Goal: Task Accomplishment & Management: Complete application form

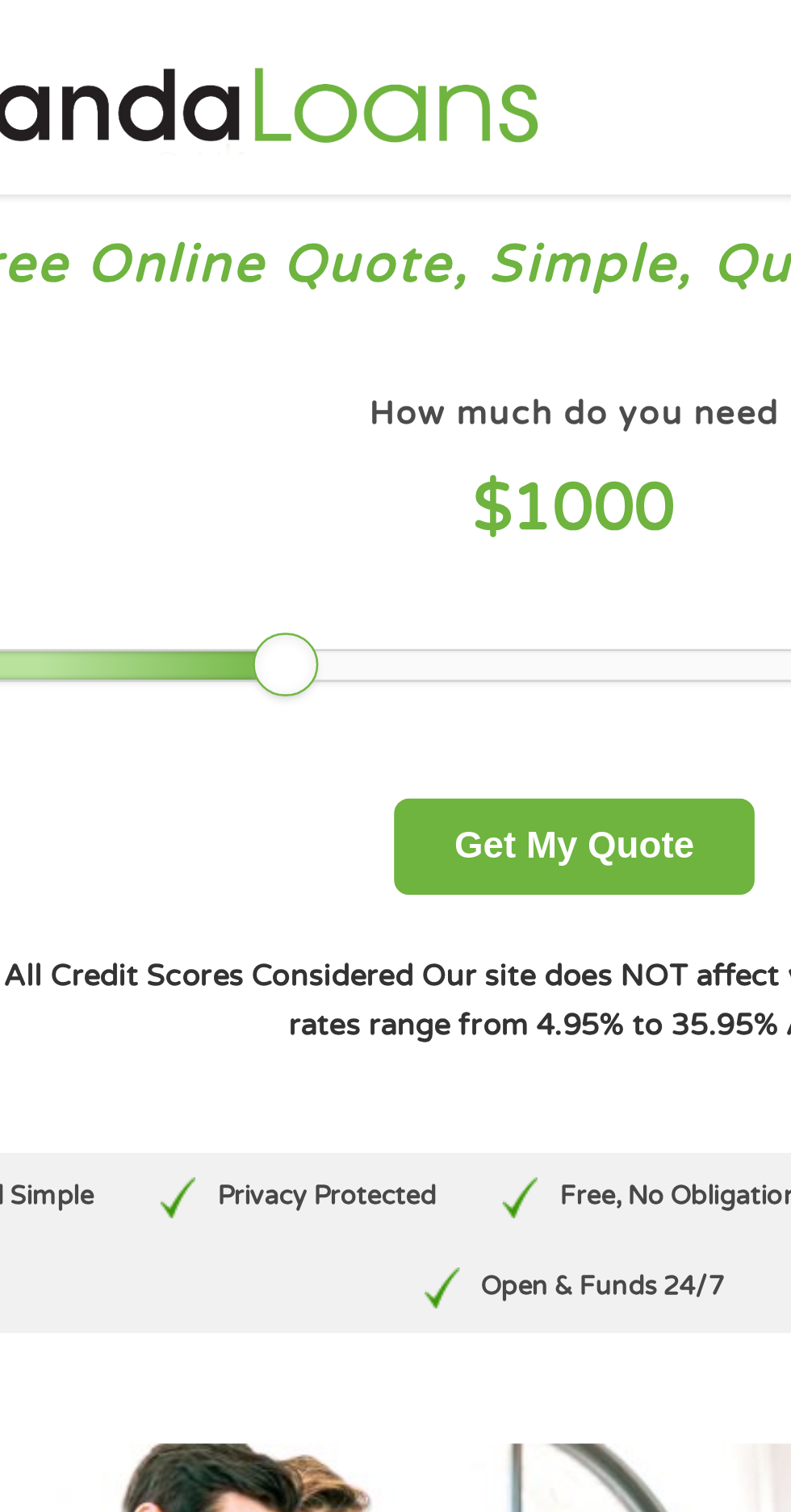
click at [424, 361] on div "How much do you need? $300 $500 $750 $900 $1000 $1500 $2000 $2500 $3000 Other a…" at bounding box center [395, 281] width 762 height 315
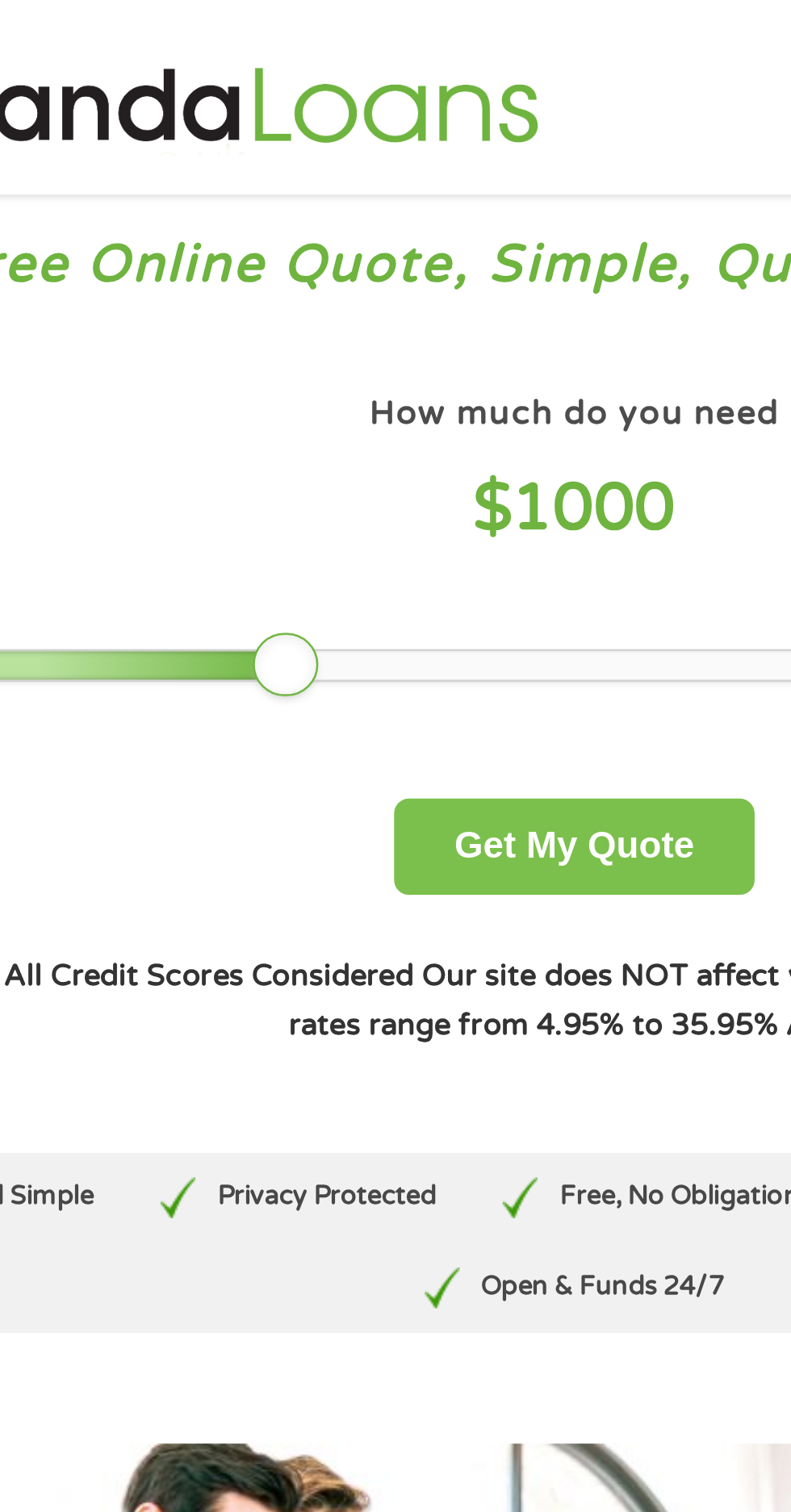
click at [414, 330] on button "Get My Quote" at bounding box center [395, 334] width 142 height 38
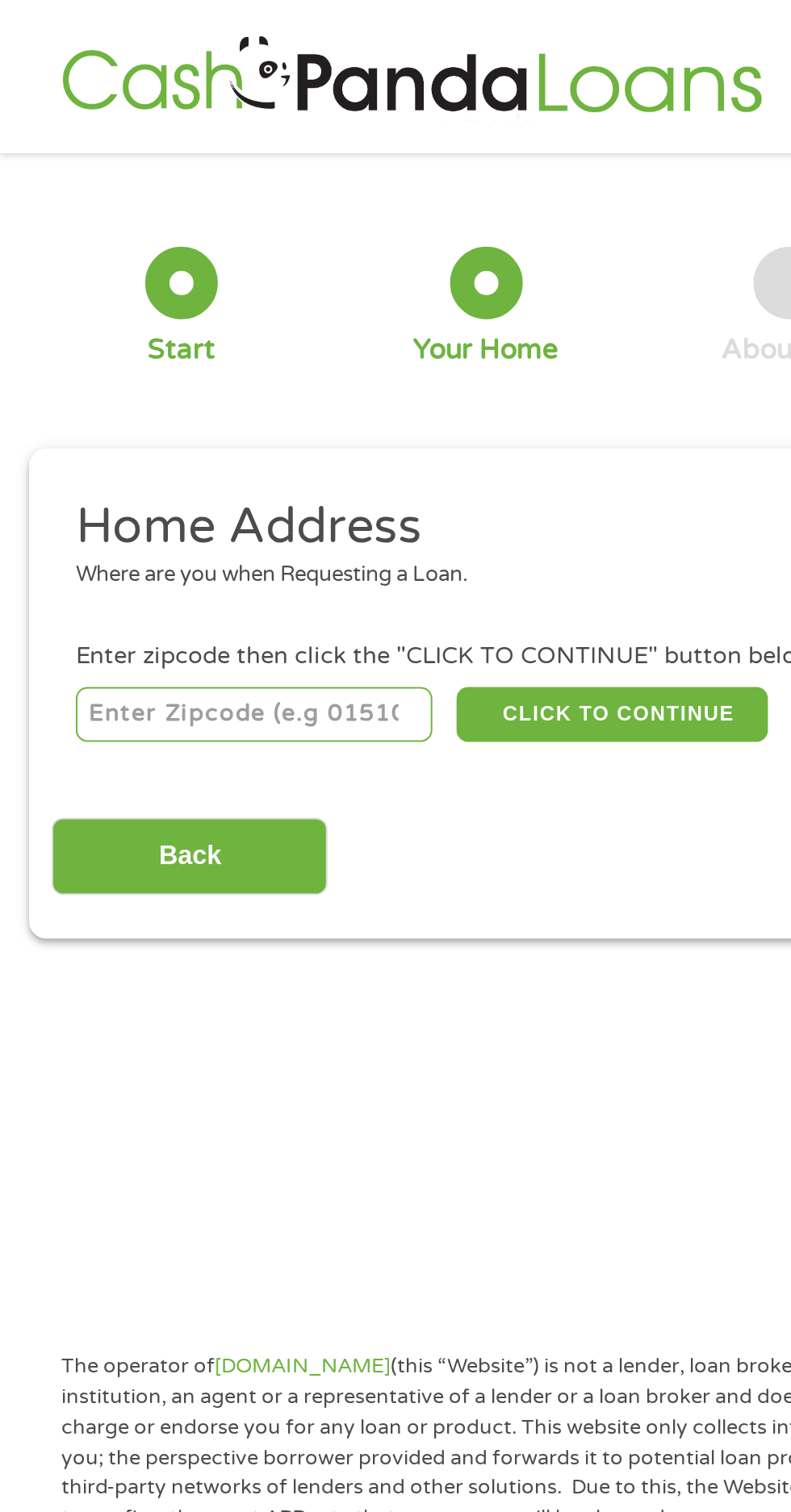
click at [165, 352] on input "number" at bounding box center [127, 357] width 179 height 28
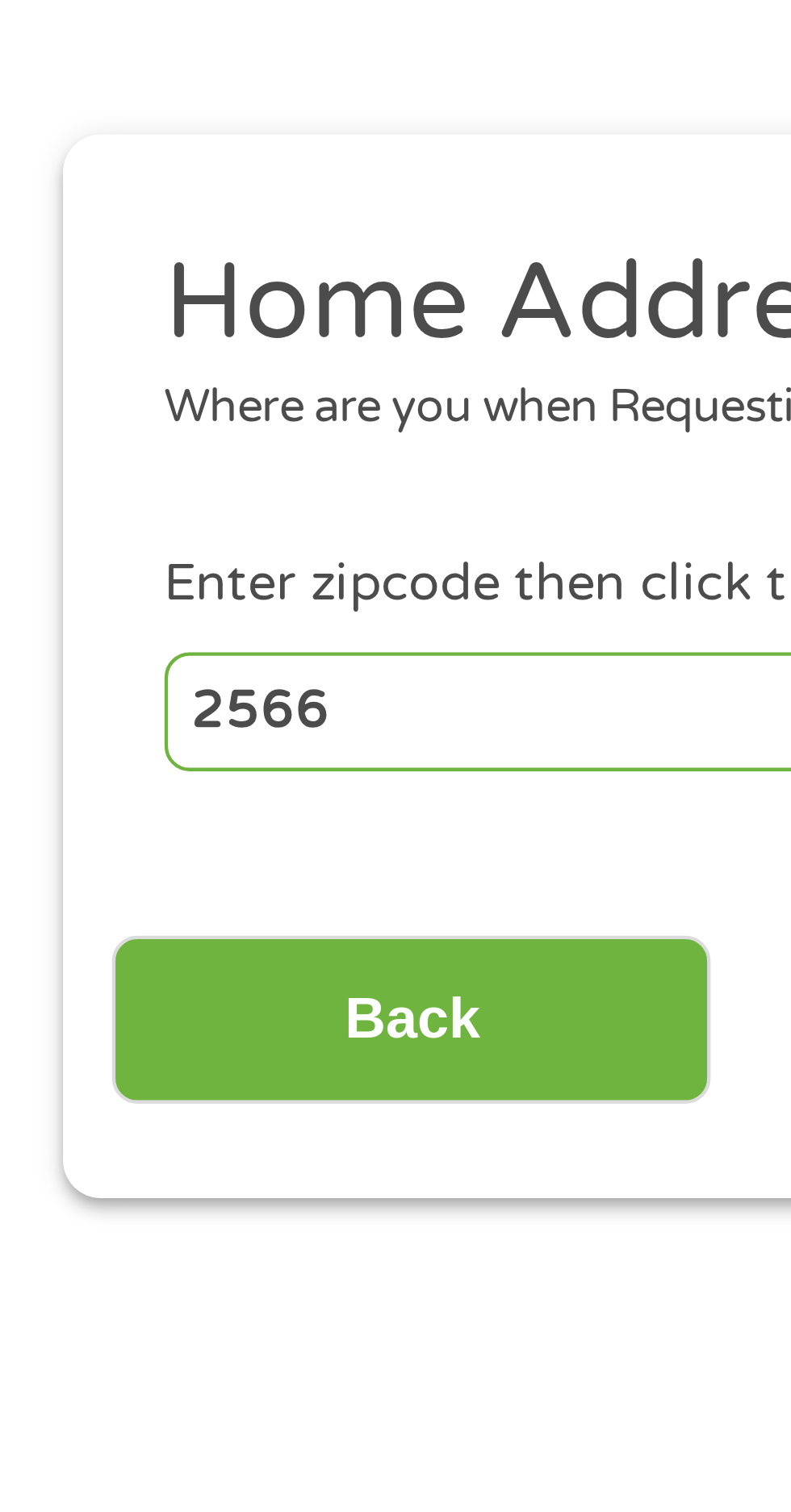
click at [124, 365] on input "2566" at bounding box center [127, 357] width 179 height 28
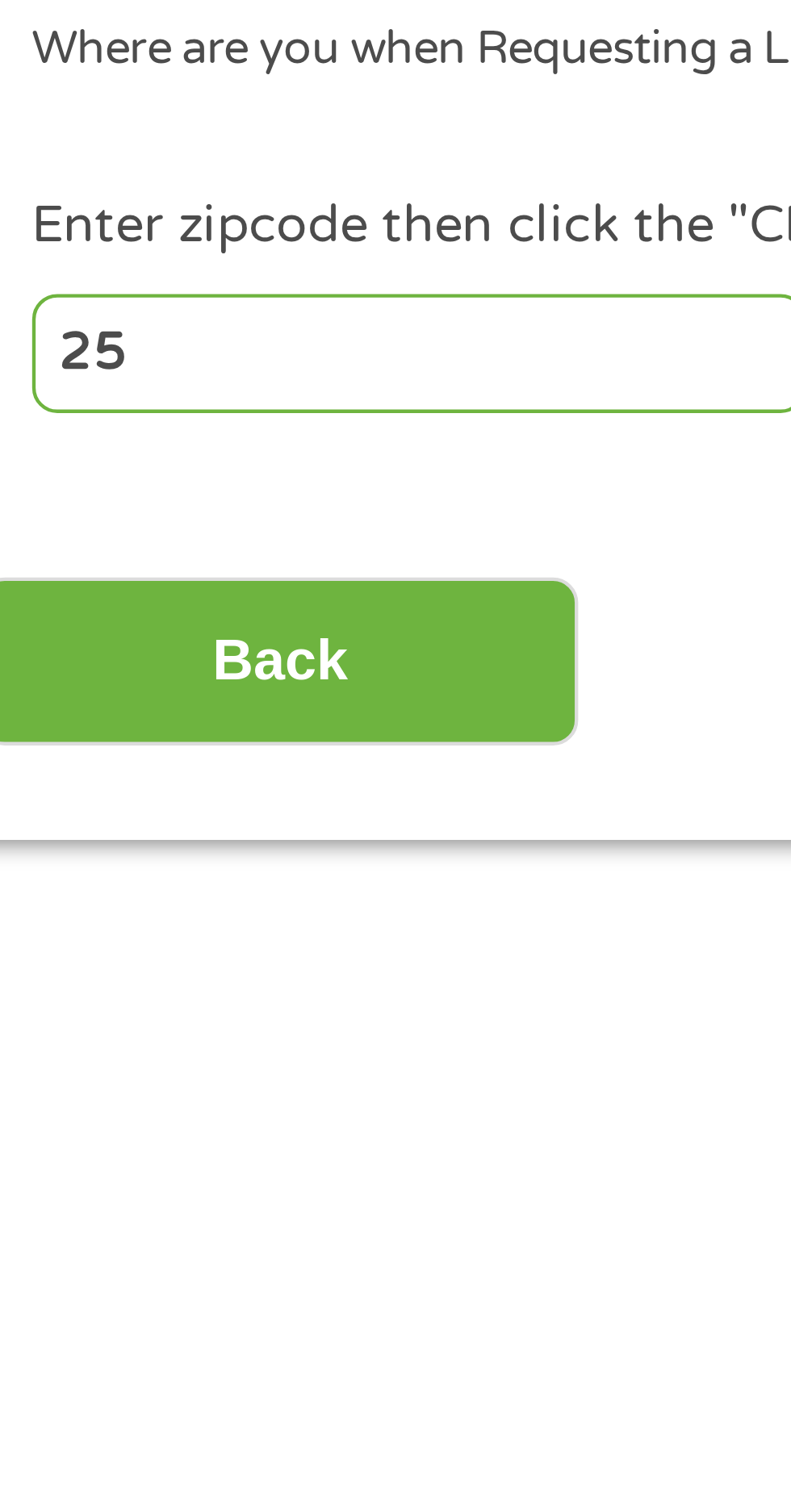
type input "2"
type input "21223"
click at [145, 415] on input "Back" at bounding box center [95, 428] width 138 height 39
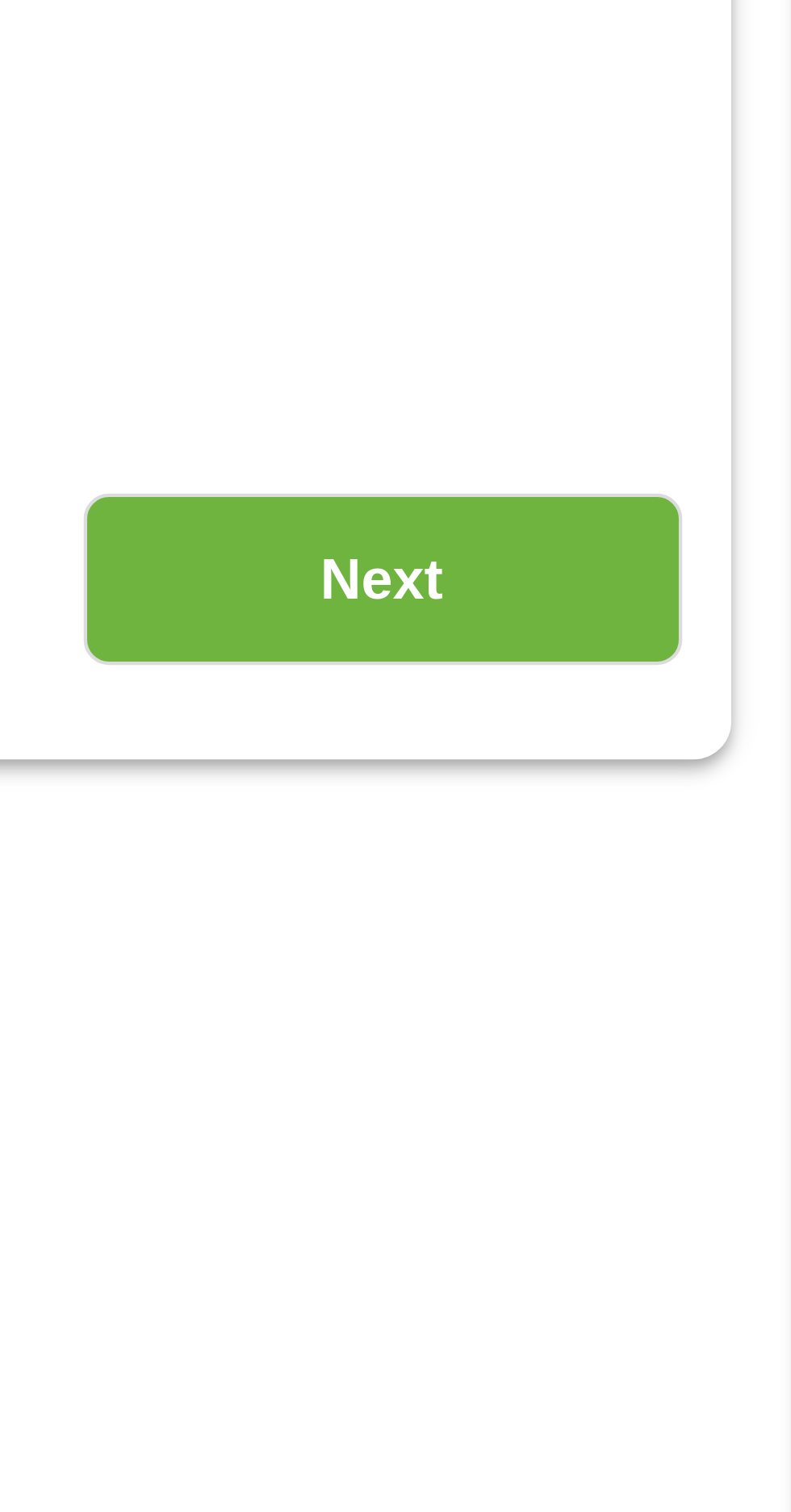
click at [715, 415] on input "Next" at bounding box center [695, 409] width 138 height 39
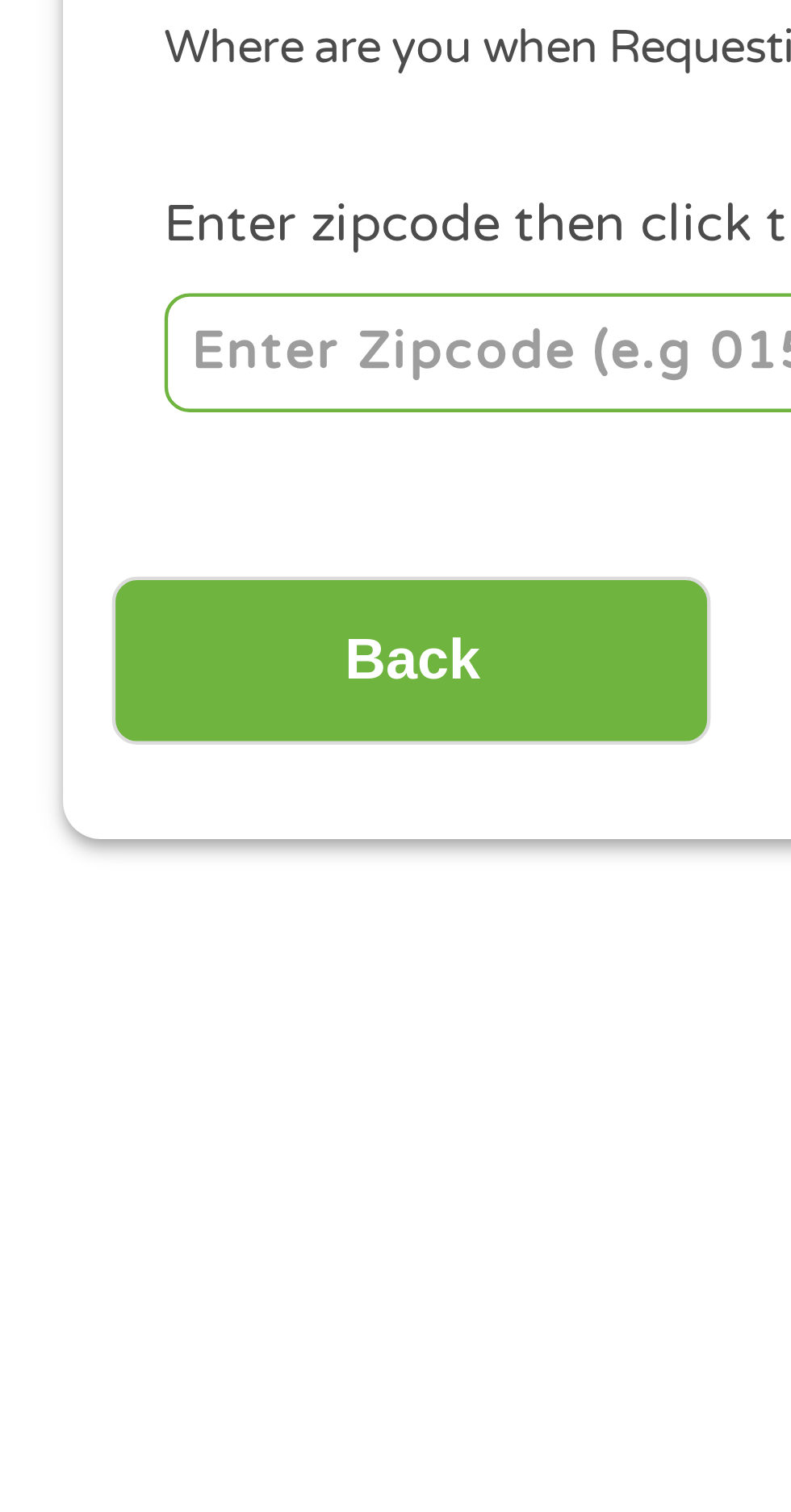
scroll to position [16, 0]
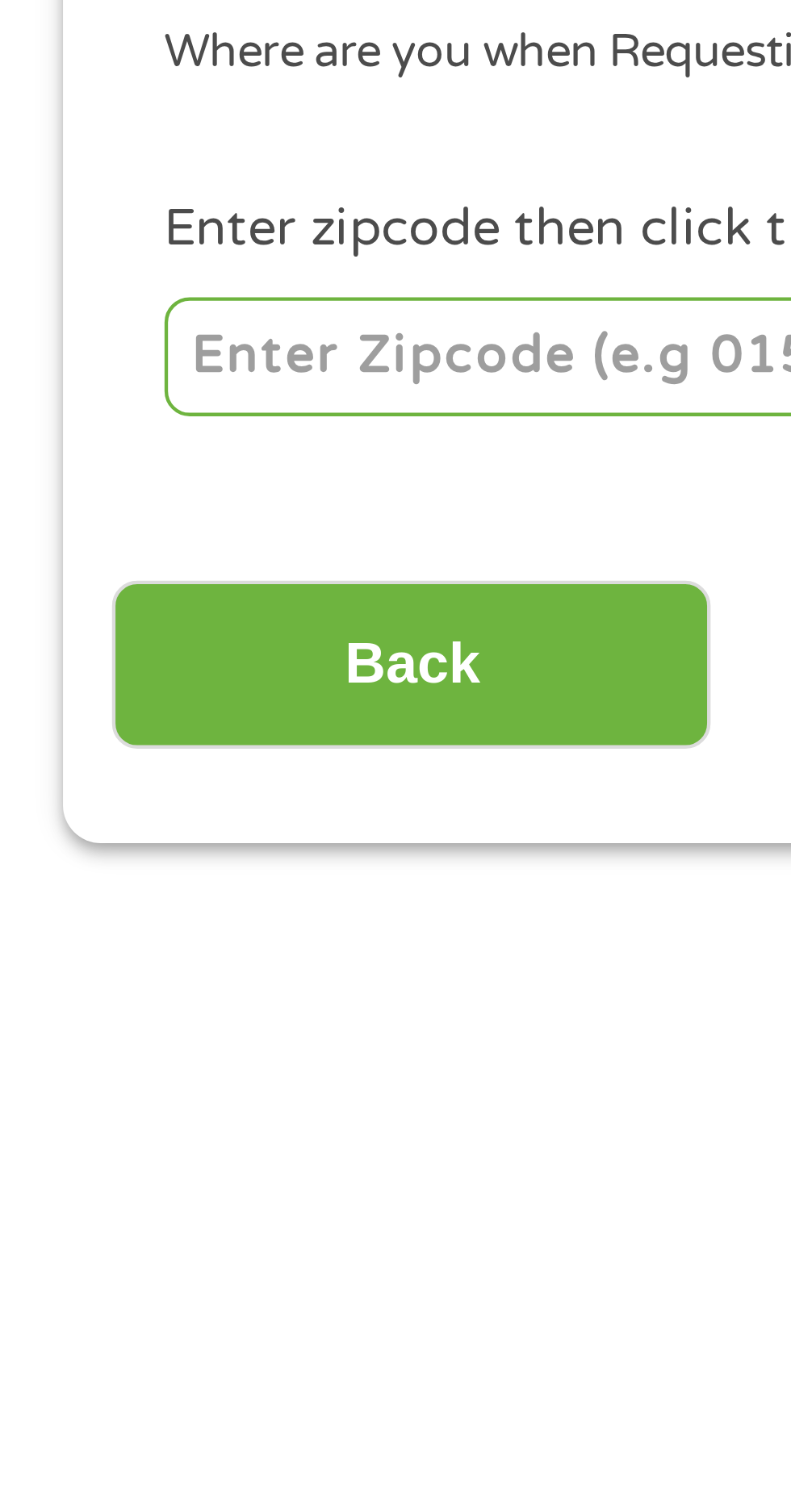
click at [159, 336] on input "number" at bounding box center [127, 342] width 179 height 28
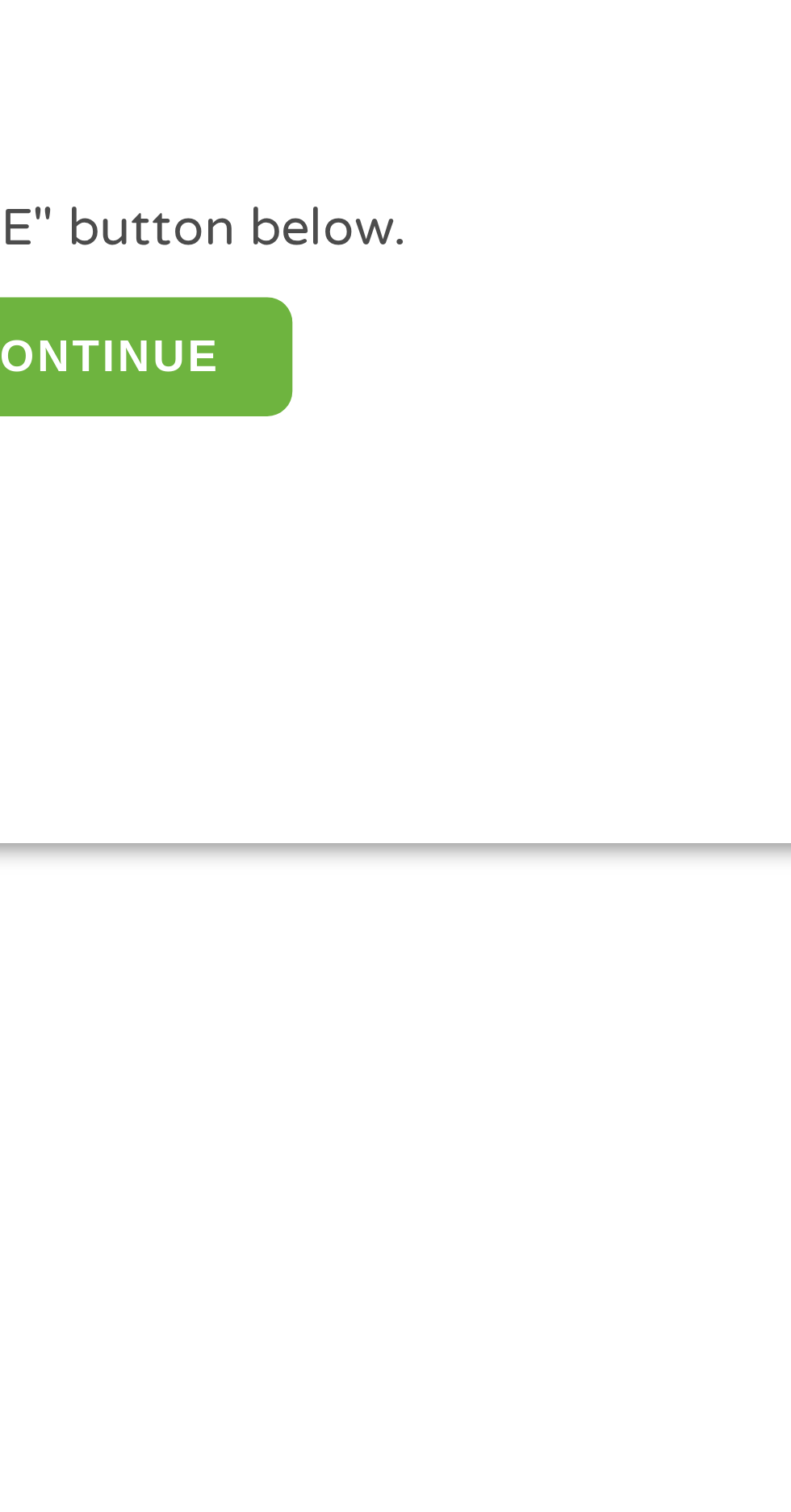
type input "21223"
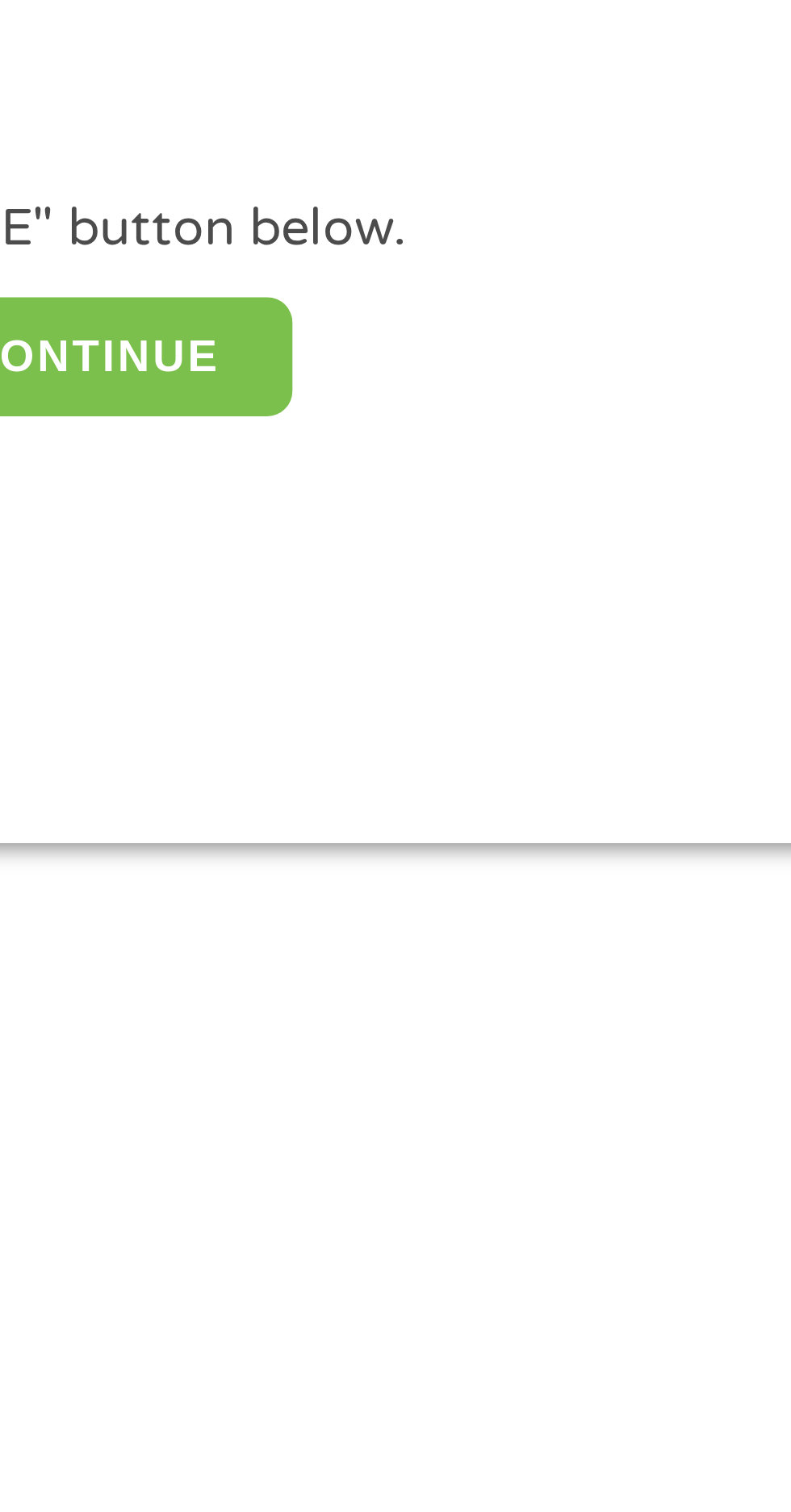
click at [358, 338] on button "CLICK TO CONTINUE" at bounding box center [306, 342] width 155 height 28
type input "21223"
type input "[GEOGRAPHIC_DATA]"
select select "[US_STATE]"
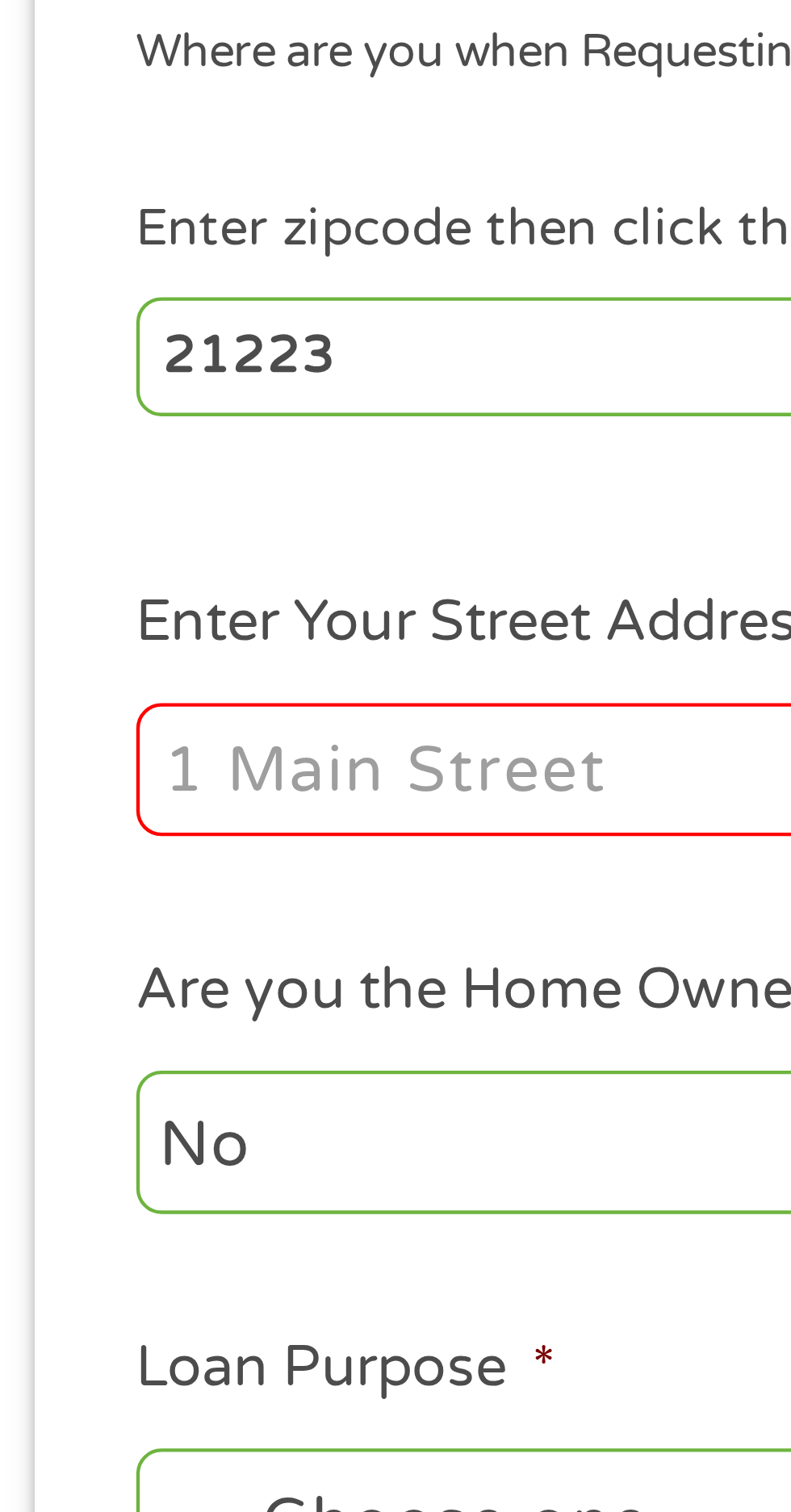
click at [163, 429] on input "Enter Your Street Address *" at bounding box center [210, 437] width 346 height 30
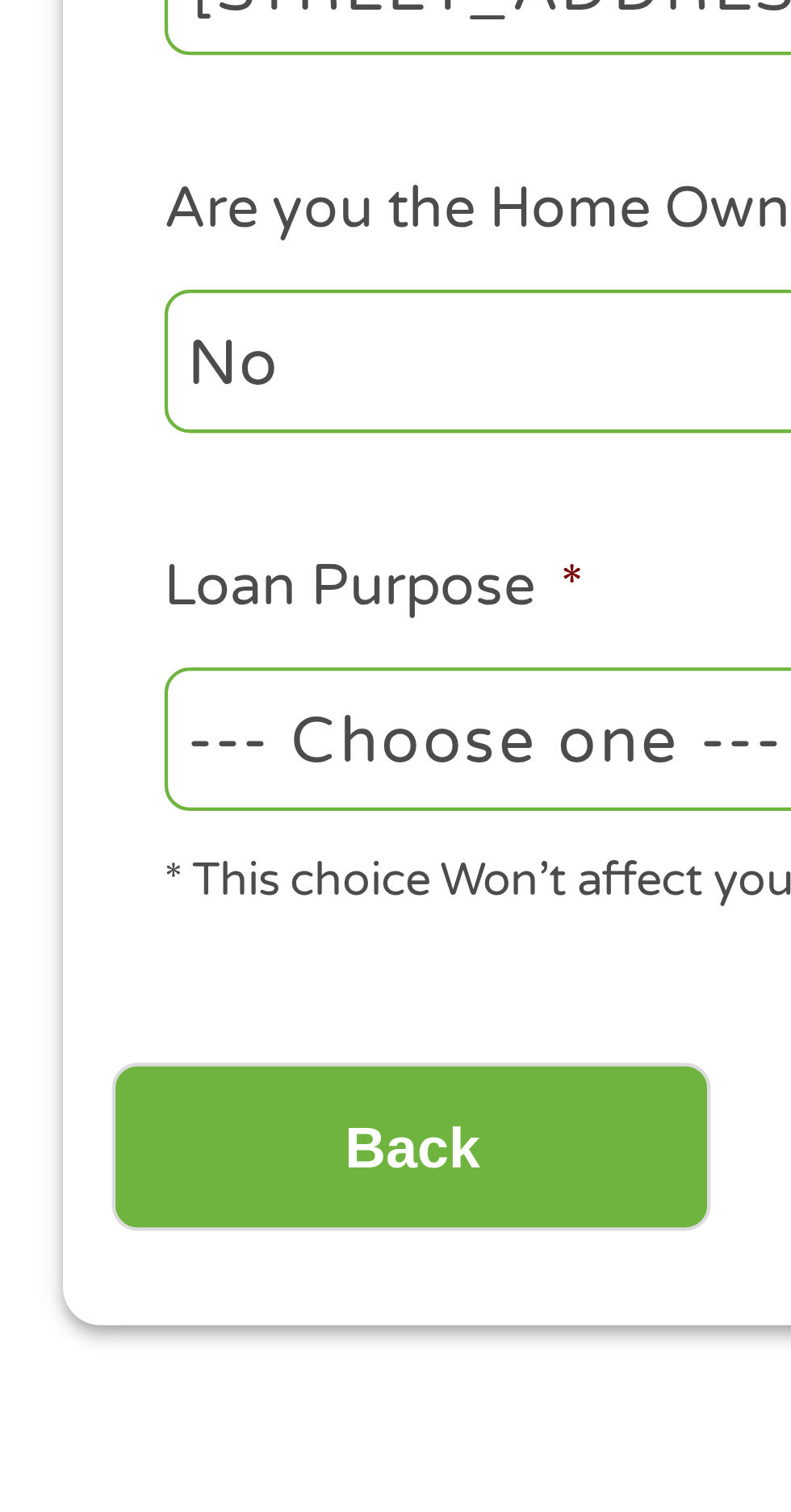
scroll to position [19, 0]
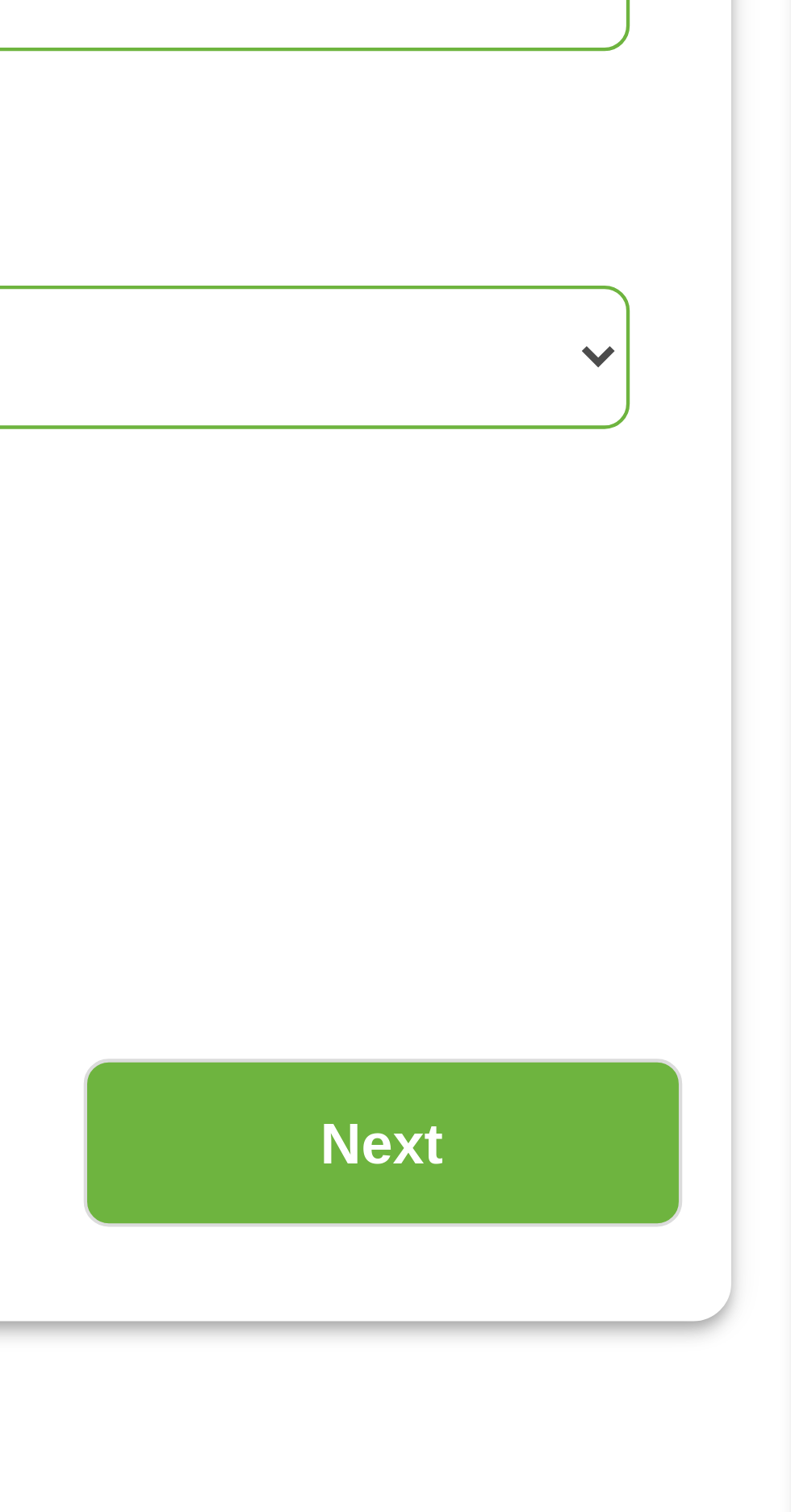
type input "[STREET_ADDRESS][PERSON_NAME]"
click at [741, 523] on select "1 Year or less 1 - 2 Years 2 - 4 Years Over 4 Years" at bounding box center [579, 520] width 346 height 33
select select "60months"
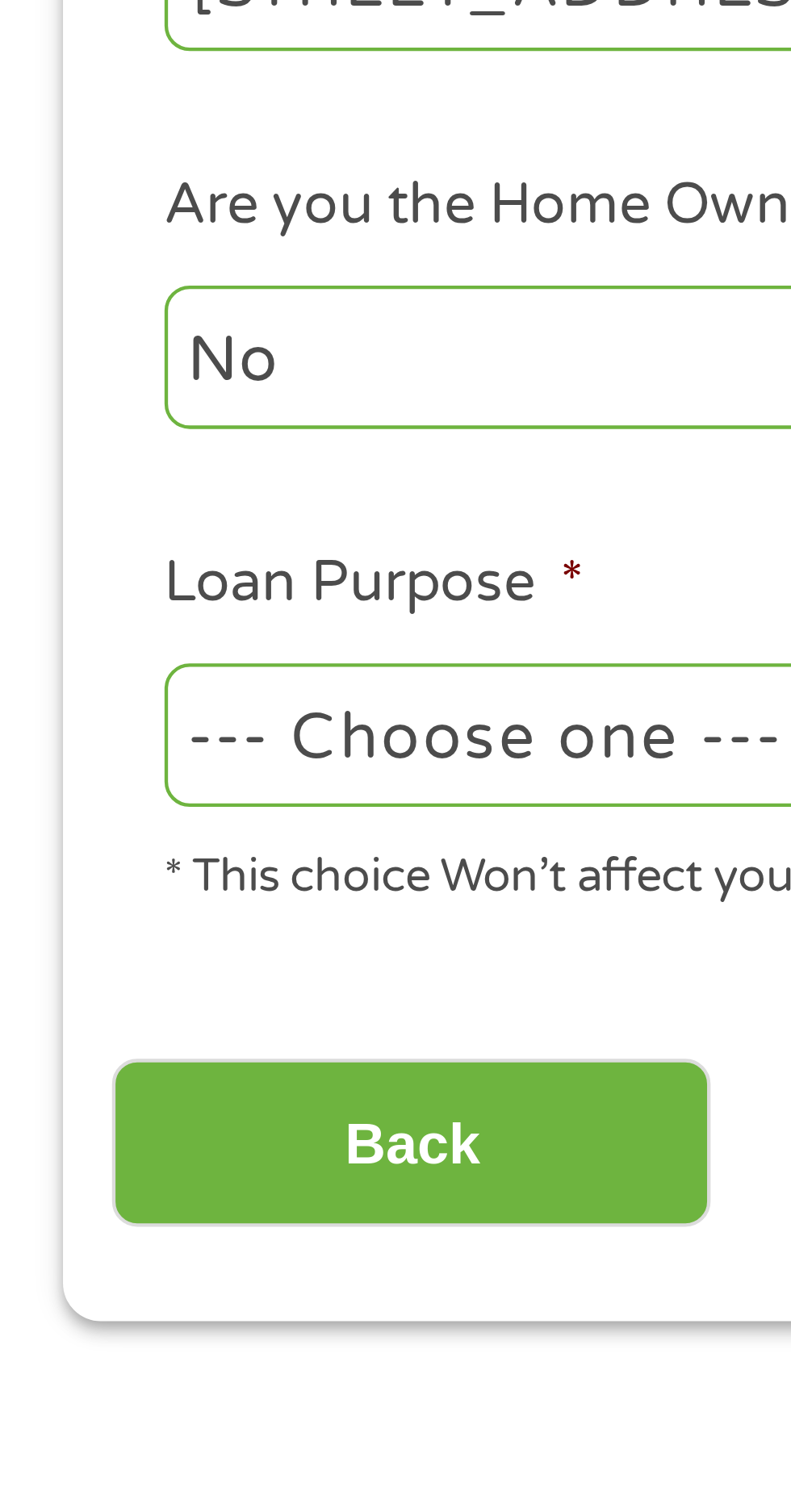
click at [155, 603] on select "--- Choose one --- Pay Bills Debt Consolidation Home Improvement Major Purchase…" at bounding box center [210, 607] width 346 height 33
select select "medicalexpenses"
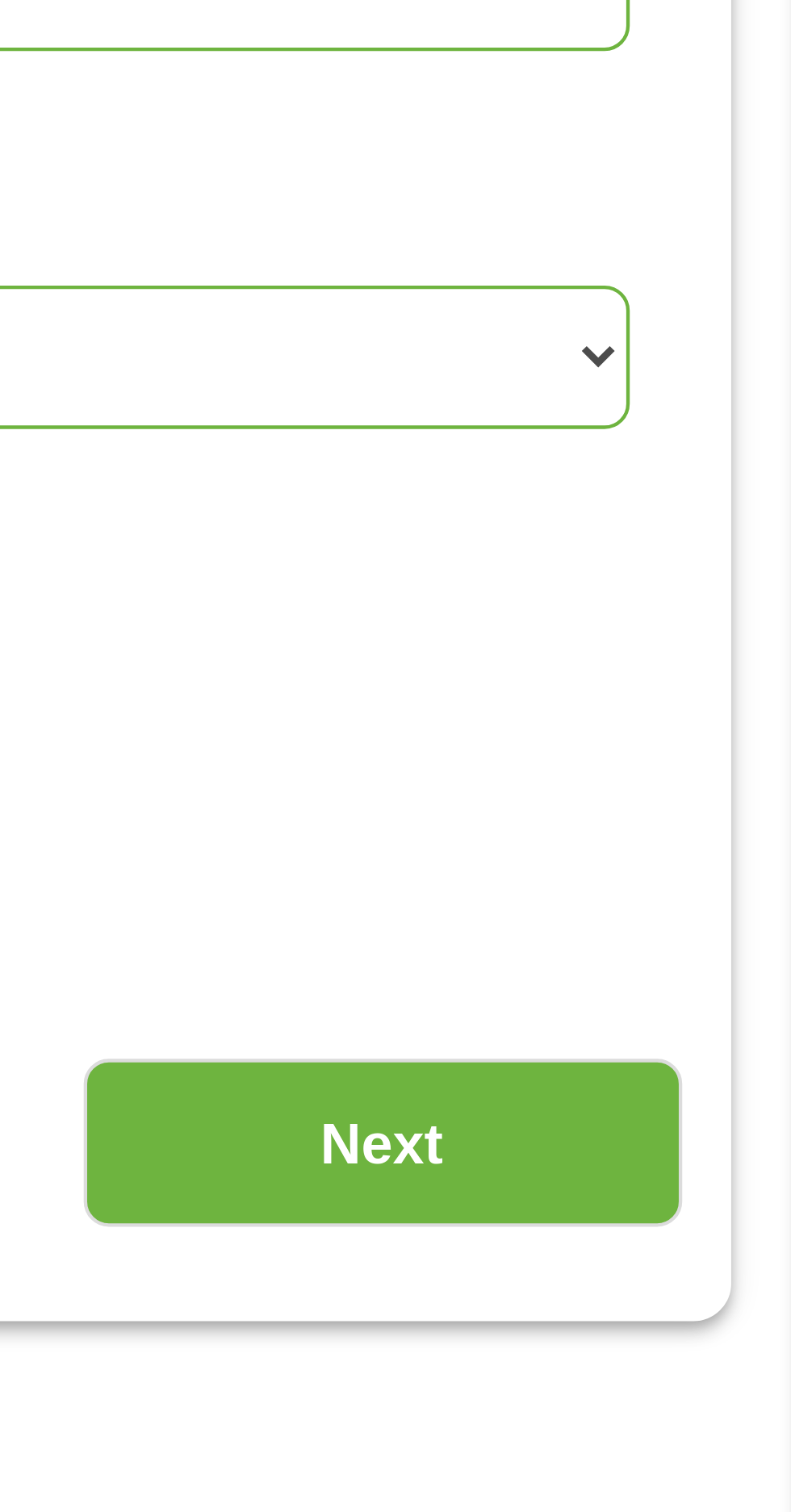
click at [726, 700] on input "Next" at bounding box center [695, 702] width 138 height 39
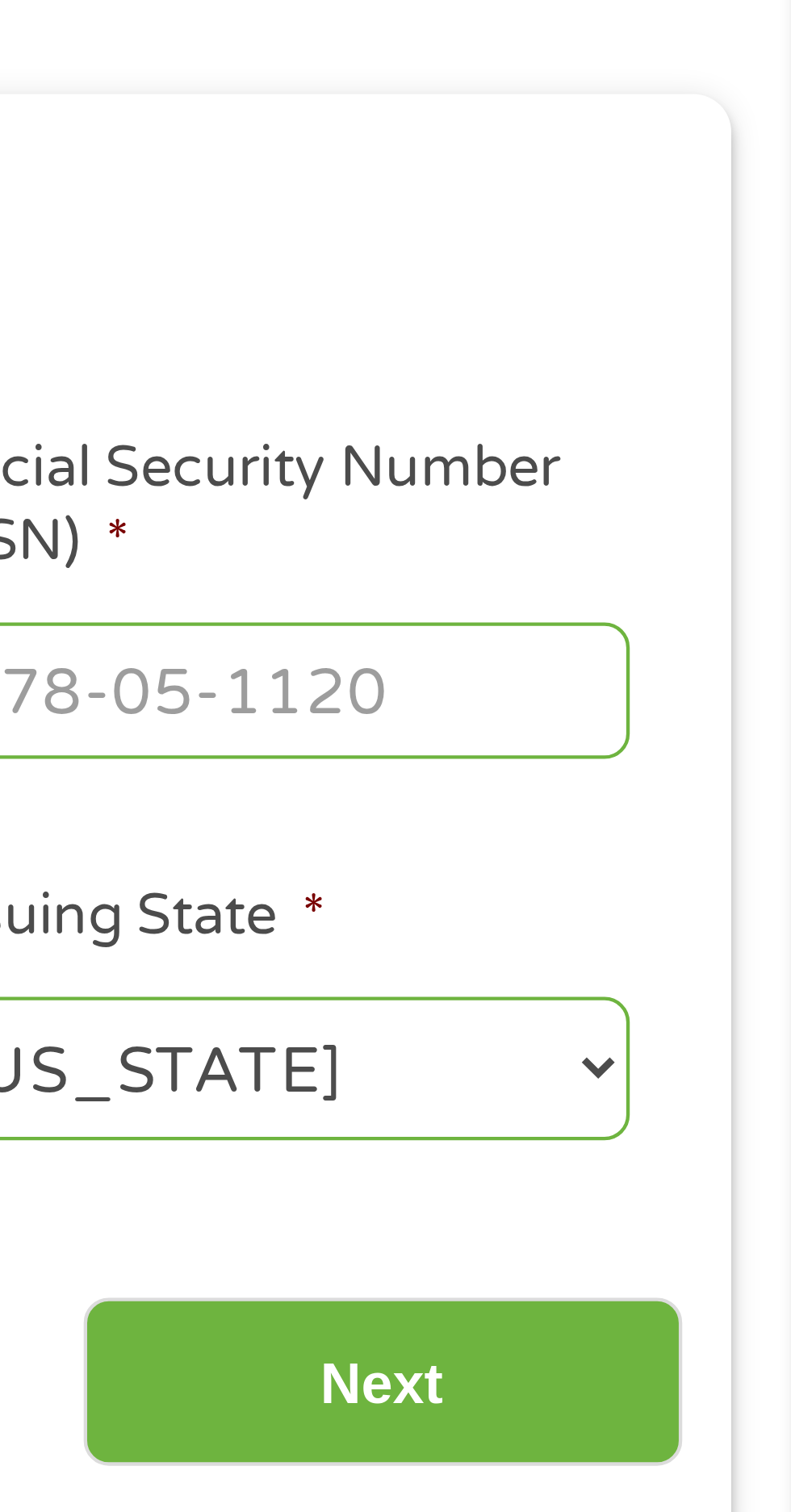
scroll to position [16, 0]
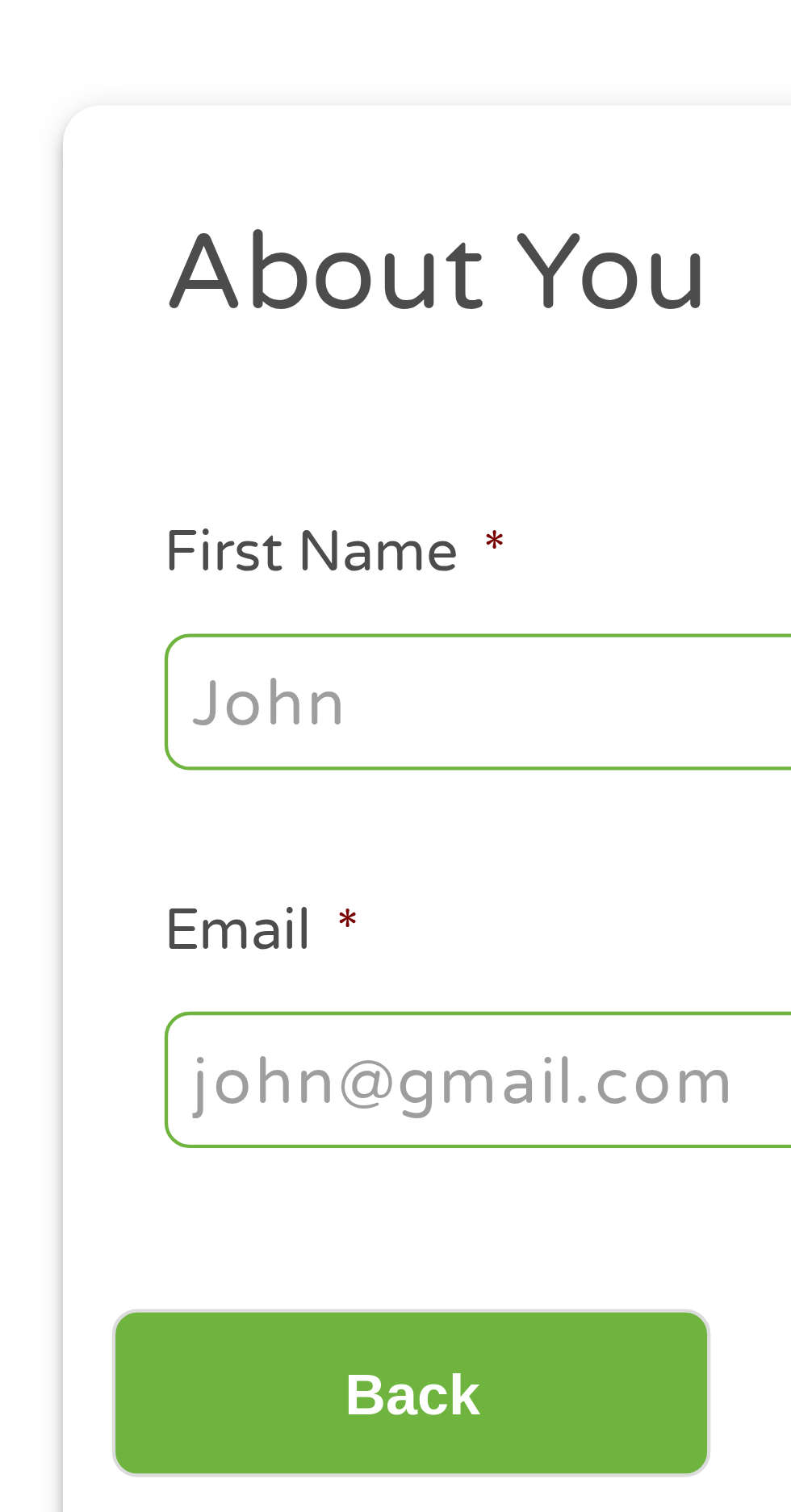
click at [154, 338] on input "First Name *" at bounding box center [118, 345] width 161 height 30
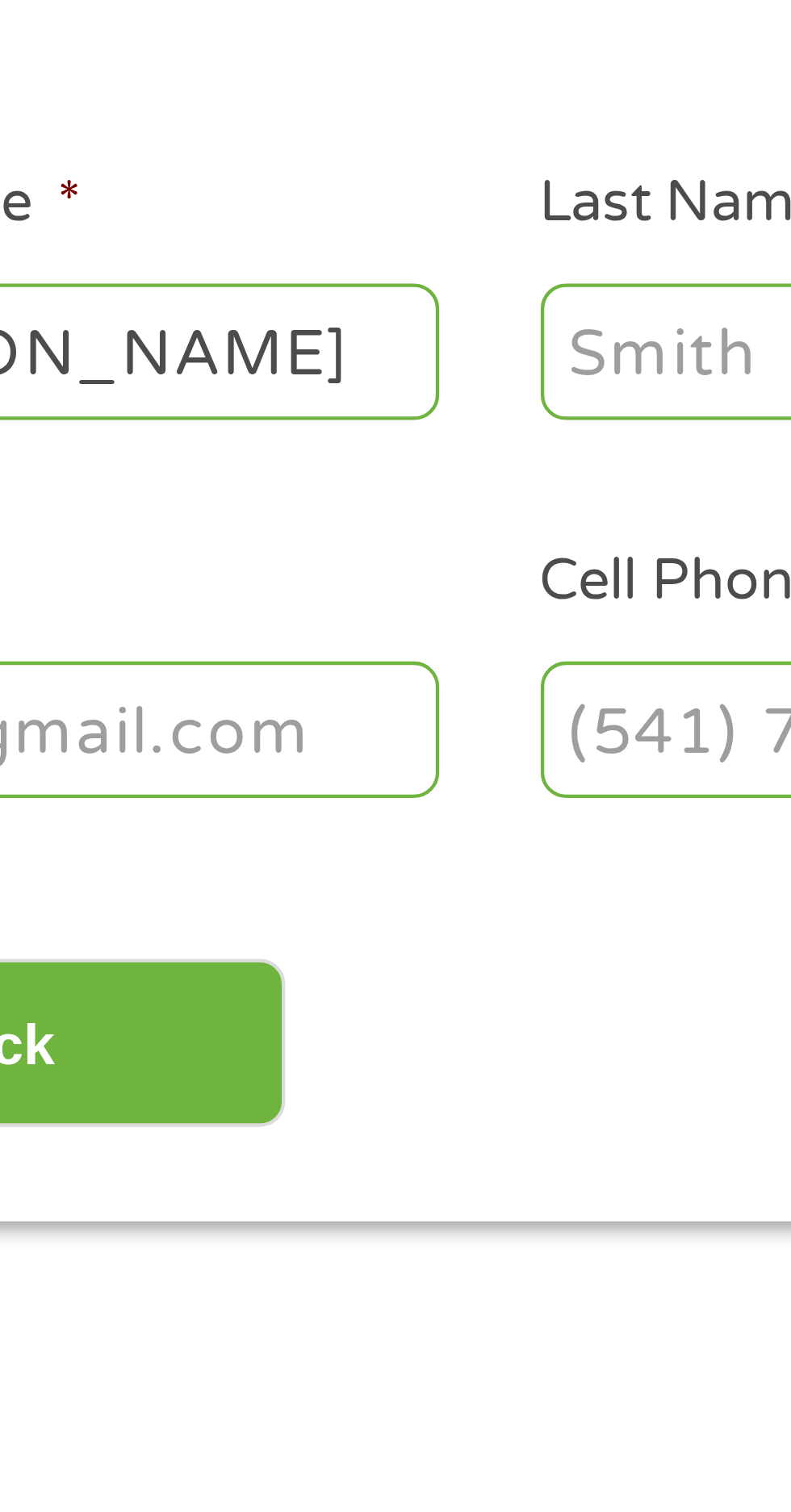
type input "[PERSON_NAME]"
click at [254, 352] on input "Last Name *" at bounding box center [303, 345] width 161 height 30
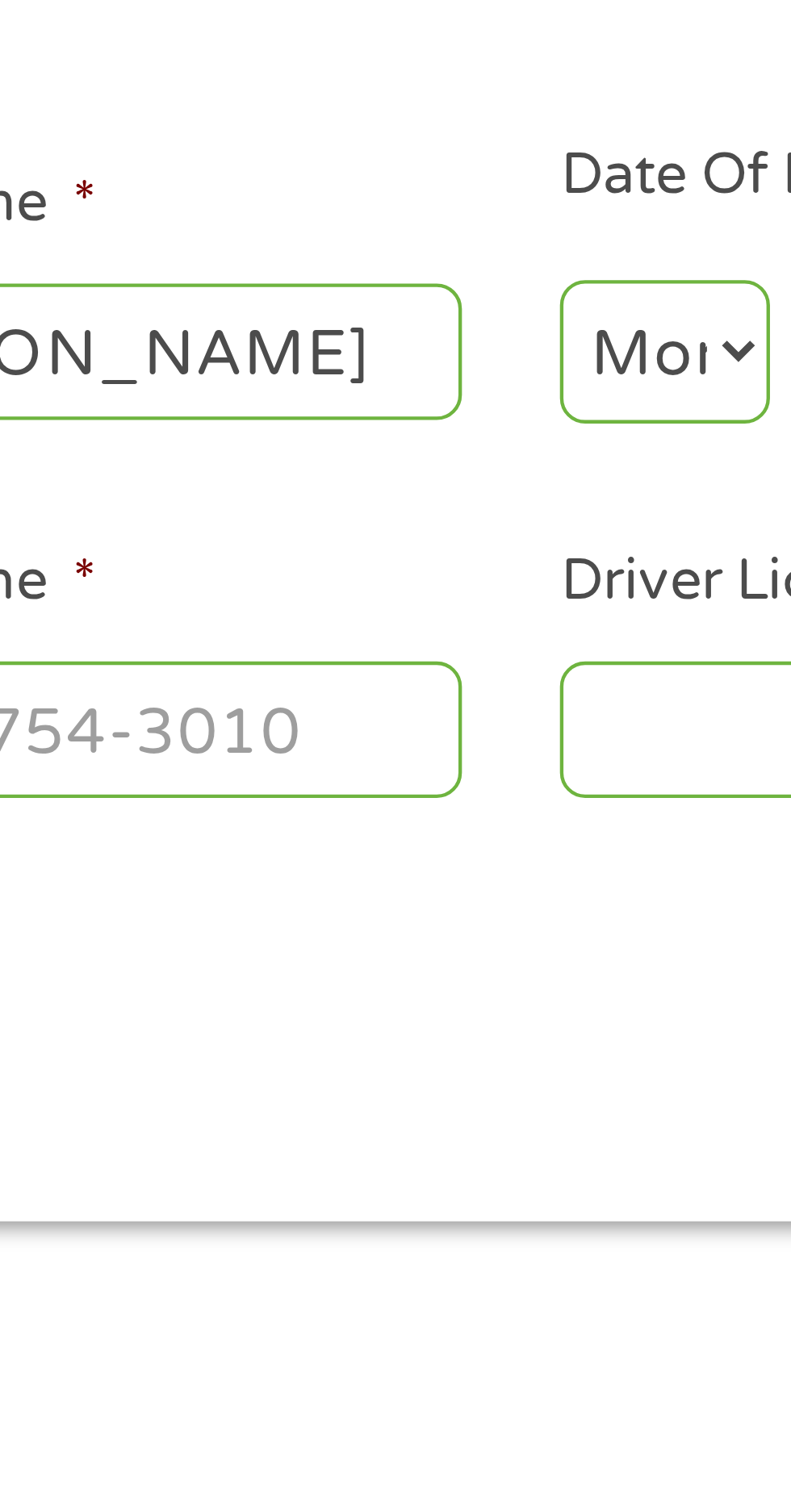
type input "[PERSON_NAME]"
click at [428, 340] on select "Month 1 2 3 4 5 6 7 8 9 10 11 12" at bounding box center [430, 346] width 48 height 33
select select "9"
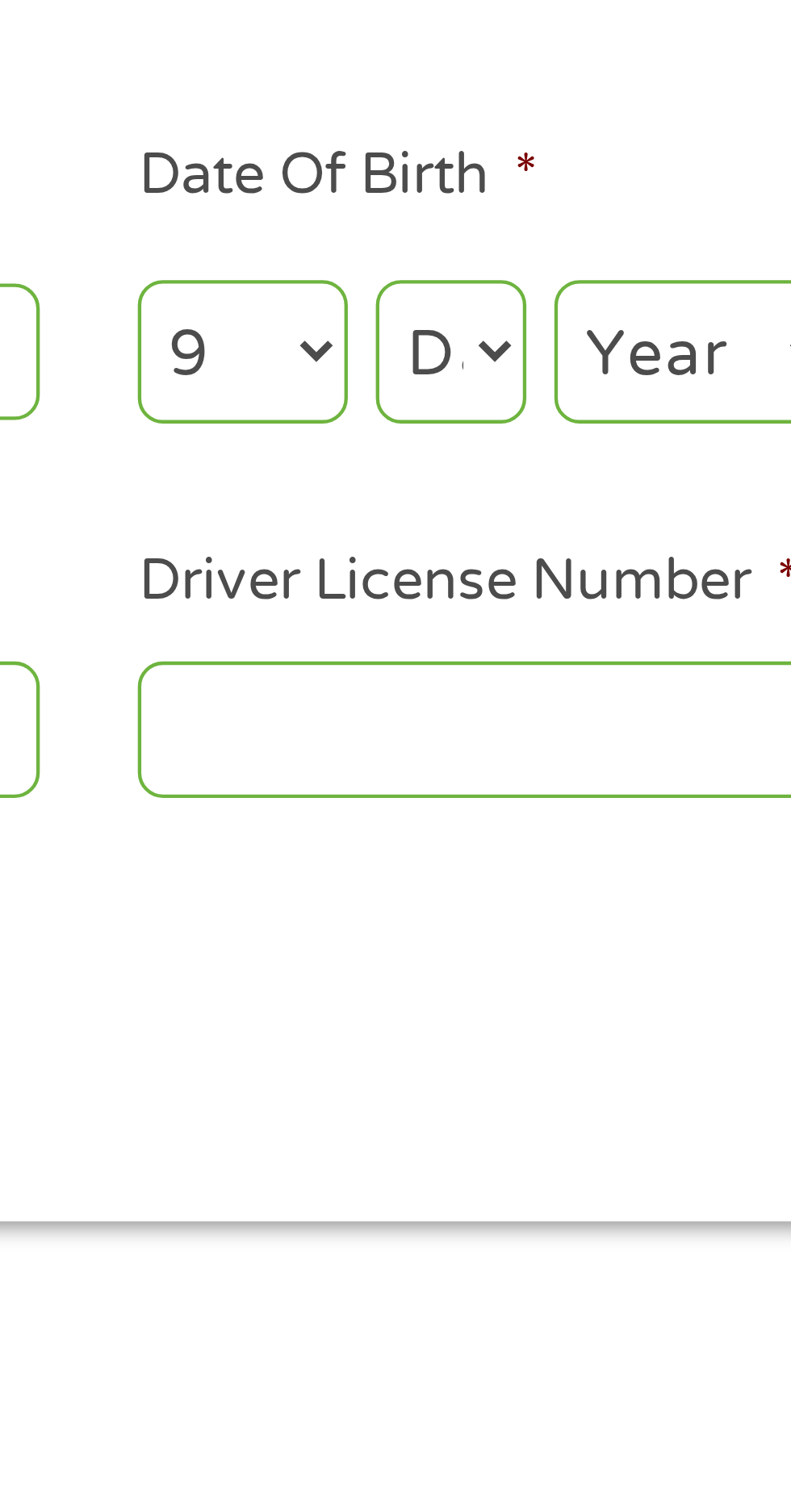
click at [488, 347] on select "Day 1 2 3 4 5 6 7 8 9 10 11 12 13 14 15 16 17 18 19 20 21 22 23 24 25 26 27 28 …" at bounding box center [479, 346] width 34 height 33
select select "24"
click at [568, 363] on select "Year [DATE] 2006 2005 2004 2003 2002 2001 2000 1999 1998 1997 1996 1995 1994 19…" at bounding box center [536, 346] width 65 height 33
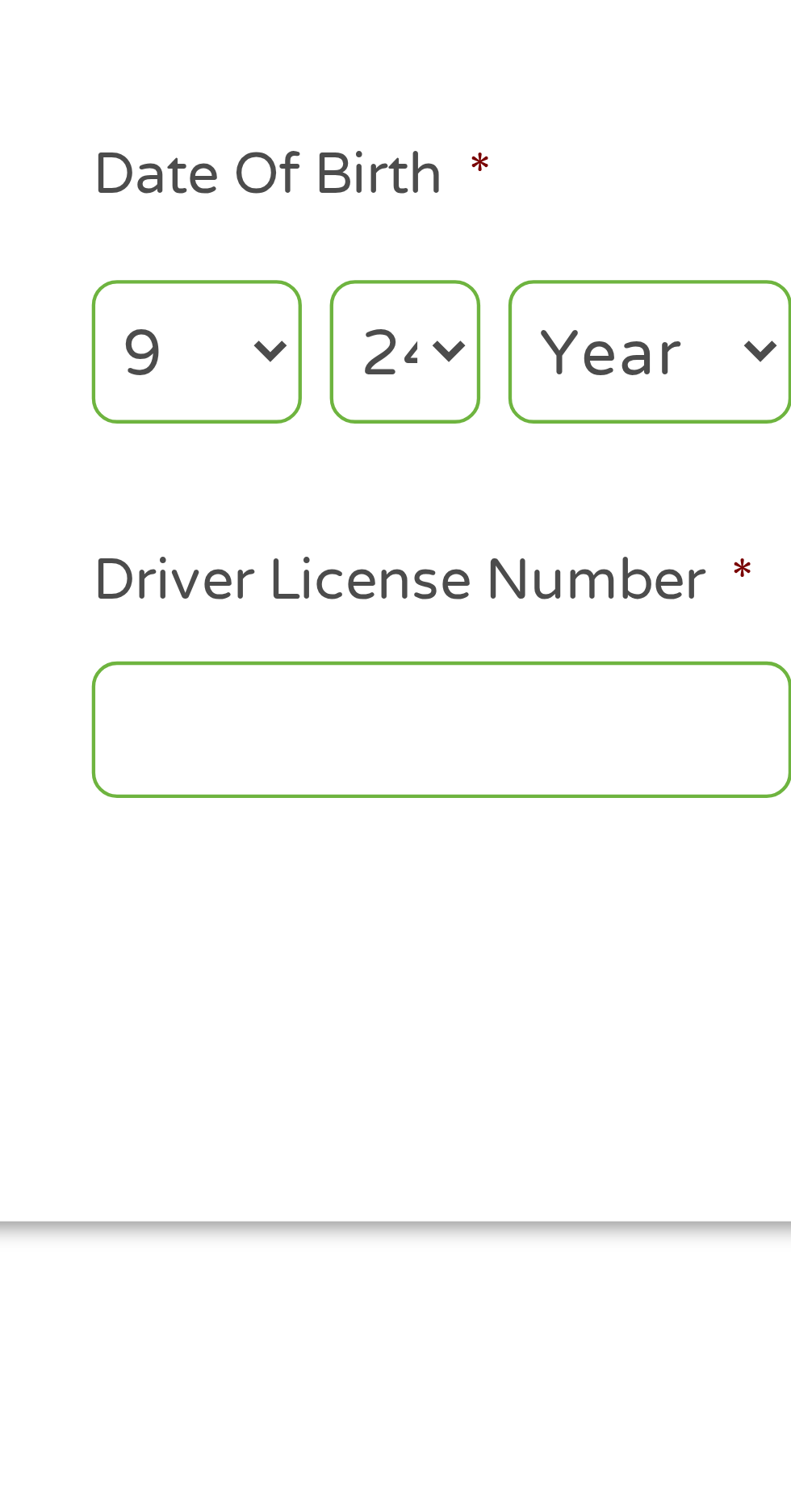
select select "1973"
click at [746, 361] on input "Social Security Number (SSN) *" at bounding box center [672, 345] width 161 height 30
type input "___-__-____"
click at [524, 437] on input "Driver License Number *" at bounding box center [487, 433] width 161 height 30
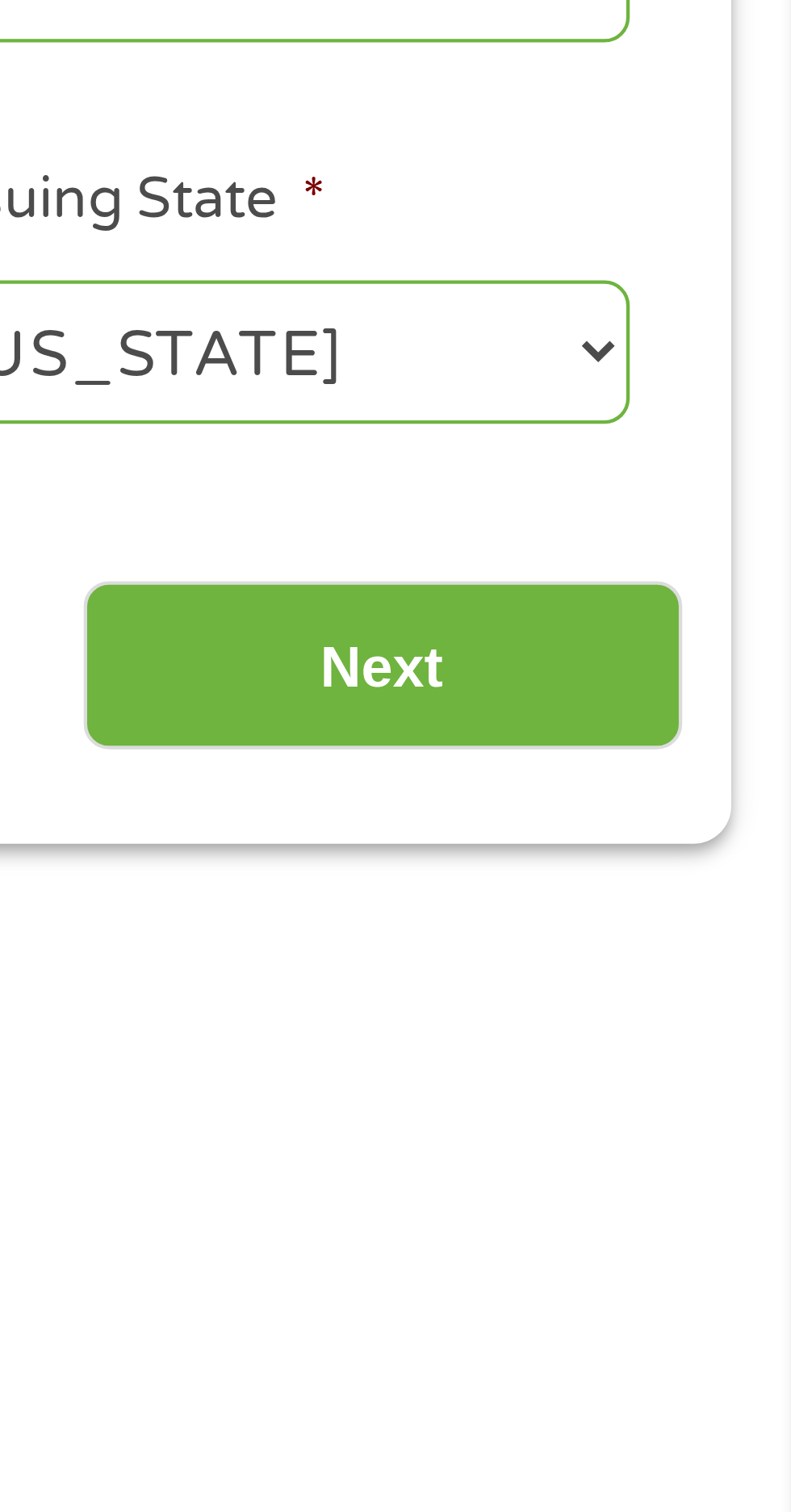
type input "976677"
click at [744, 439] on select "[US_STATE] [US_STATE] [US_STATE] [US_STATE] [US_STATE] [US_STATE] [US_STATE] [U…" at bounding box center [672, 433] width 161 height 33
select select "[US_STATE]"
click at [740, 505] on input "Next" at bounding box center [695, 506] width 138 height 39
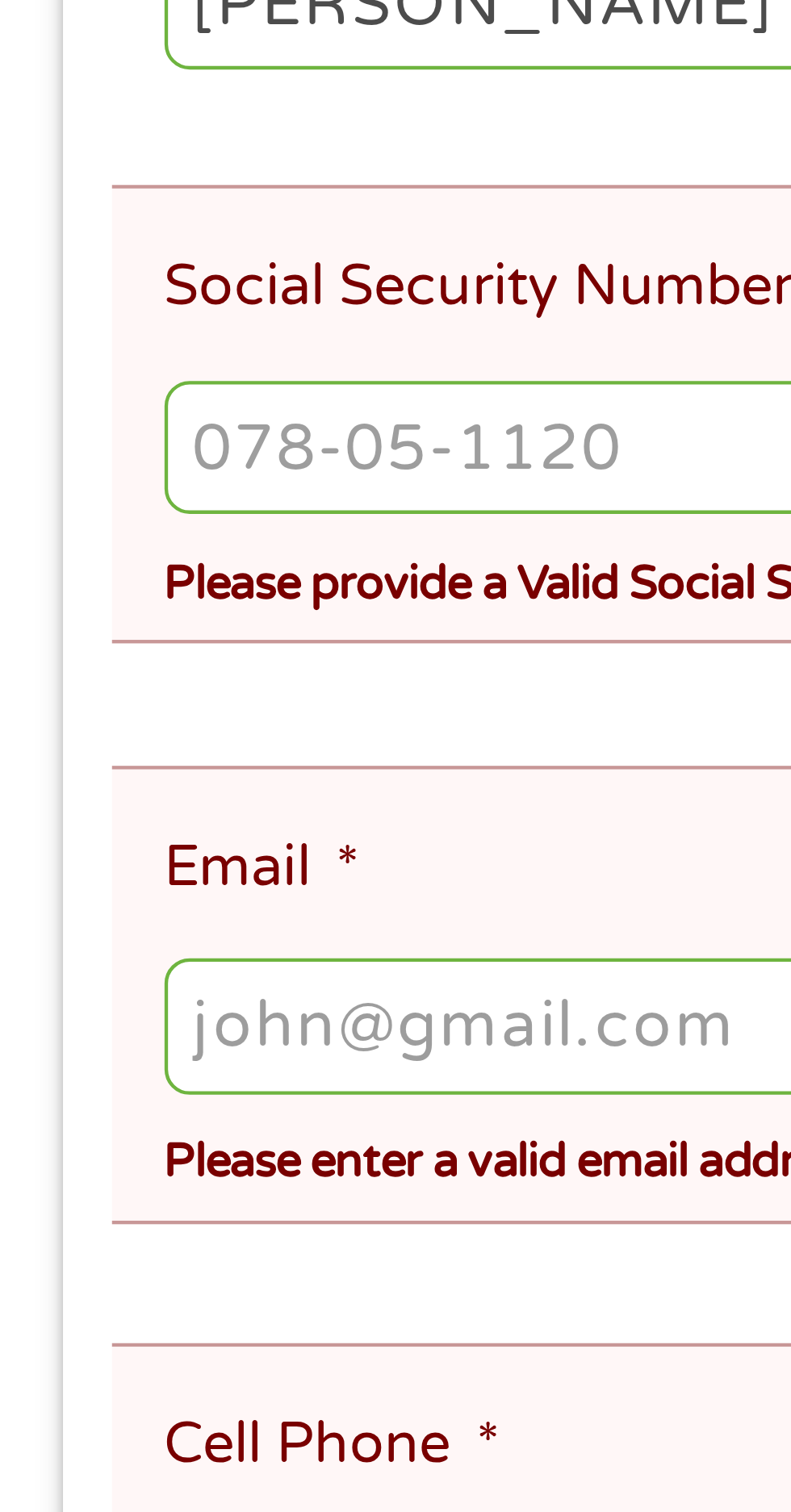
scroll to position [17, 0]
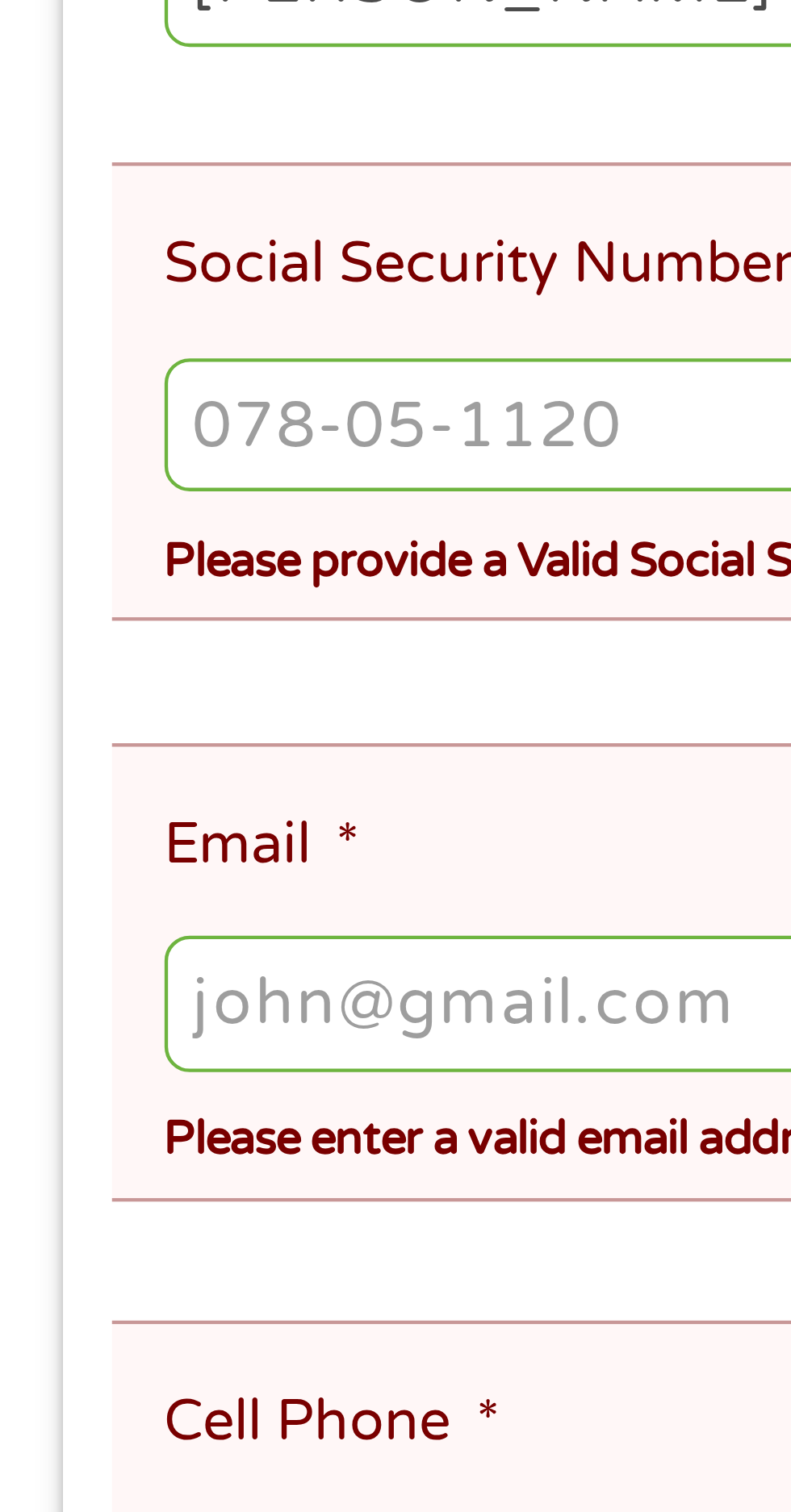
click at [157, 617] on input "Email *" at bounding box center [395, 632] width 715 height 30
click at [137, 617] on input "Email *" at bounding box center [395, 632] width 715 height 30
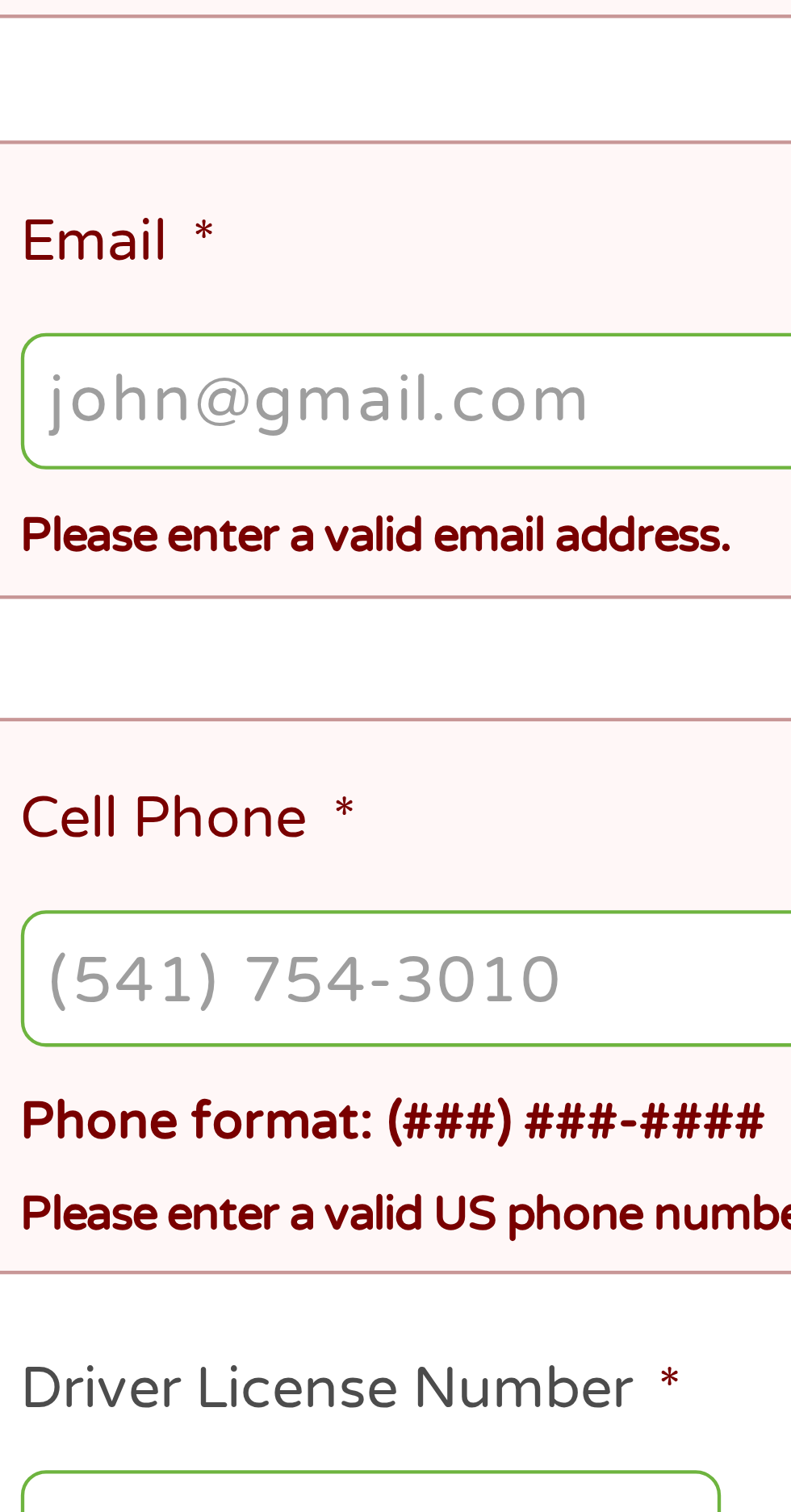
click at [176, 628] on input "Email *" at bounding box center [395, 632] width 715 height 30
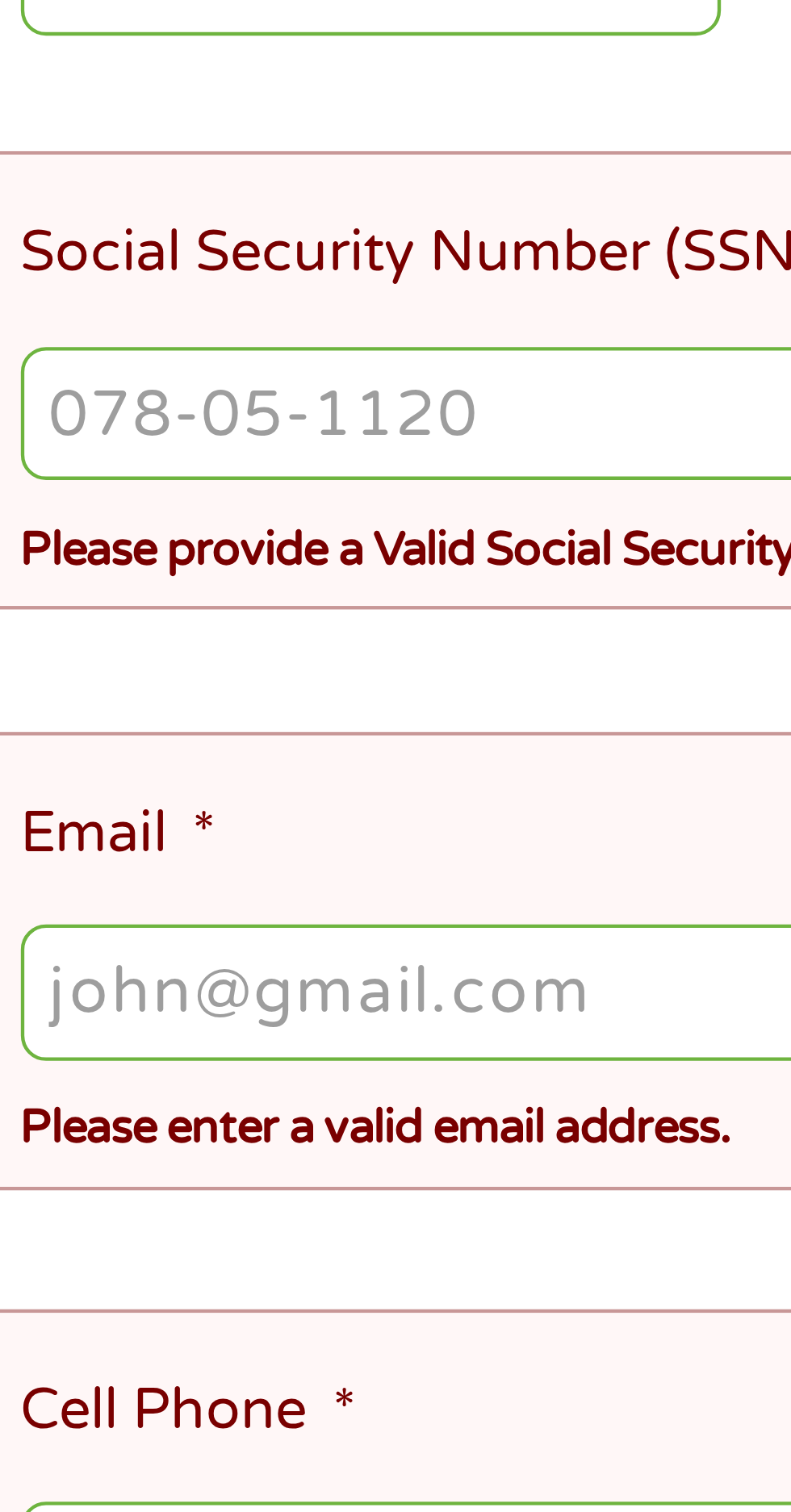
click at [172, 492] on input "Social Security Number (SSN) *" at bounding box center [395, 499] width 715 height 30
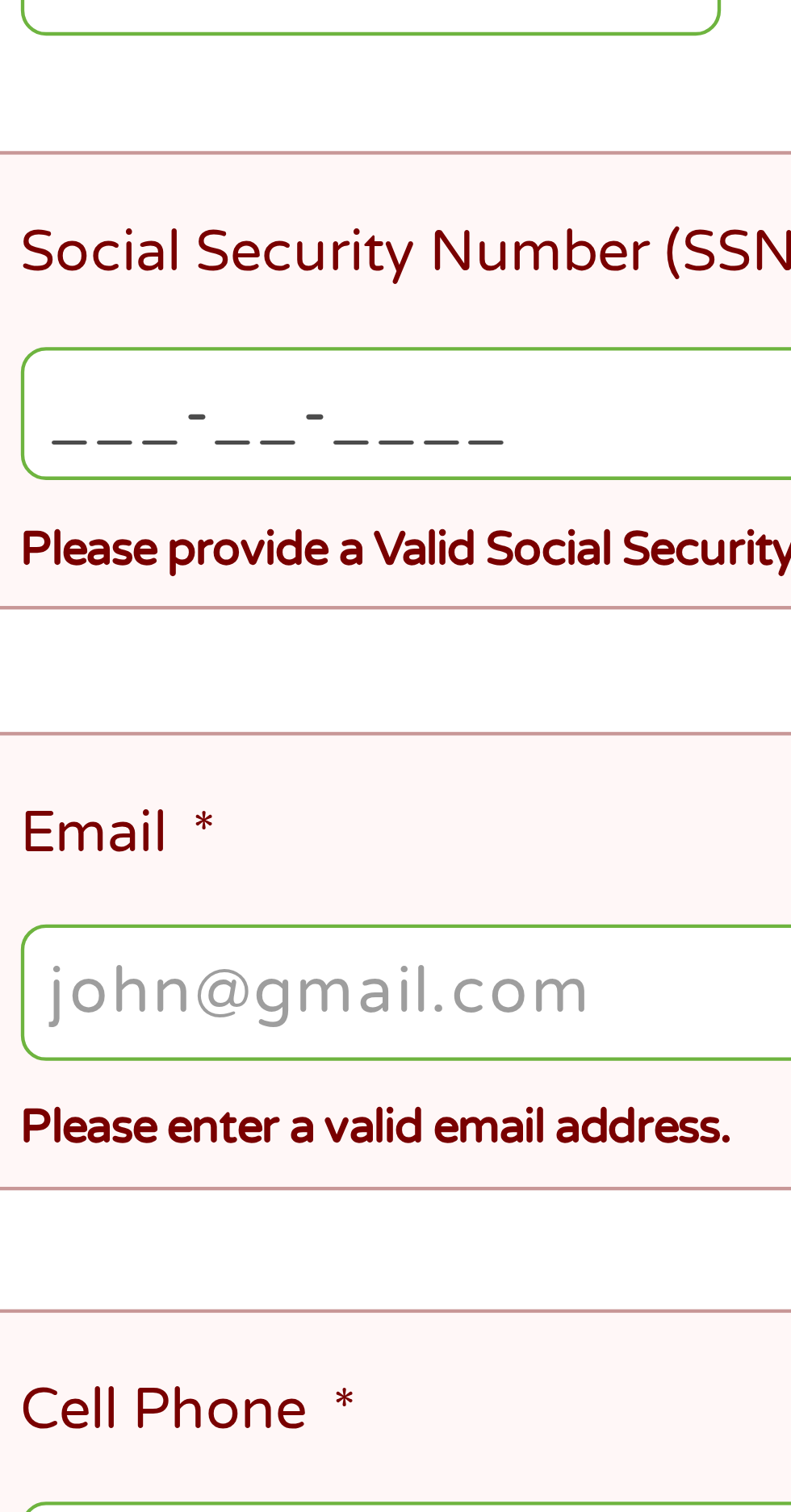
click at [178, 493] on input "___-__-____" at bounding box center [395, 499] width 715 height 30
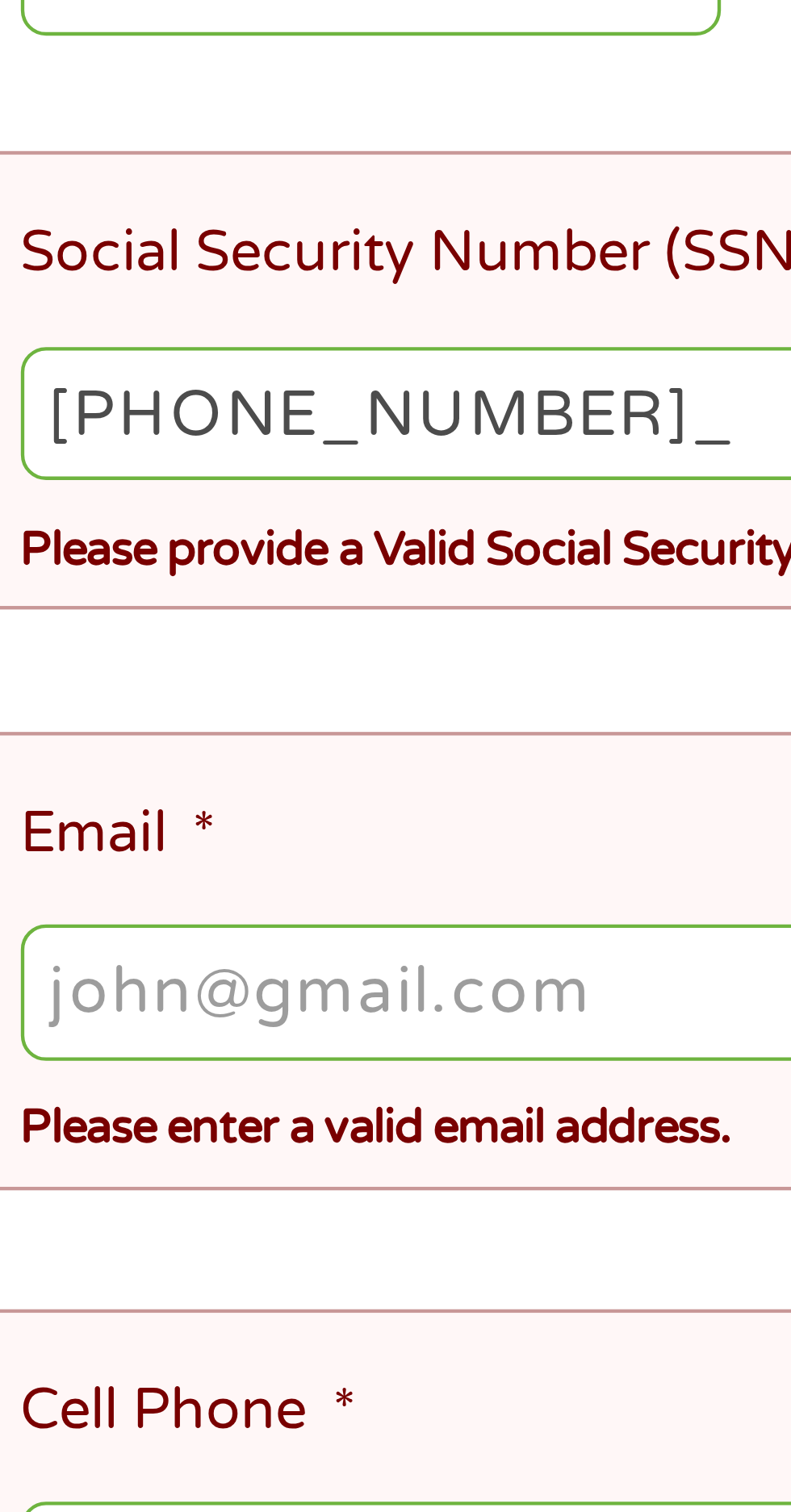
type input "222-58-6500"
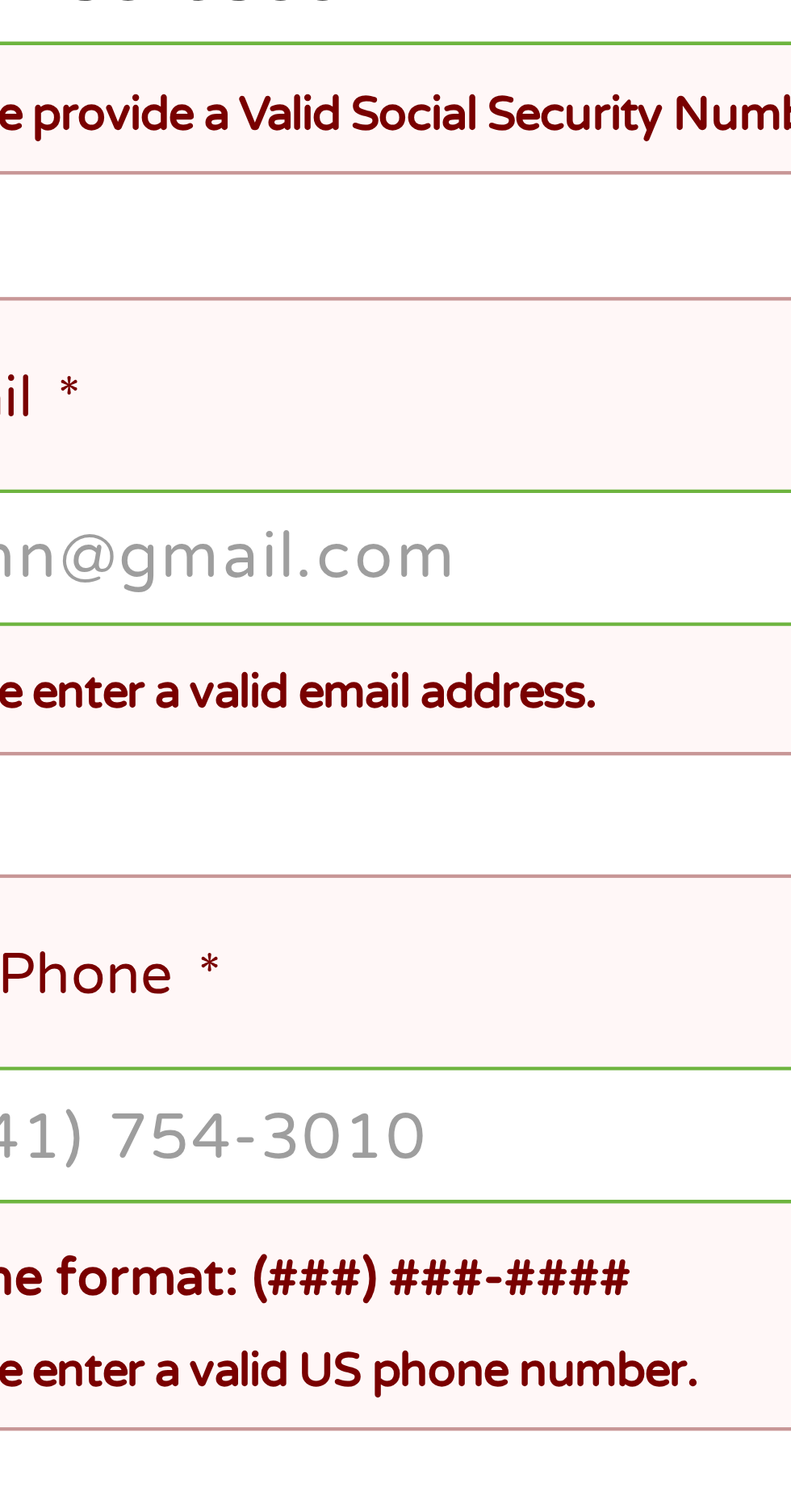
click at [202, 623] on input "Email *" at bounding box center [395, 632] width 715 height 30
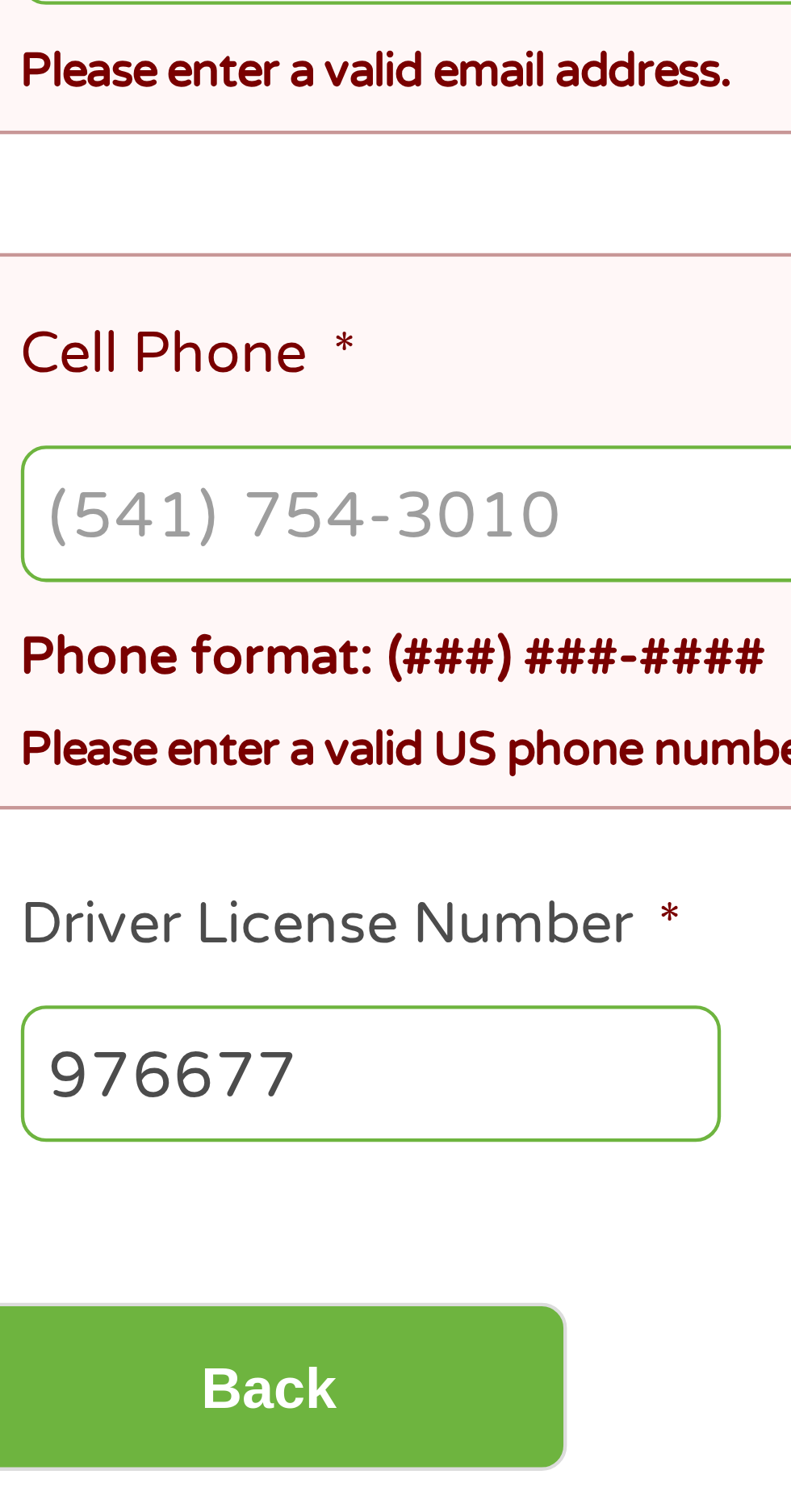
type input "[EMAIL_ADDRESS][DOMAIN_NAME]"
click at [182, 750] on input "Cell Phone *" at bounding box center [395, 765] width 715 height 30
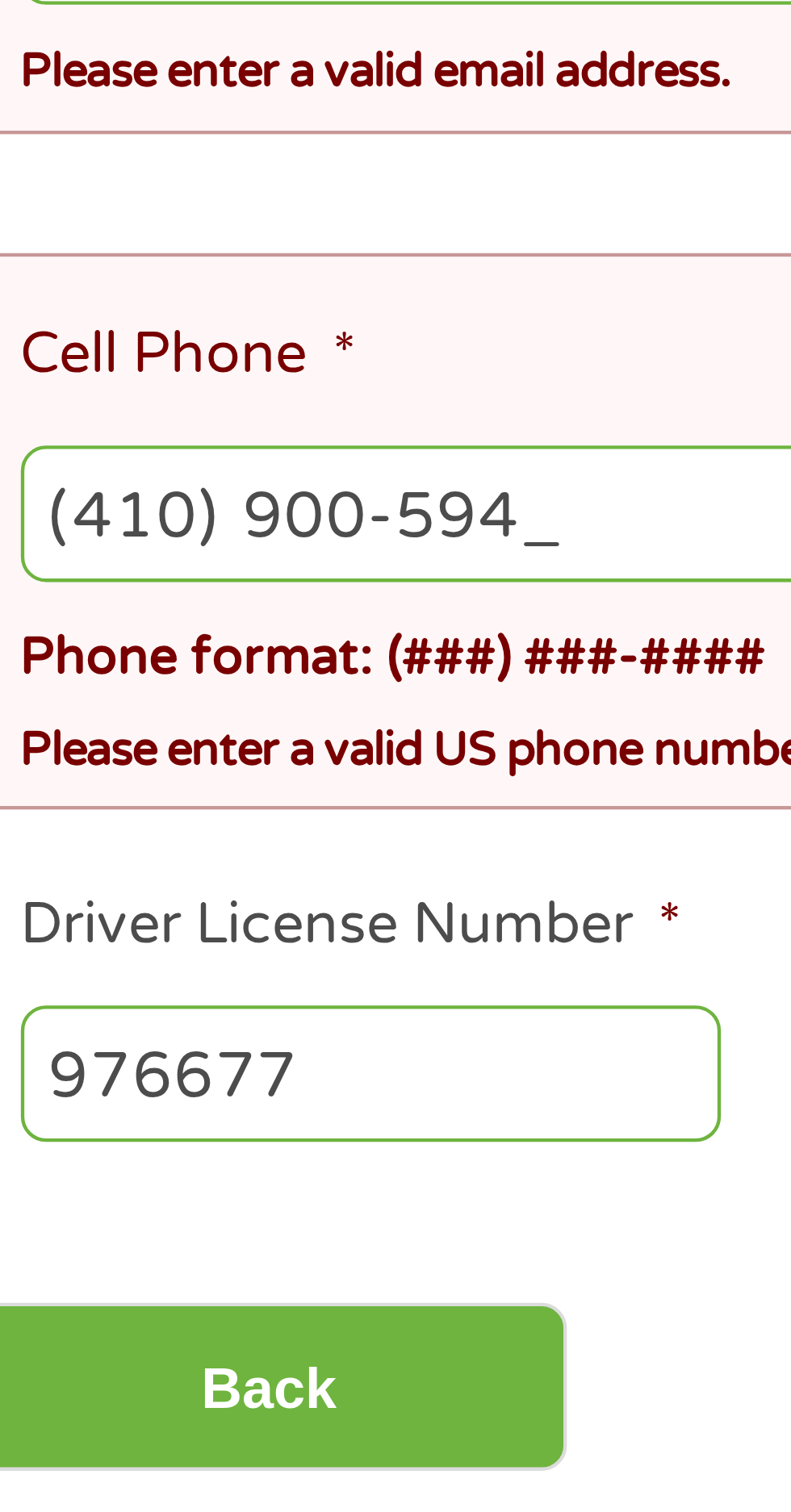
type input "[PHONE_NUMBER]"
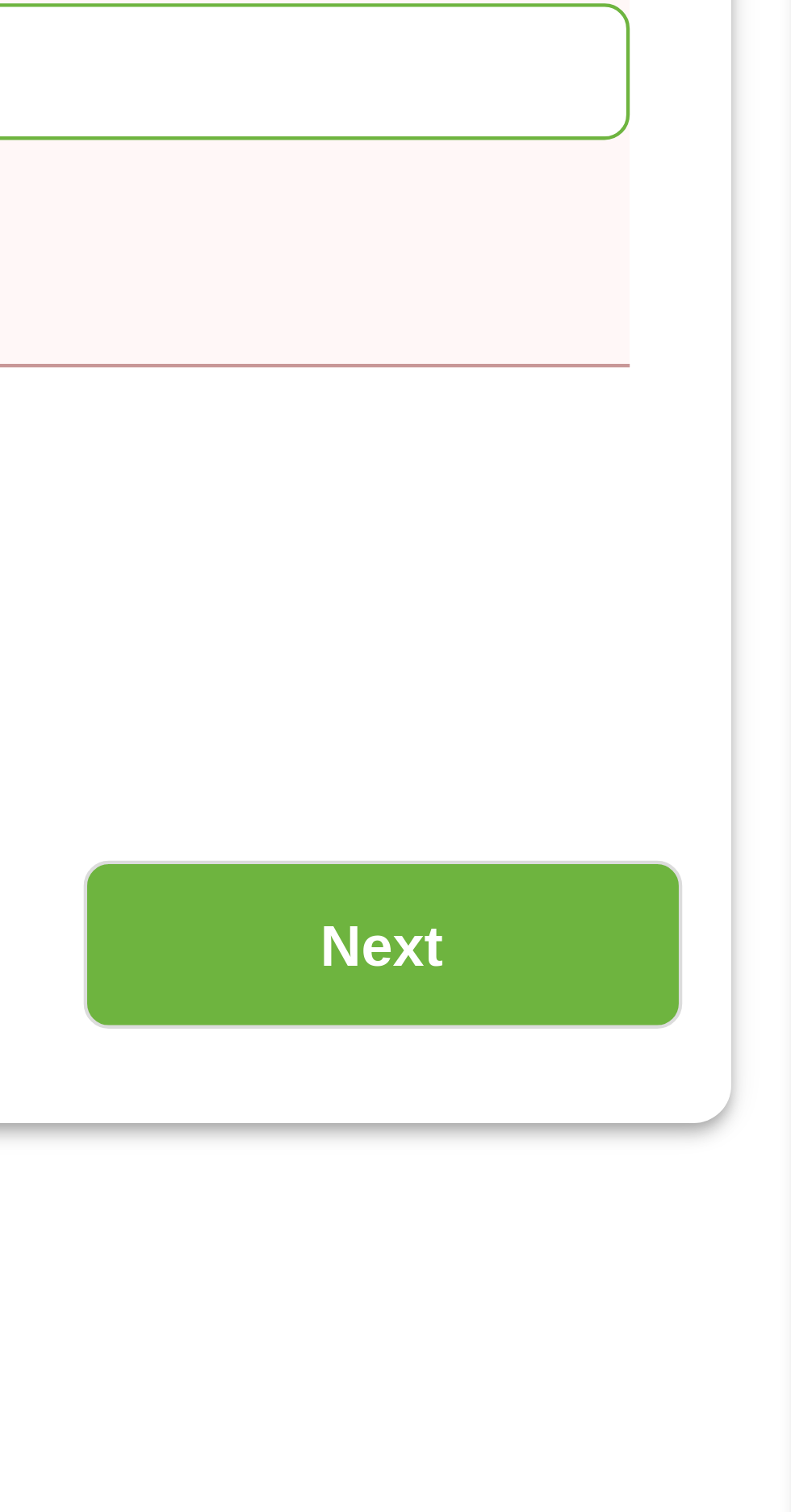
click at [740, 948] on input "Next" at bounding box center [695, 967] width 138 height 39
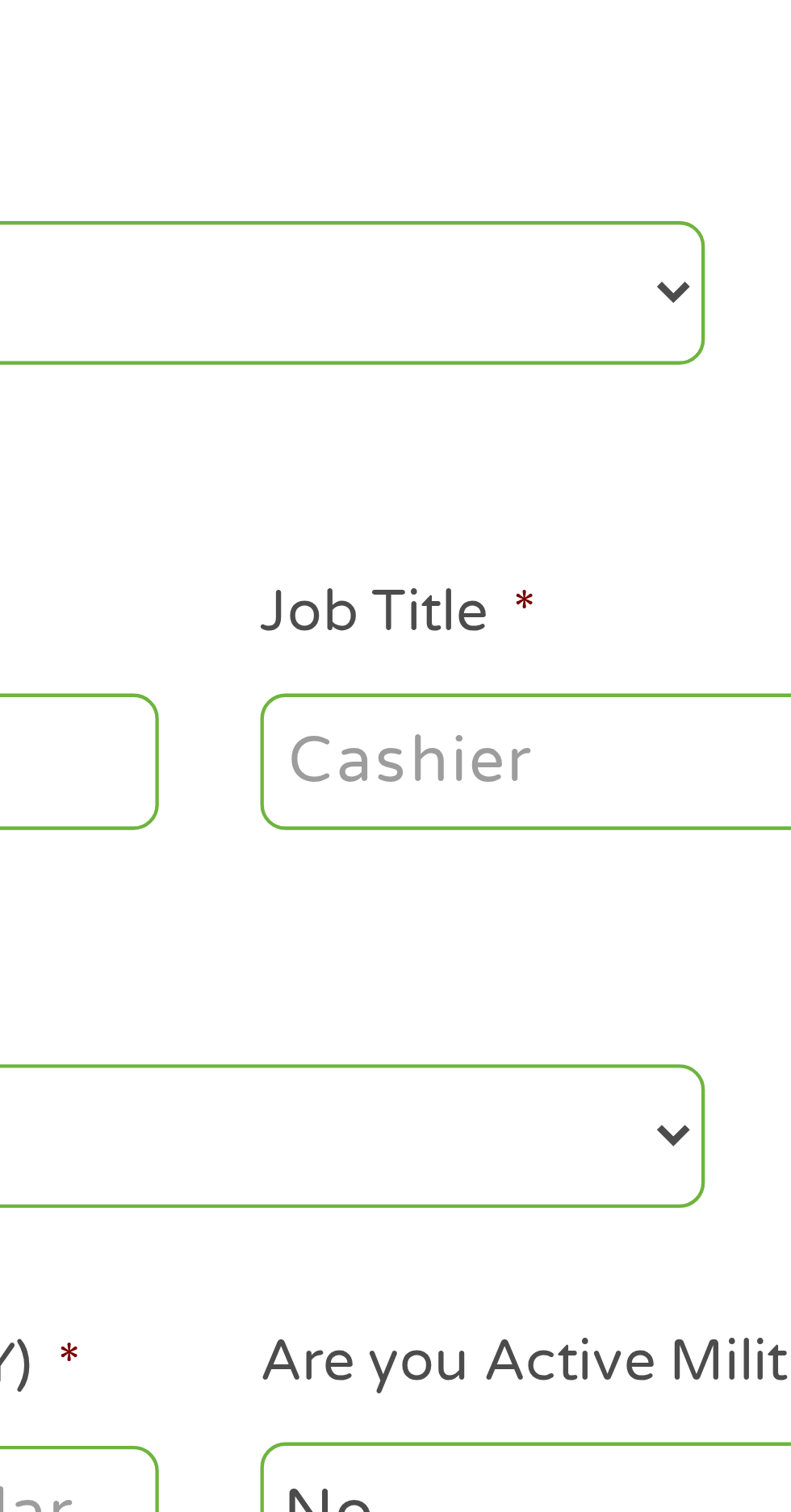
scroll to position [5, 0]
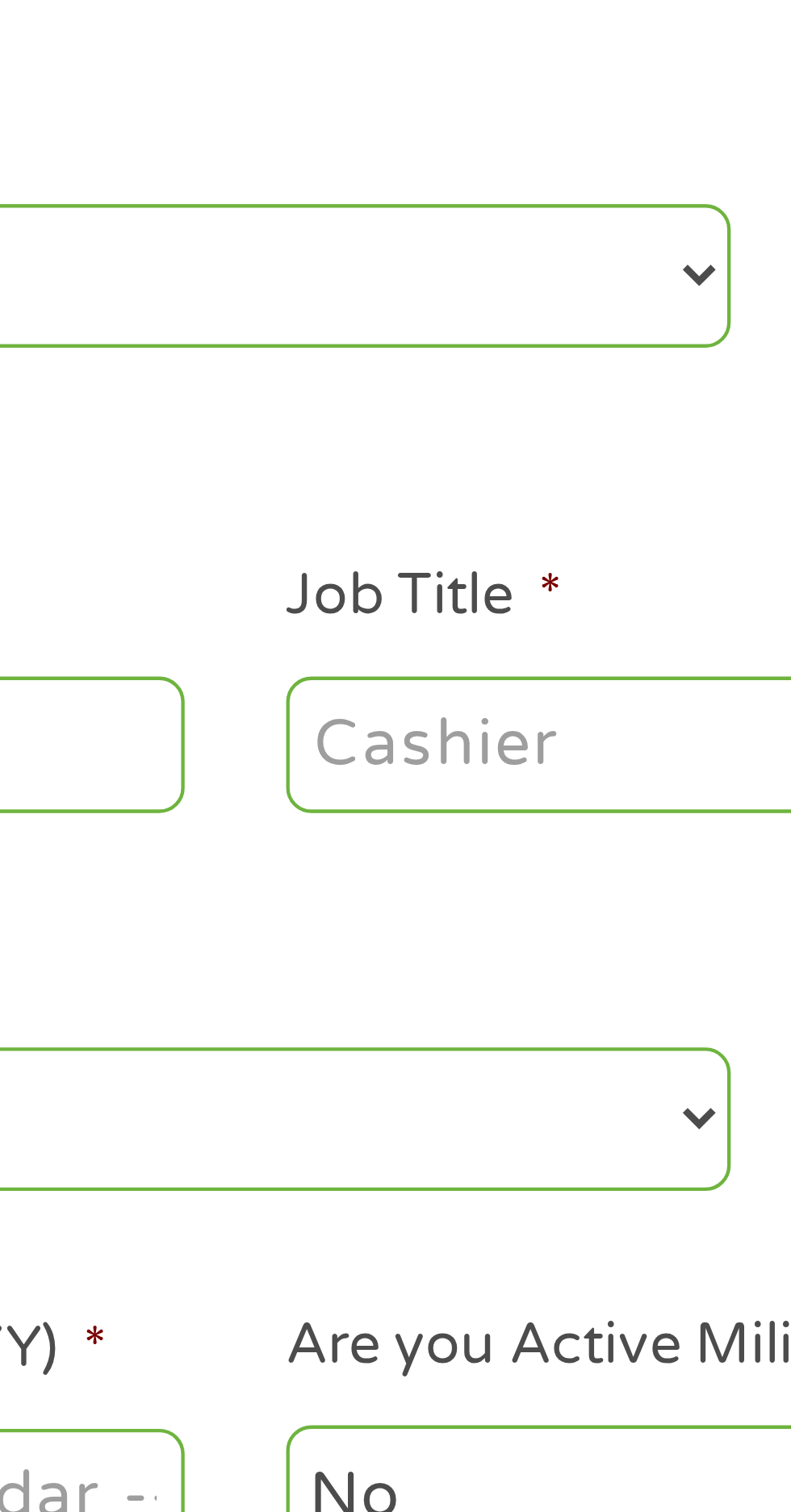
click at [375, 343] on select "--- Choose one --- Employment [DEMOGRAPHIC_DATA] Benefits" at bounding box center [210, 343] width 346 height 33
select select "benefits"
type input "Other"
type input "[PHONE_NUMBER]"
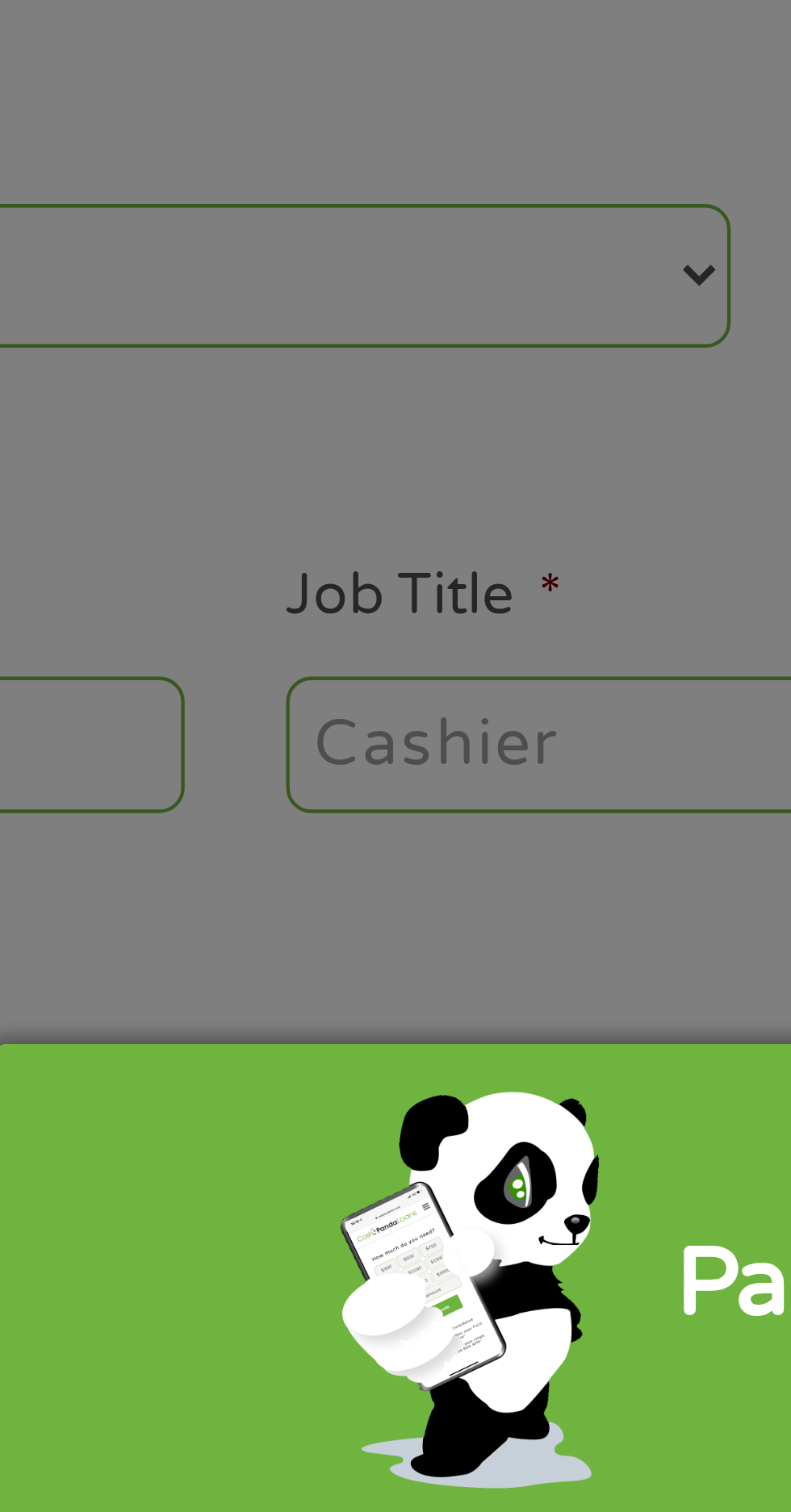
click at [644, 359] on input "Your Total Monthly Income *" at bounding box center [579, 343] width 346 height 30
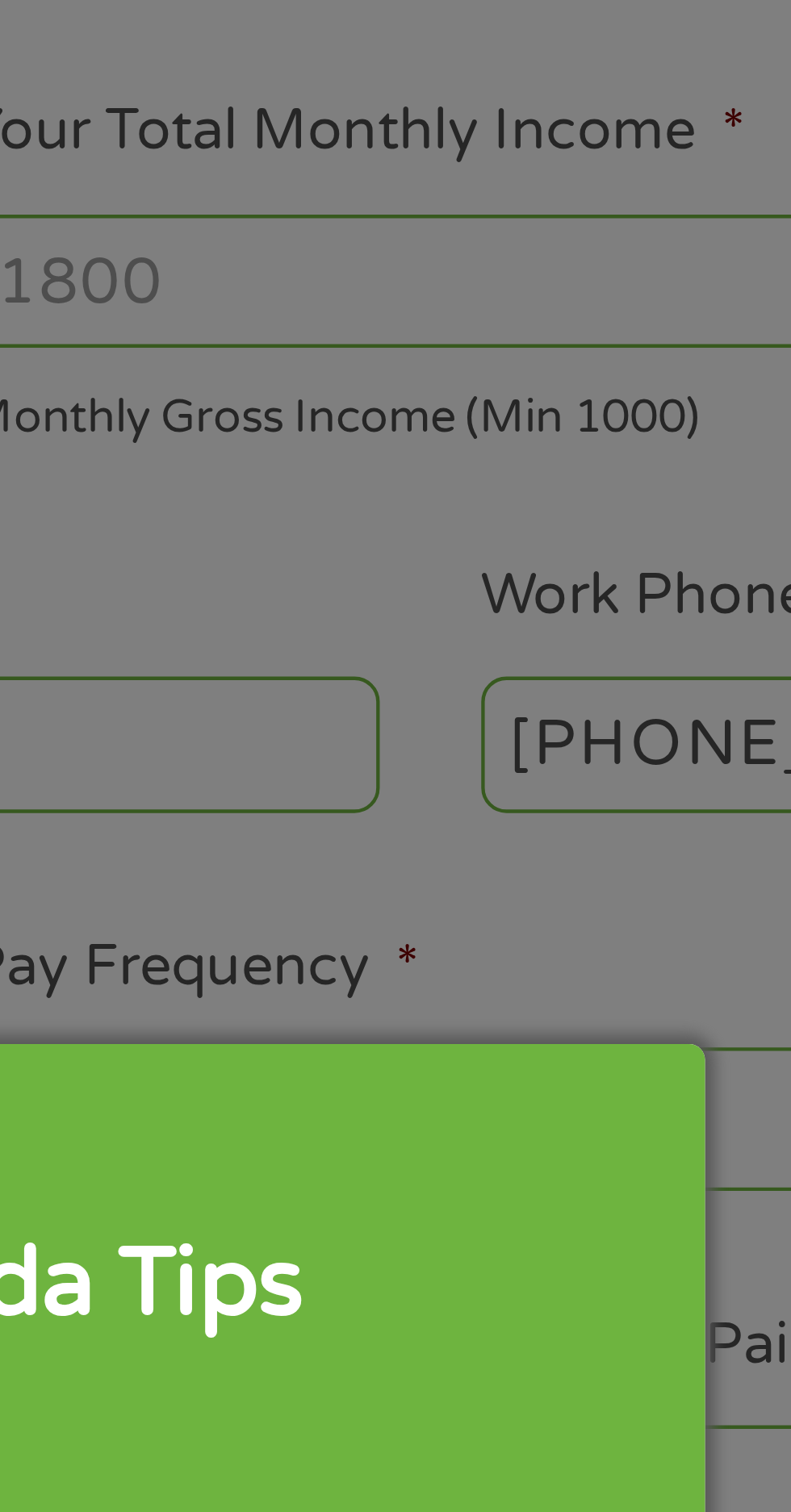
click at [564, 339] on div "Panda Tips To Proceed, Please Enter: For "Employer Name" , enter your benefit p…" at bounding box center [395, 756] width 791 height 1512
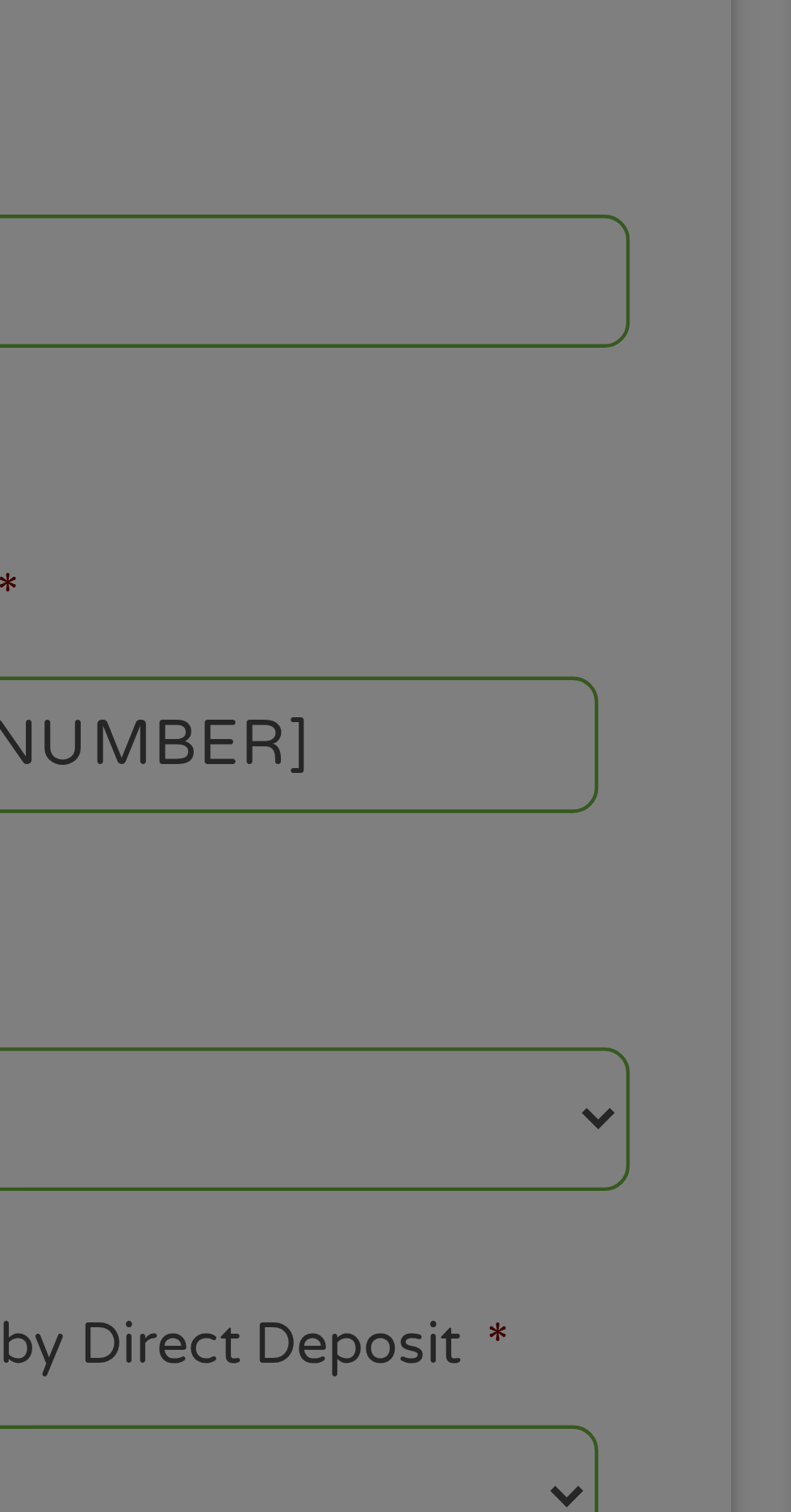
click at [744, 341] on div "Panda Tips To Proceed, Please Enter: For "Employer Name" , enter your benefit p…" at bounding box center [395, 756] width 791 height 1512
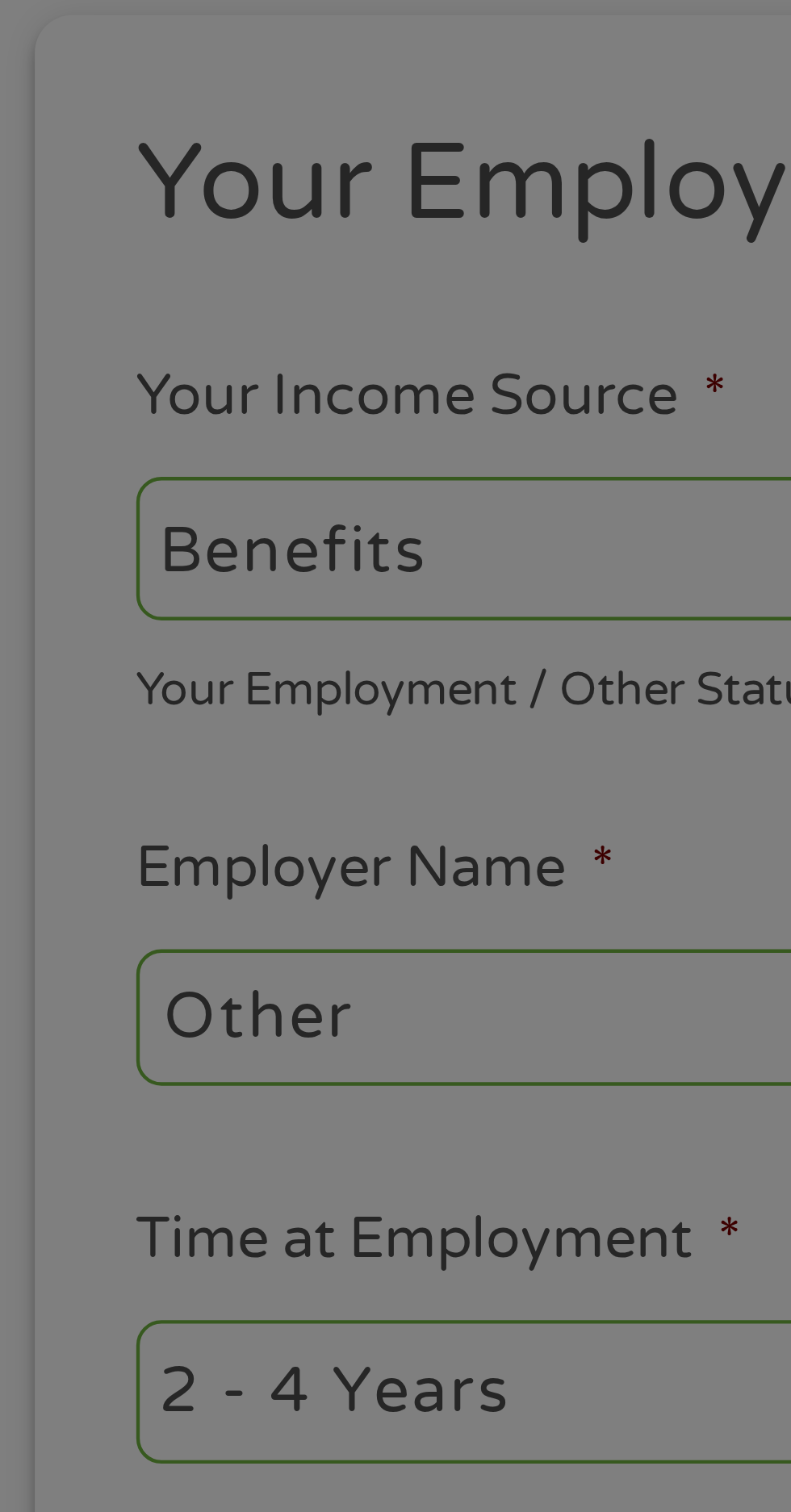
click at [134, 454] on div "Panda Tips To Proceed, Please Enter: For "Employer Name" , enter your benefit p…" at bounding box center [395, 756] width 791 height 1512
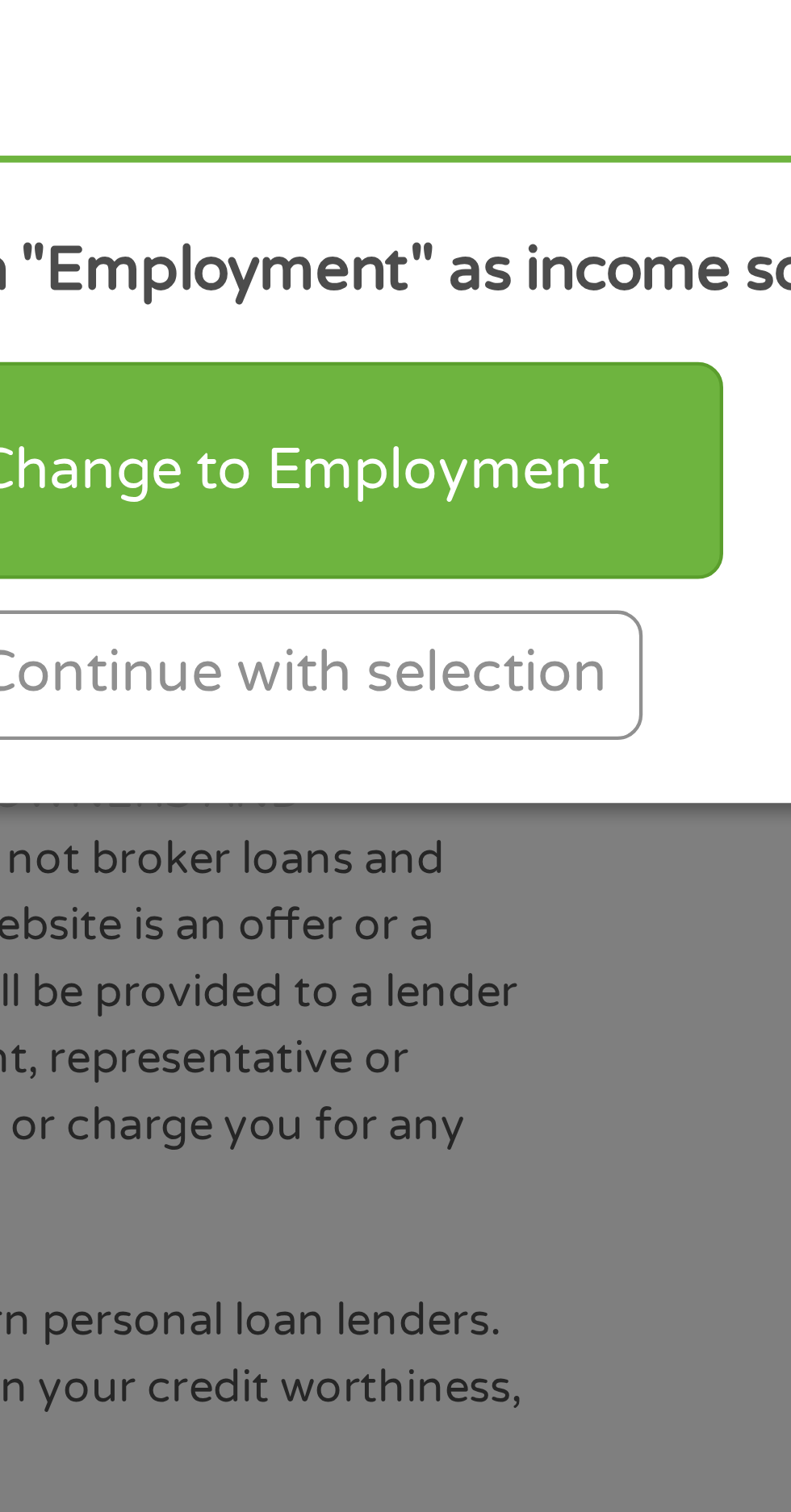
click at [466, 909] on div "Change to Employment" at bounding box center [395, 915] width 199 height 50
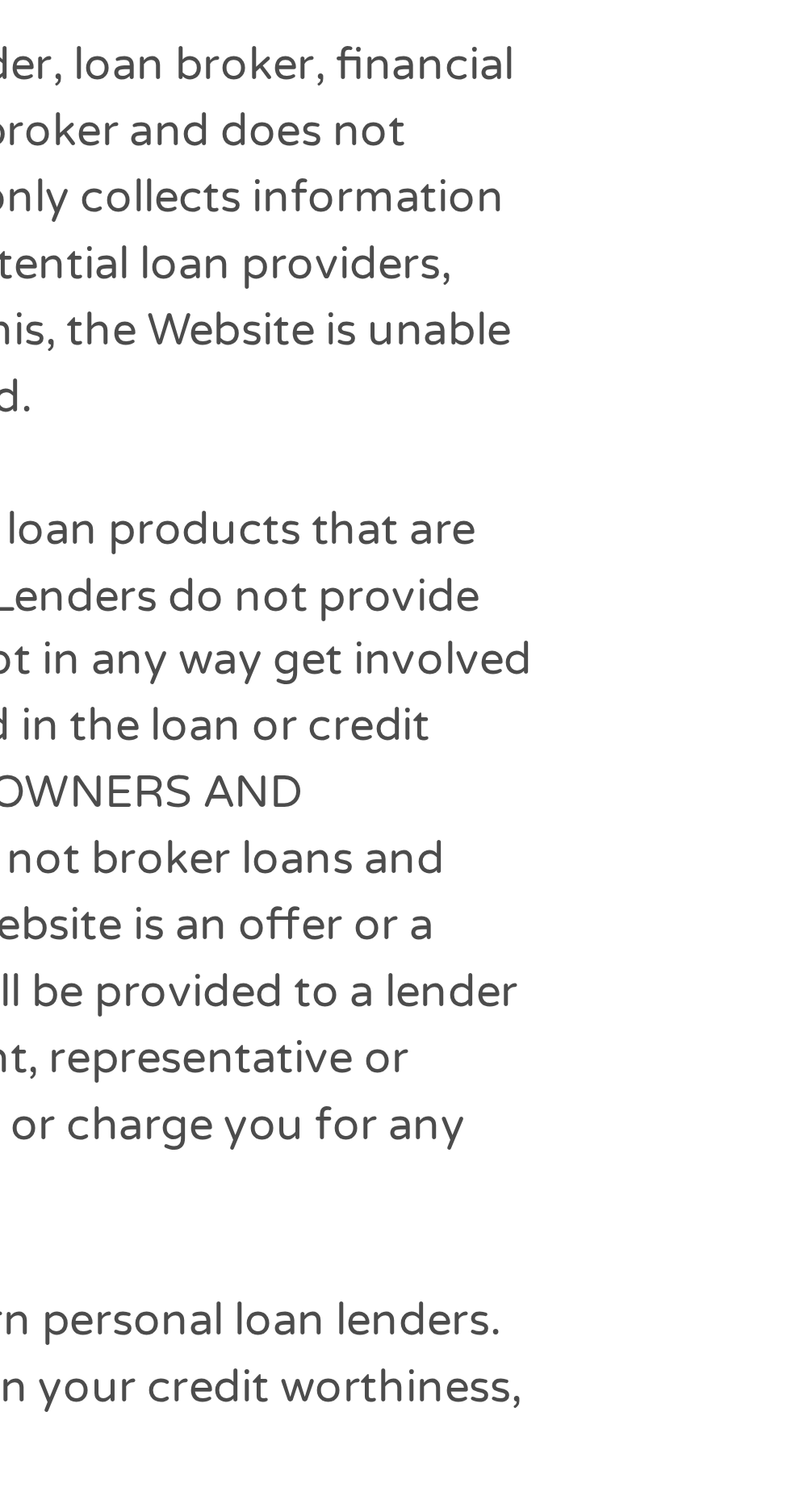
select select "fullTime"
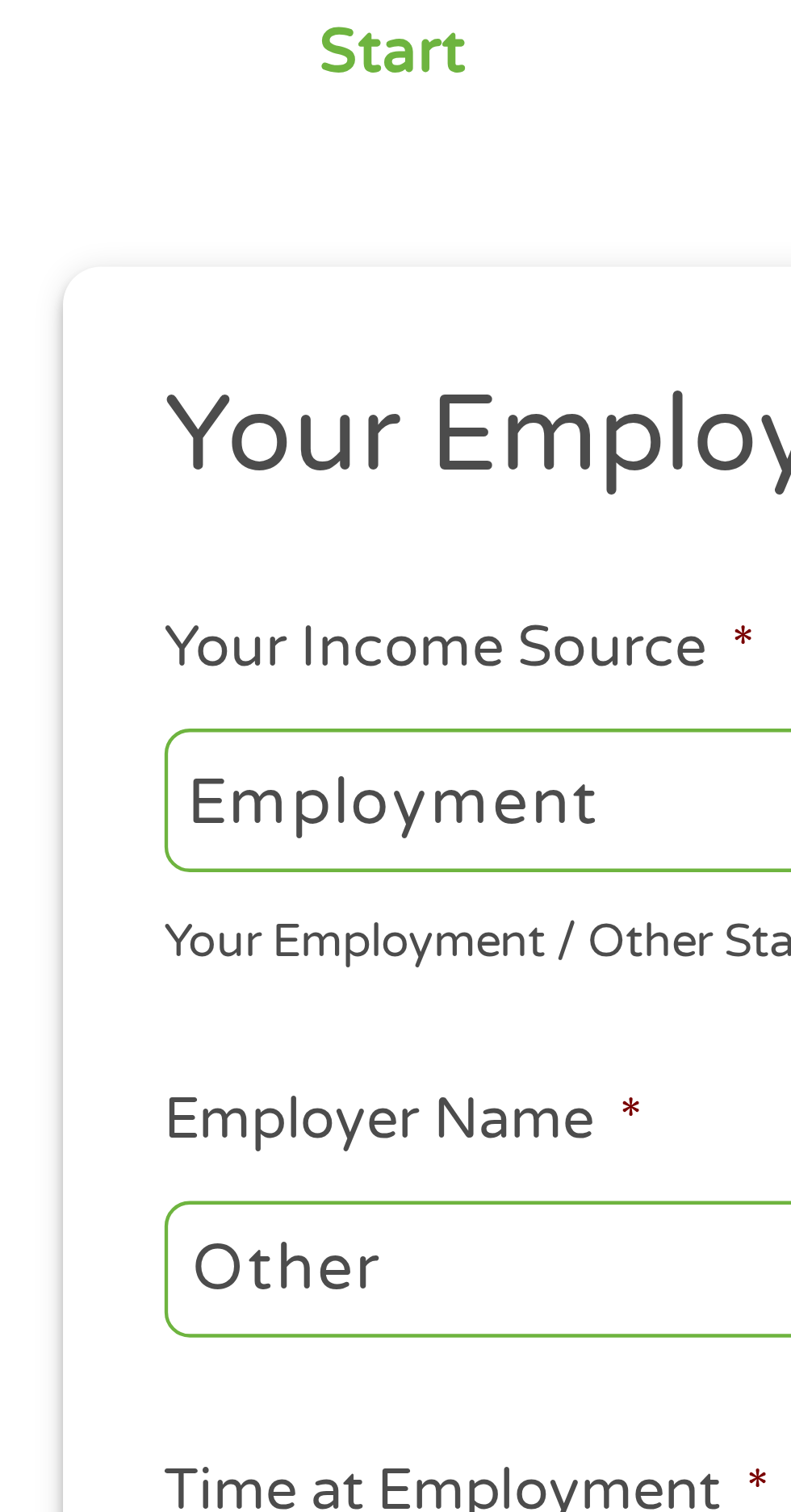
click at [170, 456] on input "Other" at bounding box center [147, 450] width 220 height 30
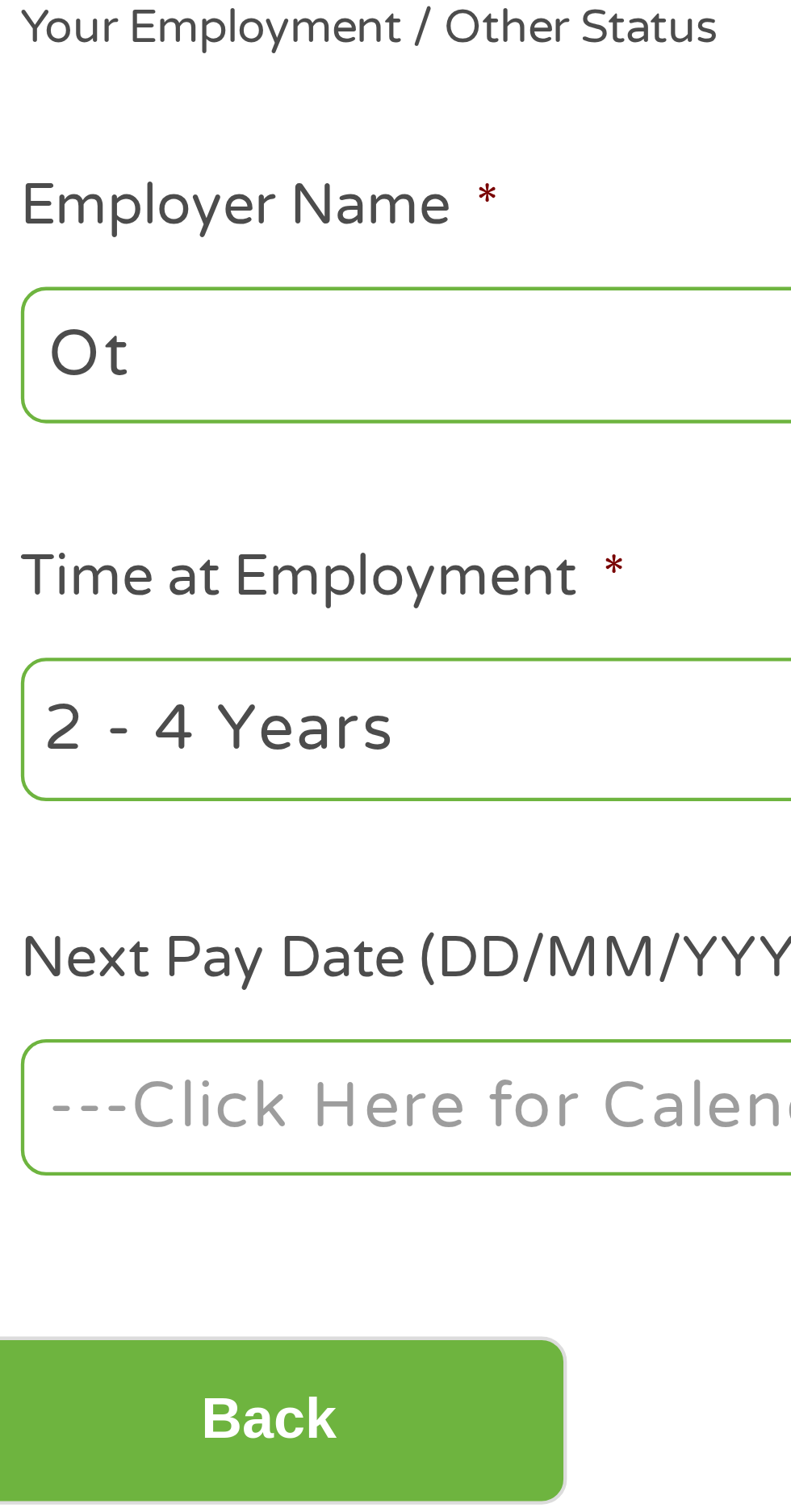
type input "O"
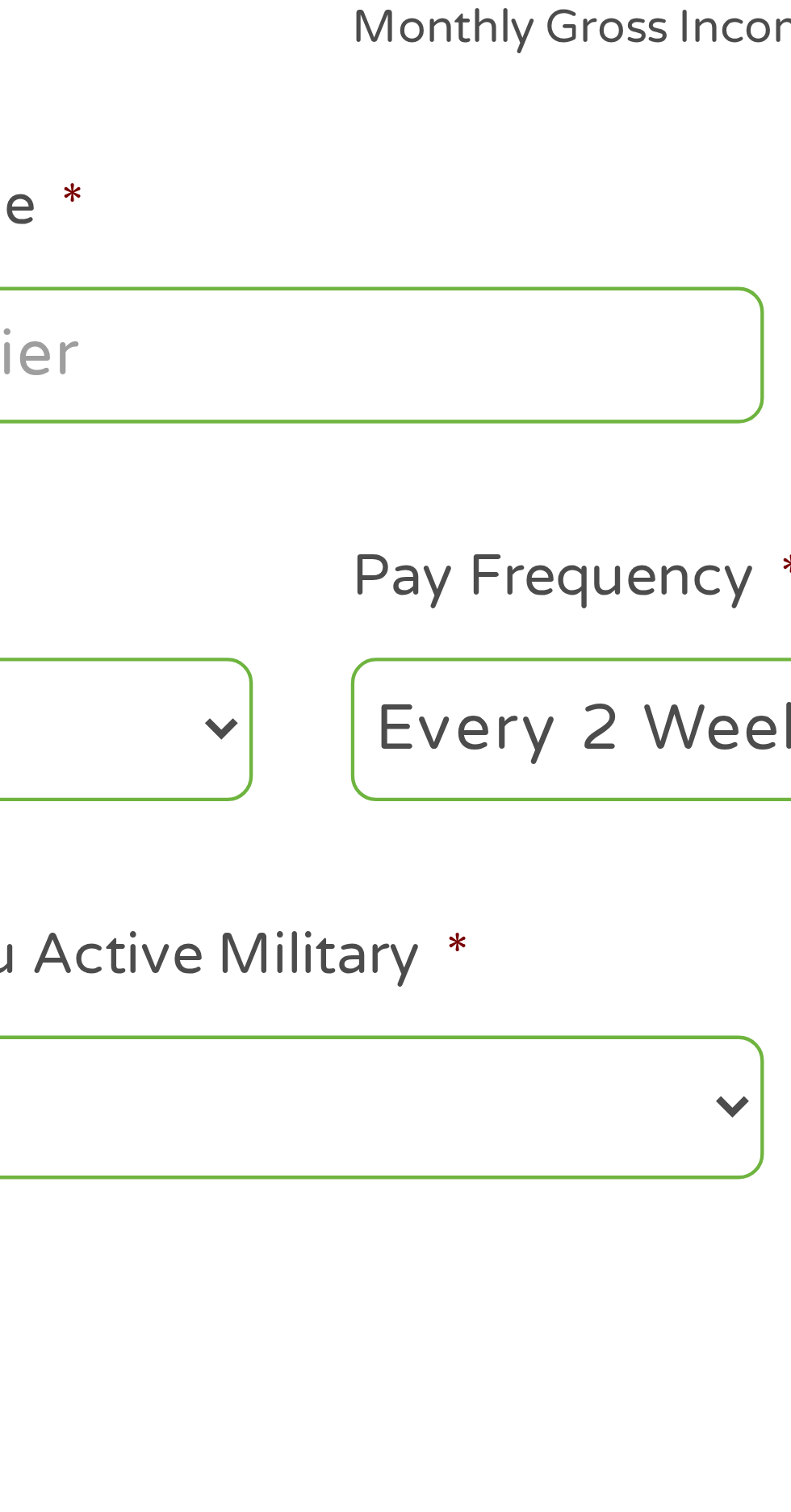
type input "Disability"
click at [473, 456] on input "Job Title *" at bounding box center [391, 450] width 220 height 30
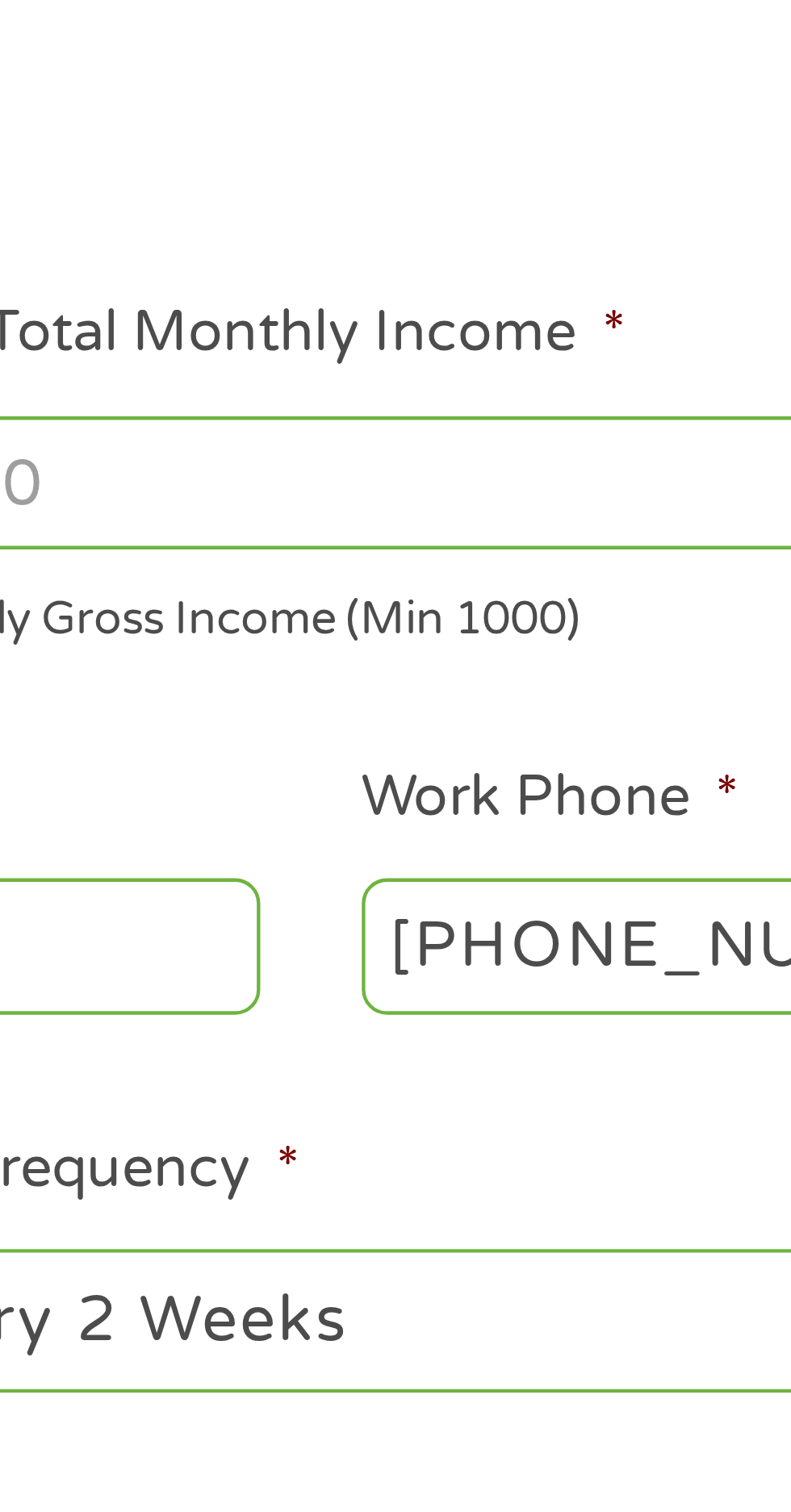
type input "Amputee"
click at [560, 345] on input "Your Total Monthly Income *" at bounding box center [579, 343] width 346 height 30
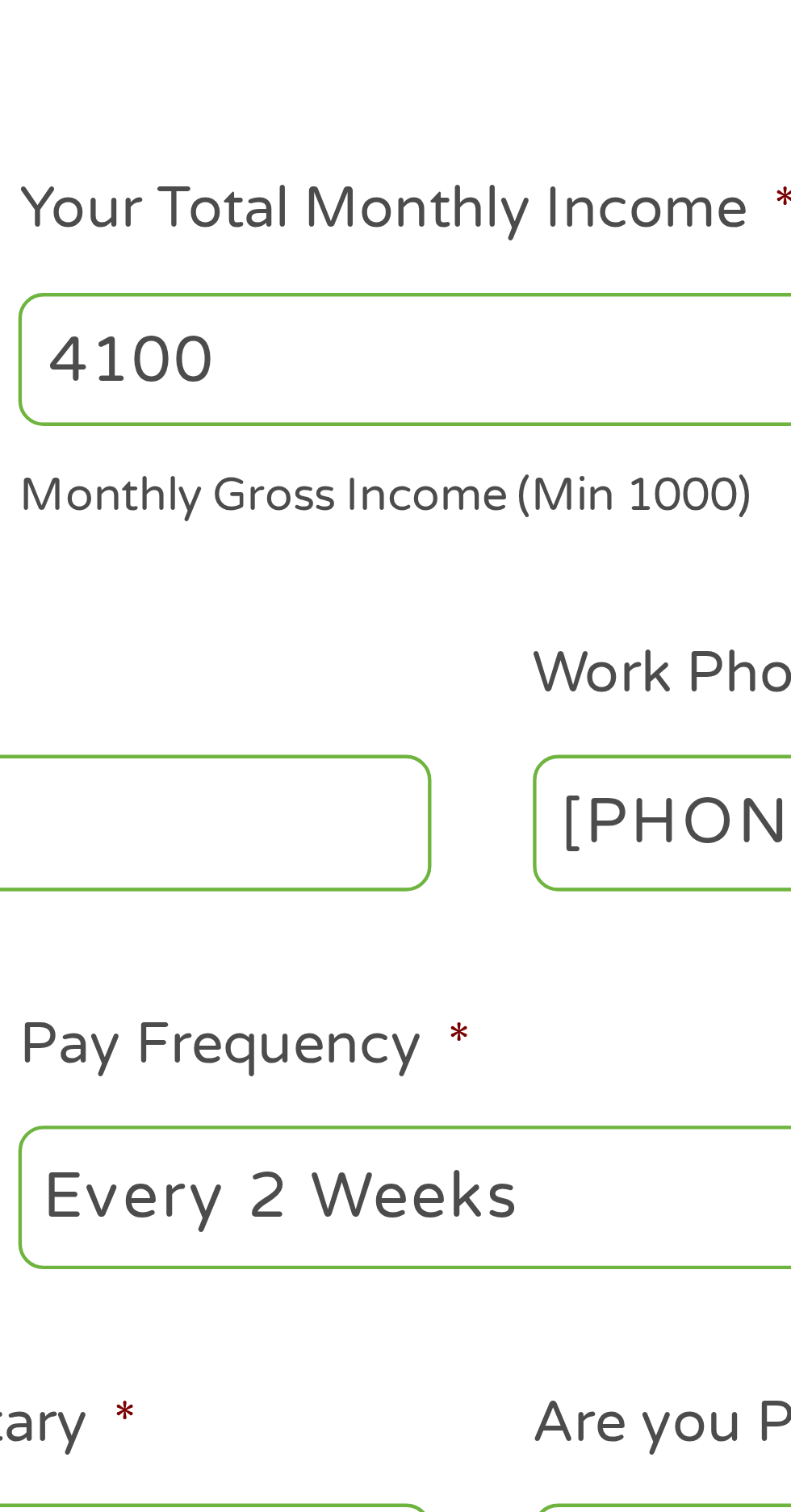
type input "4100"
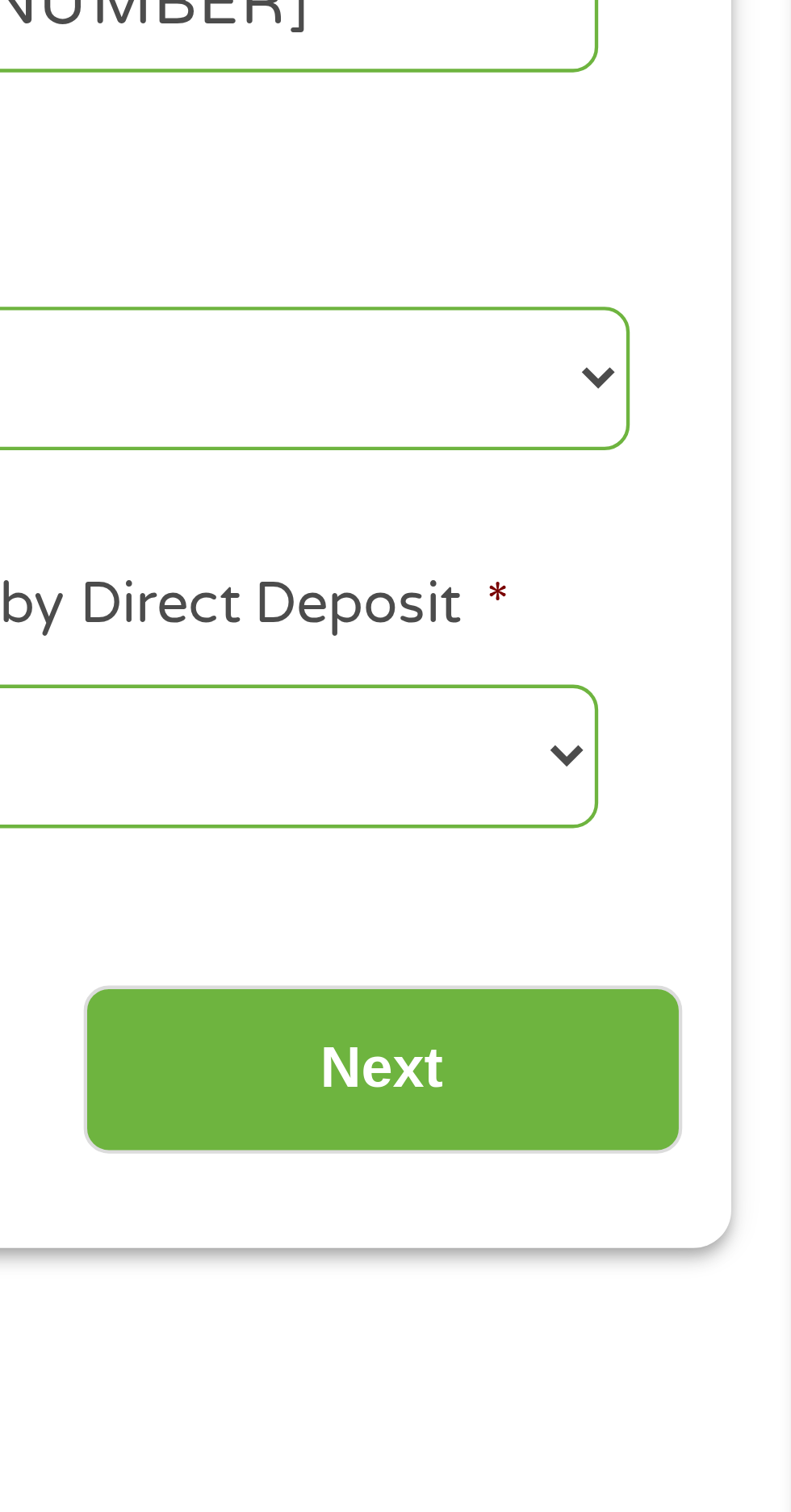
click at [744, 539] on select "--- Choose one --- Every 2 Weeks Every Week Monthly Semi-Monthly" at bounding box center [579, 536] width 346 height 33
select select "monthly"
click at [435, 640] on select "No Yes" at bounding box center [391, 624] width 220 height 33
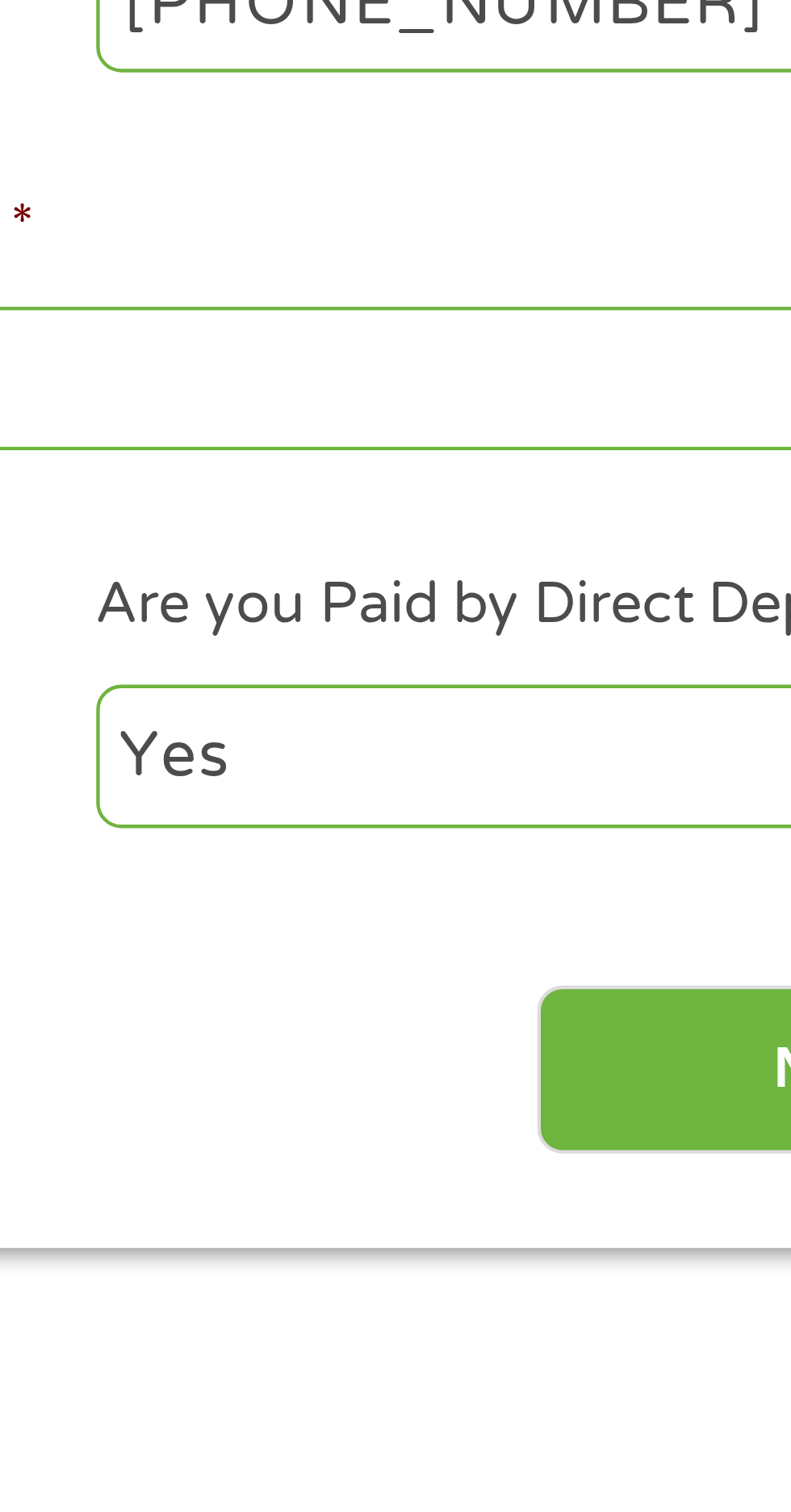
click at [671, 707] on input "Next" at bounding box center [695, 697] width 138 height 39
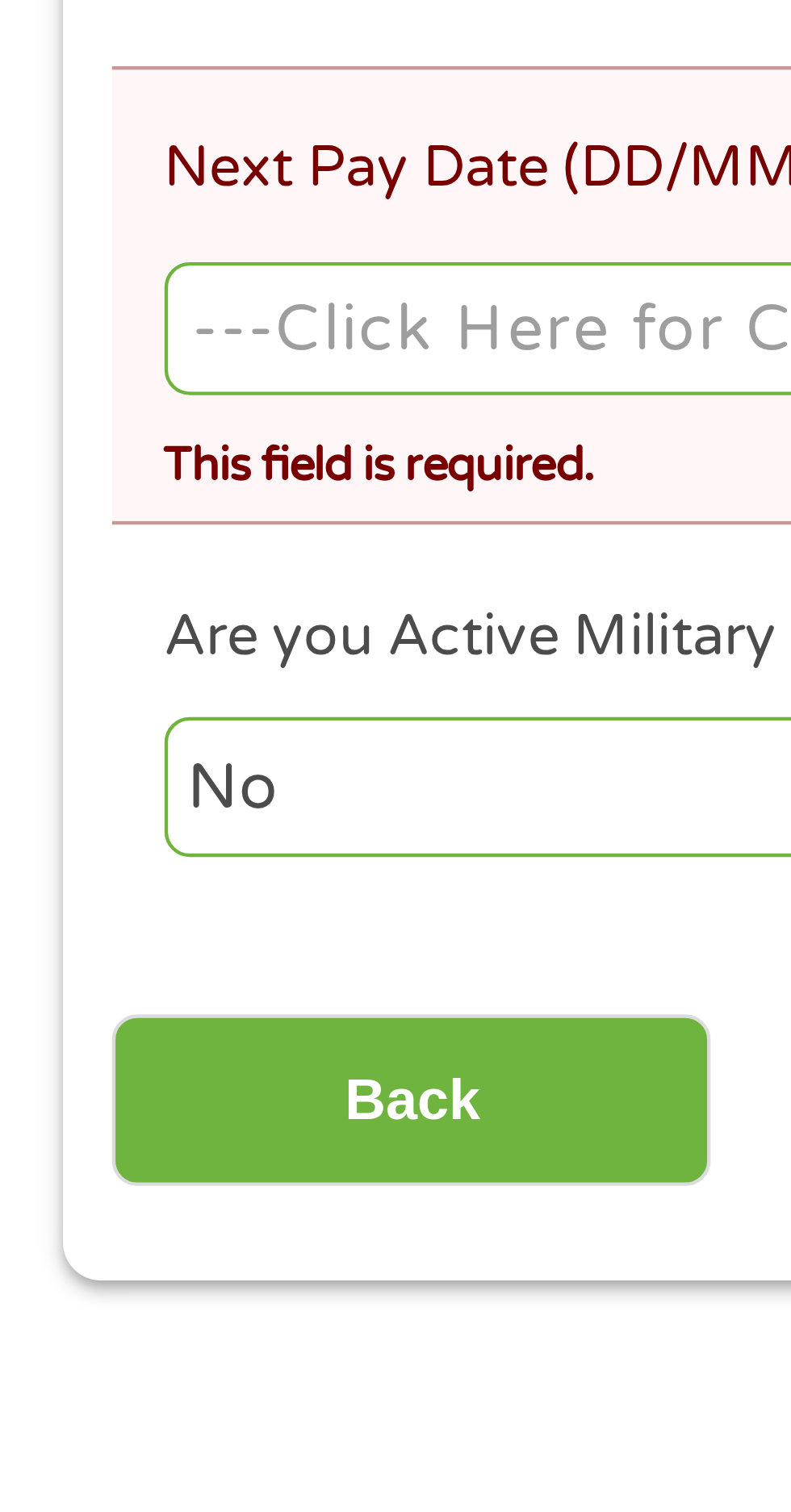
scroll to position [53, 0]
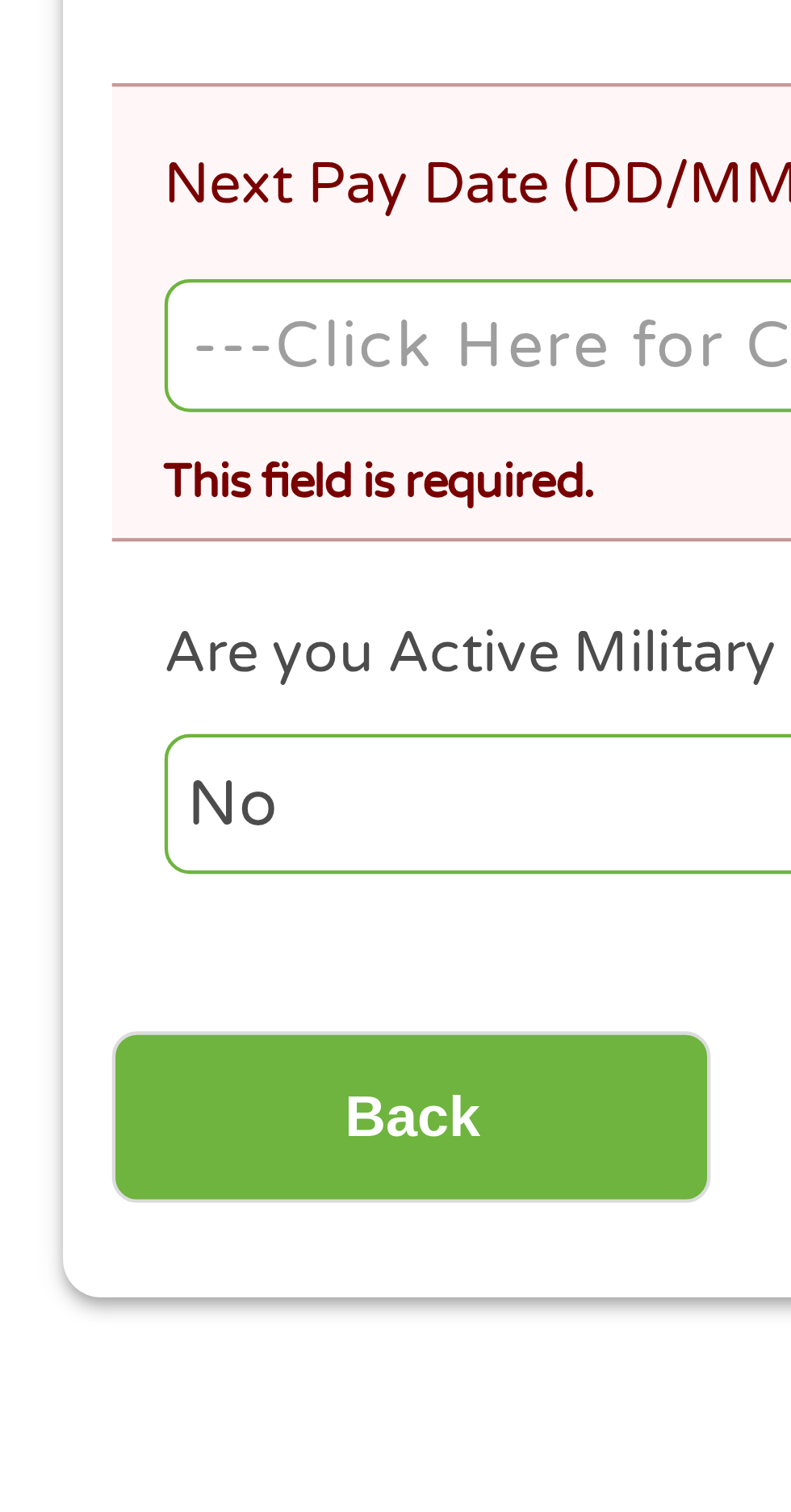
click at [156, 652] on input "Next Pay Date (DD/MM/YYYY) *" at bounding box center [395, 651] width 715 height 30
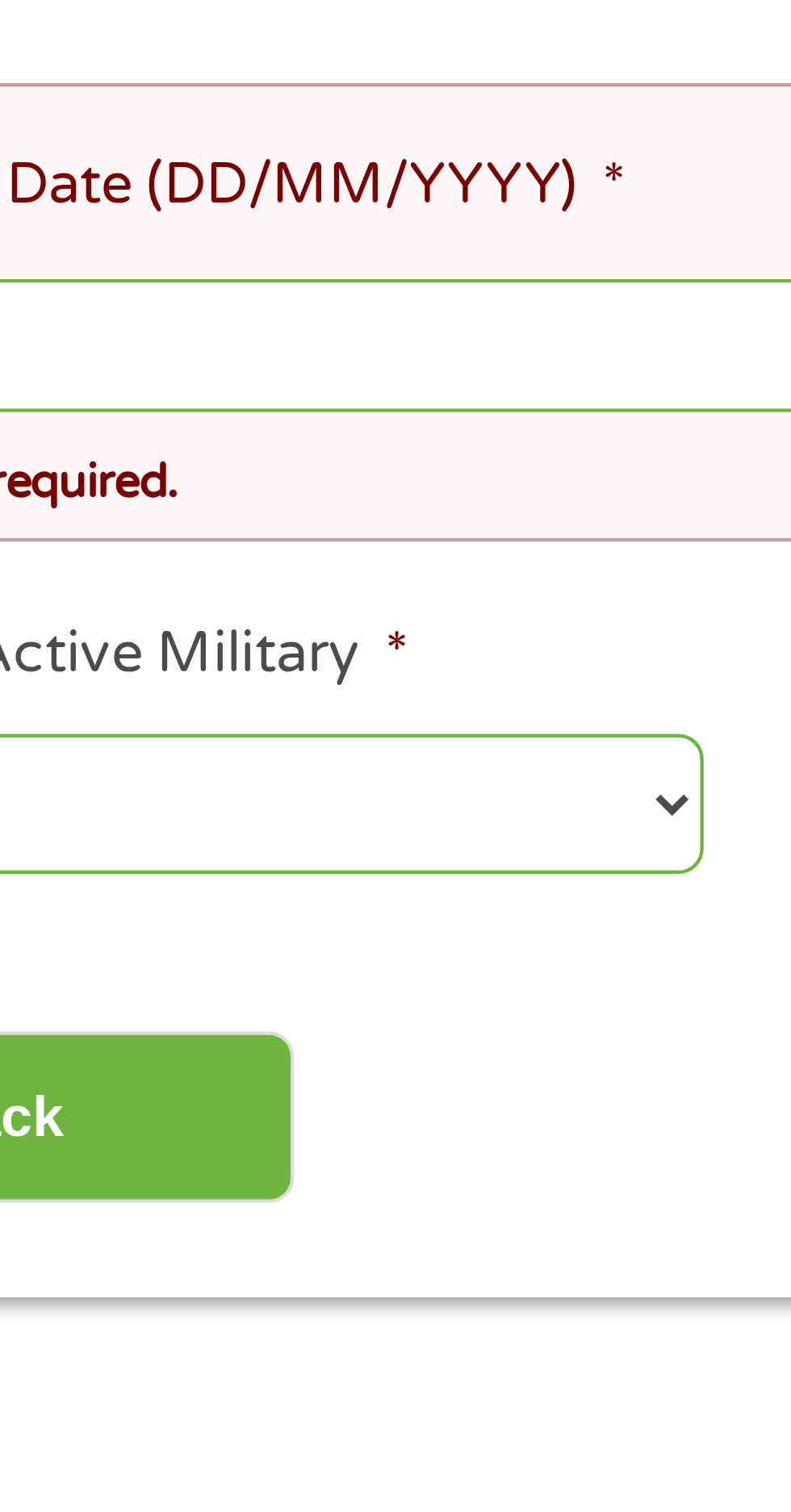
click at [216, 697] on li "Next Pay Date (DD/MM/YYYY) * [DATE] This field is required." at bounding box center [389, 644] width 727 height 105
click at [243, 648] on input "[DATE]" at bounding box center [395, 651] width 715 height 30
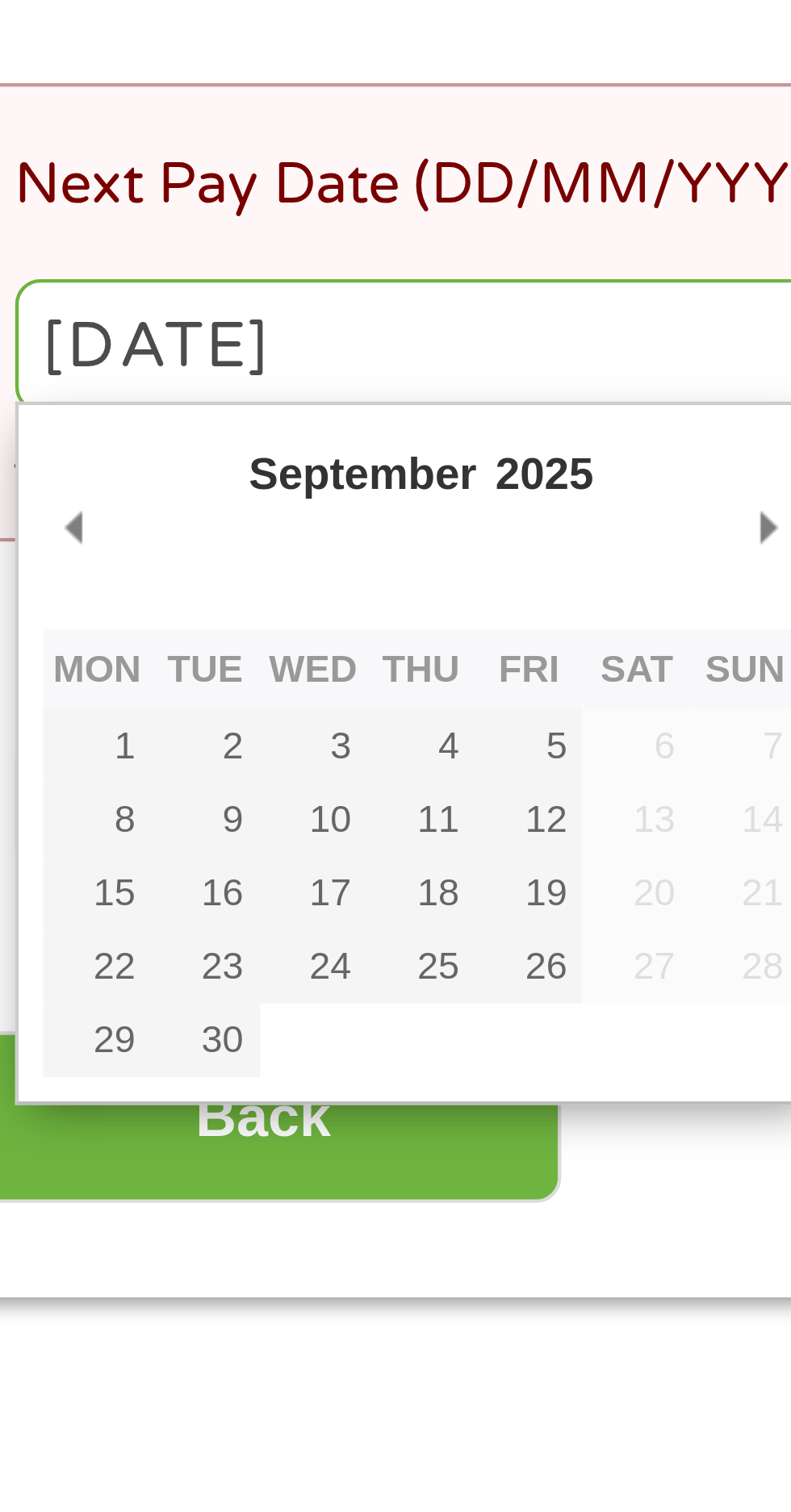
type input "[DATE]"
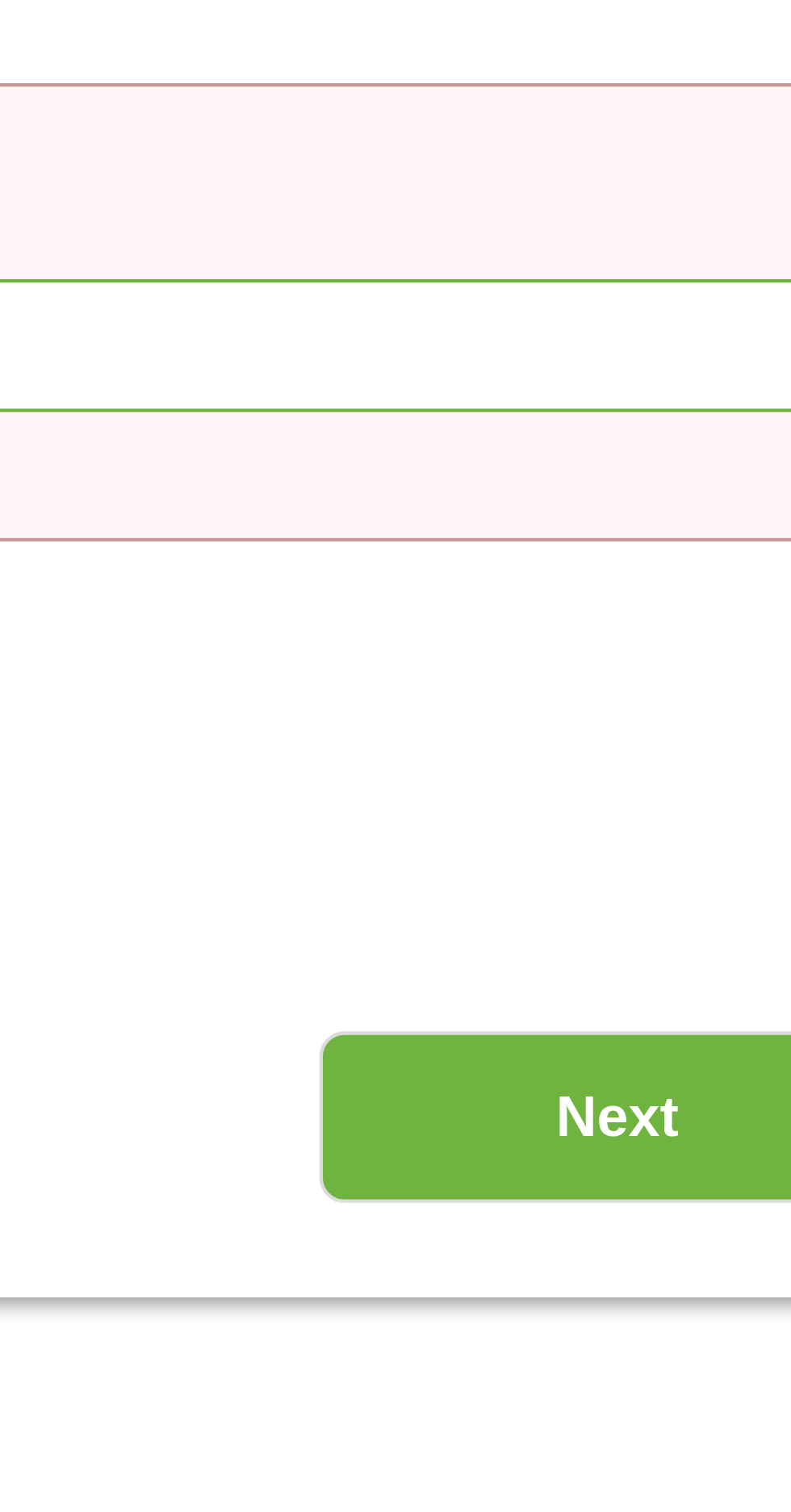
click at [704, 834] on input "Next" at bounding box center [695, 829] width 138 height 39
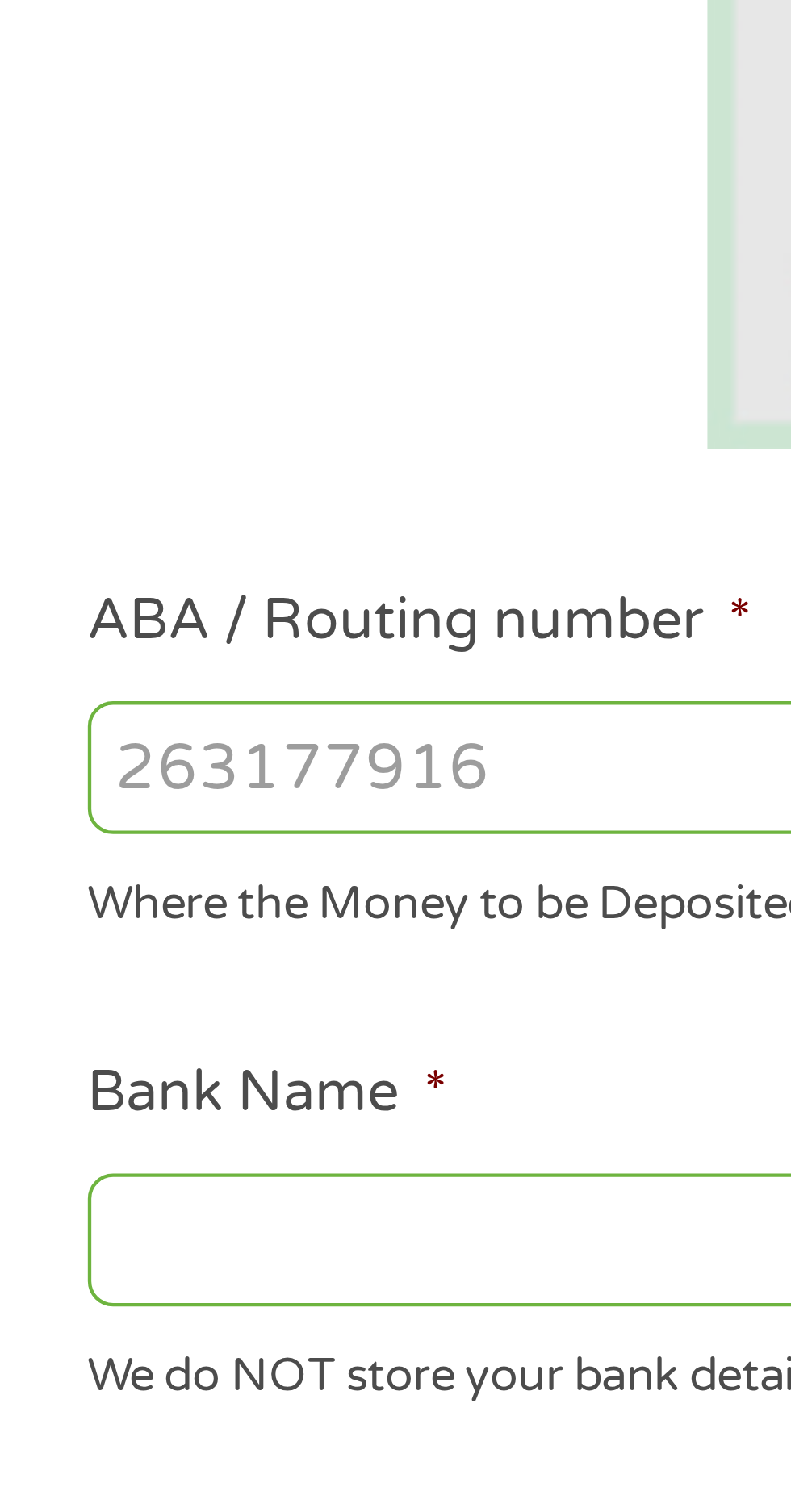
scroll to position [11, 0]
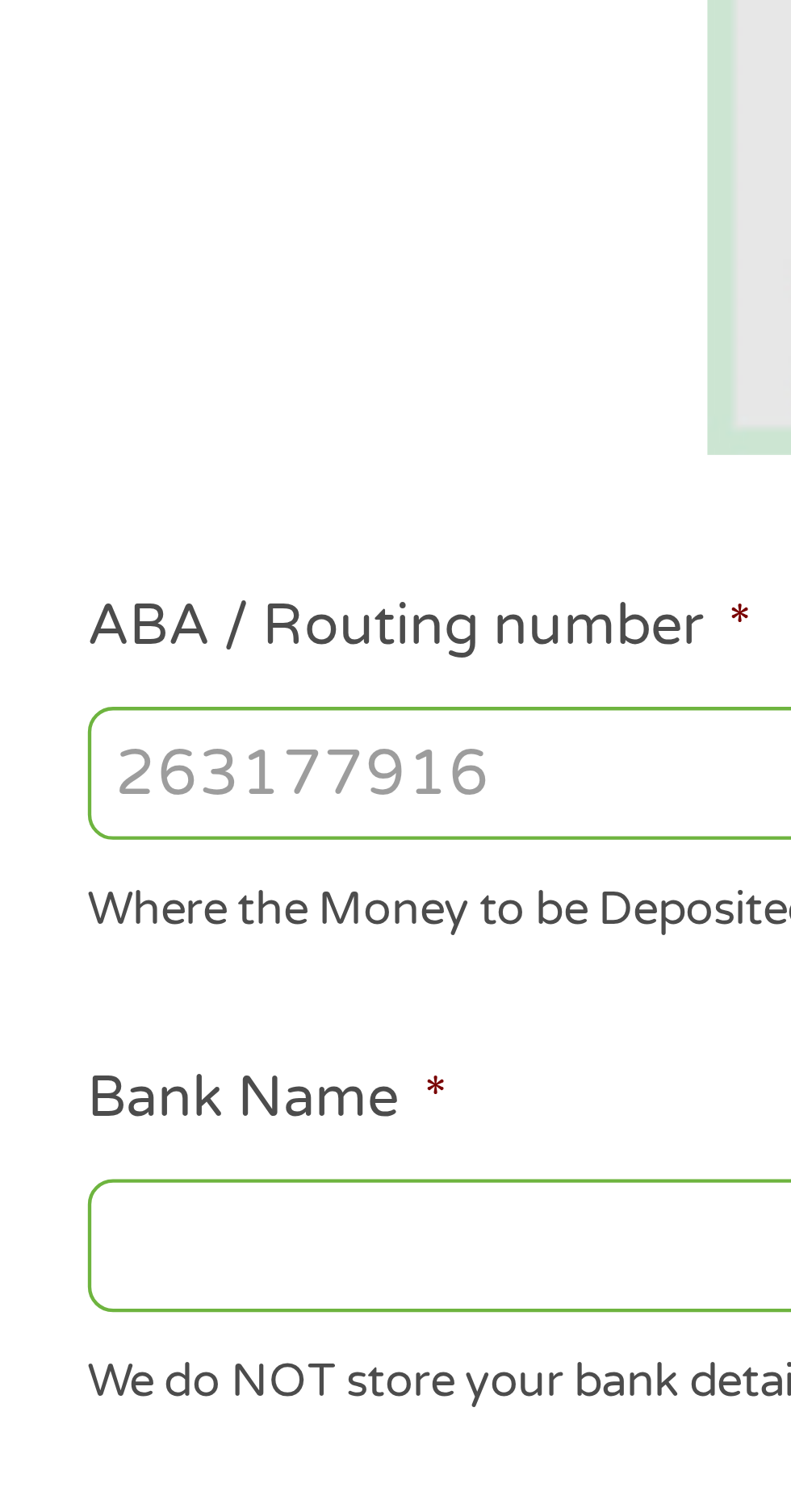
click at [162, 569] on input "ABA / Routing number *" at bounding box center [210, 564] width 346 height 30
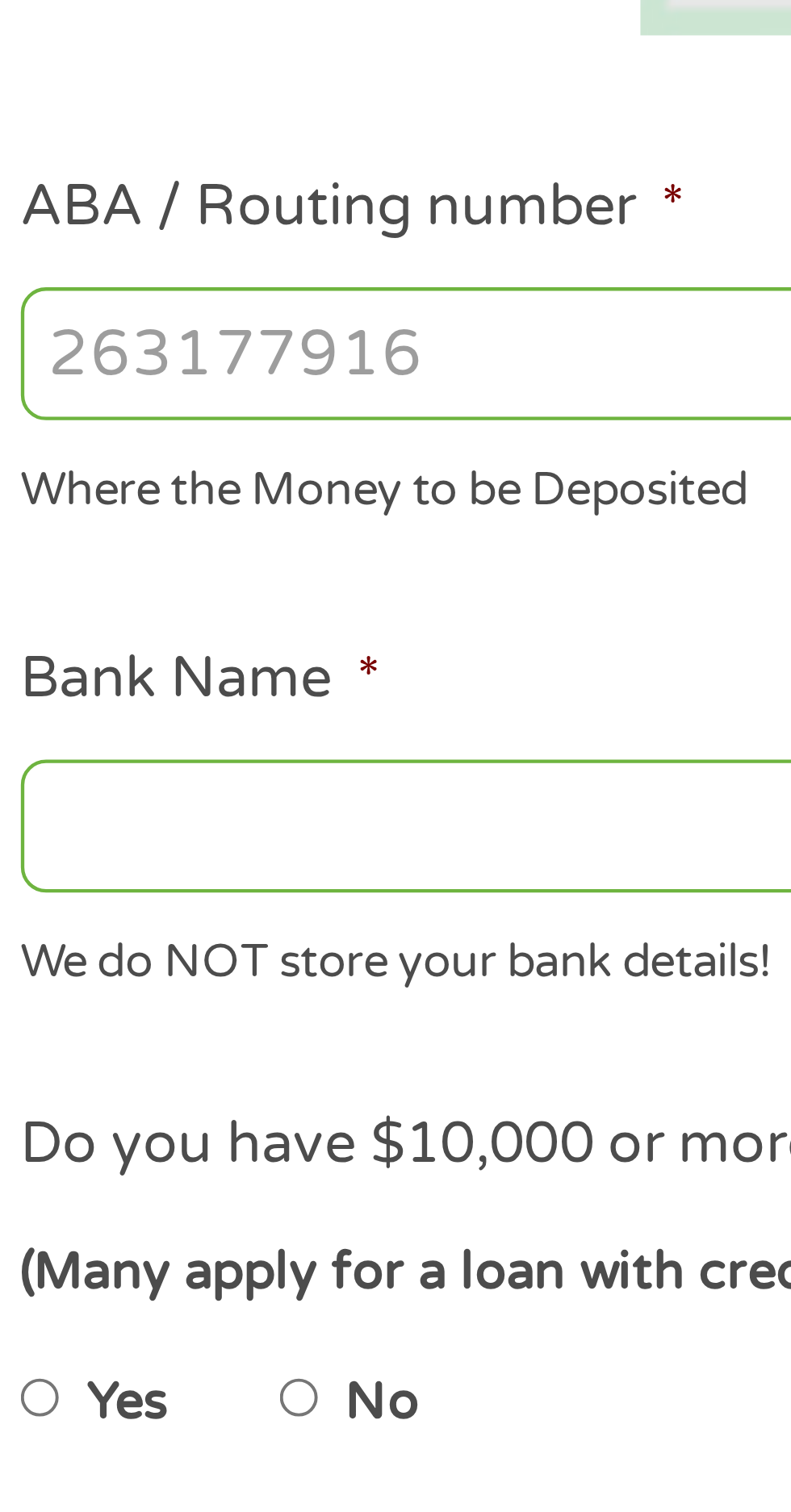
type input "041215663"
type input "[PERSON_NAME] BANK"
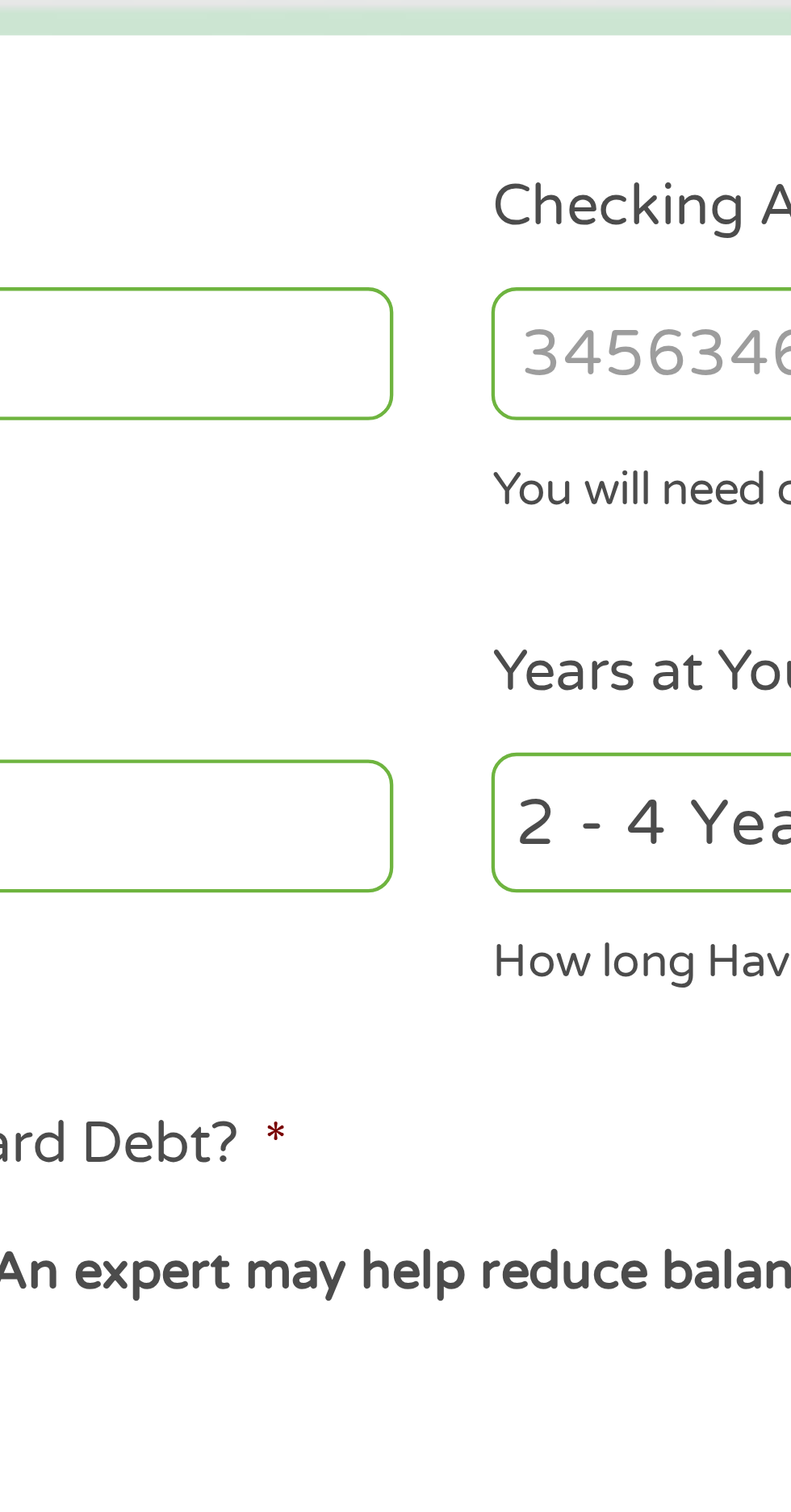
type input "041215663"
click at [453, 560] on input "Checking Account Number *" at bounding box center [579, 564] width 346 height 30
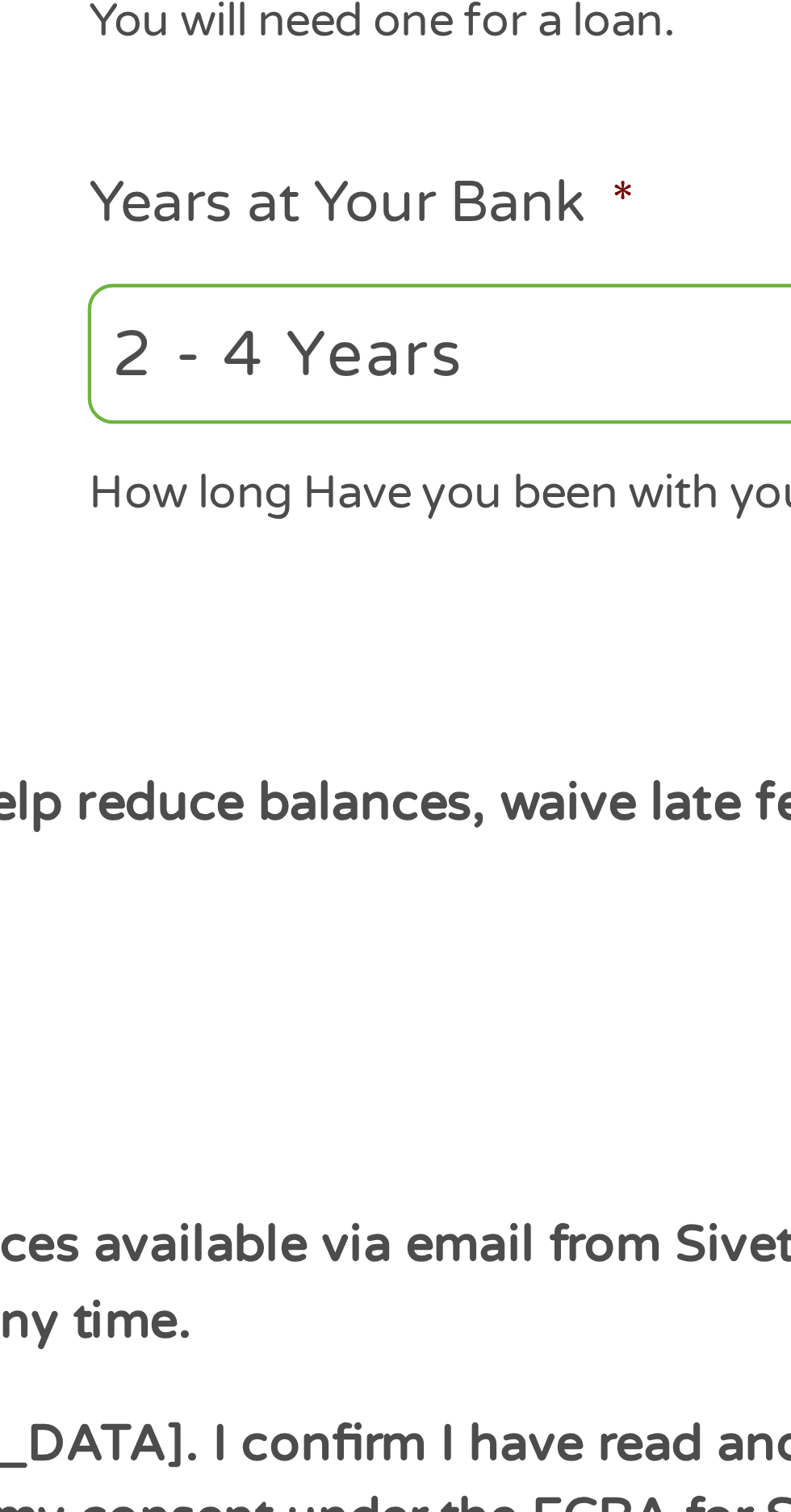
type input "1314062059344"
click at [560, 666] on select "2 - 4 Years 6 - 12 Months 1 - 2 Years Over 4 Years" at bounding box center [579, 673] width 346 height 33
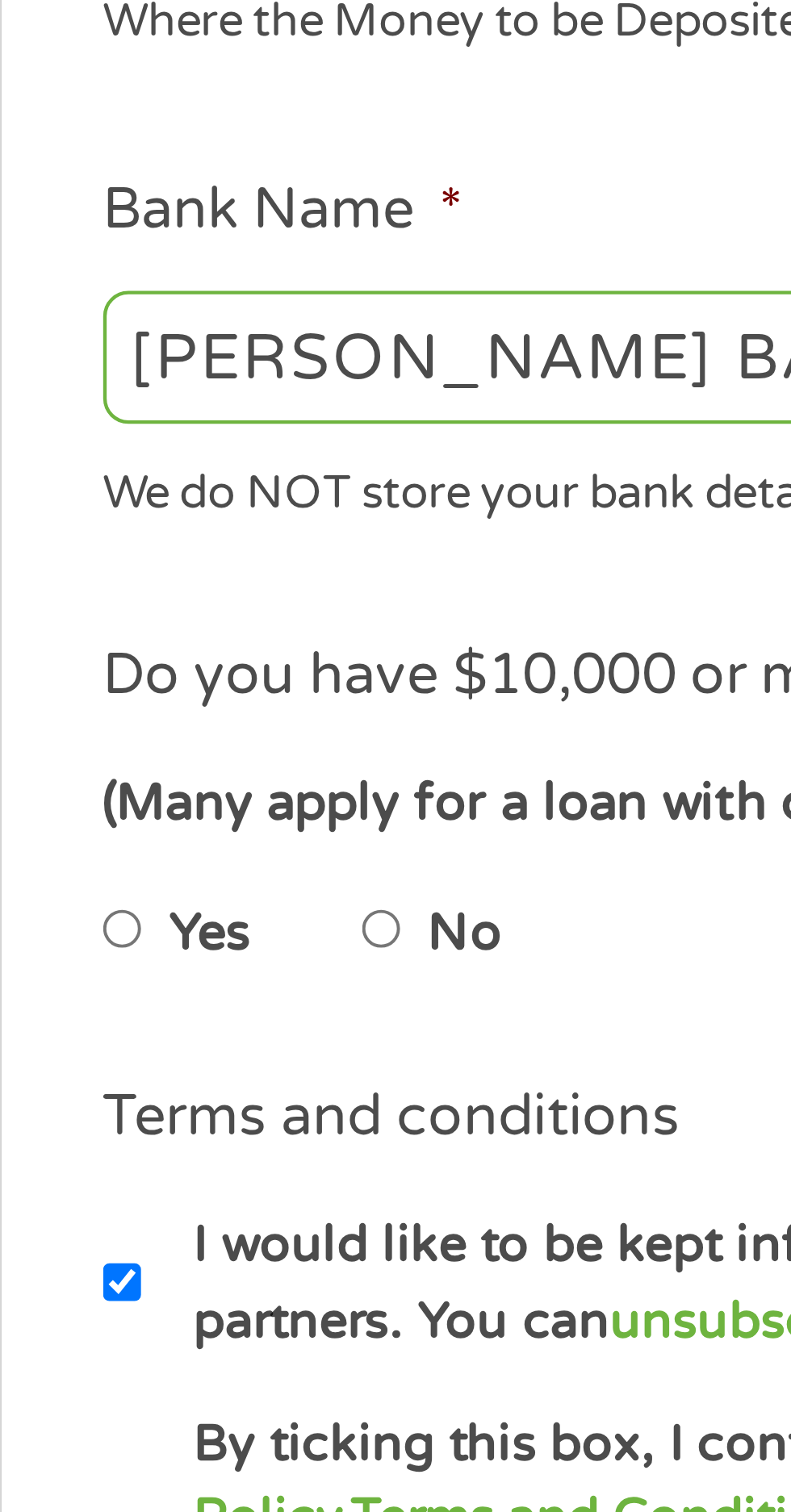
click at [104, 807] on input "No" at bounding box center [102, 806] width 10 height 26
radio input "true"
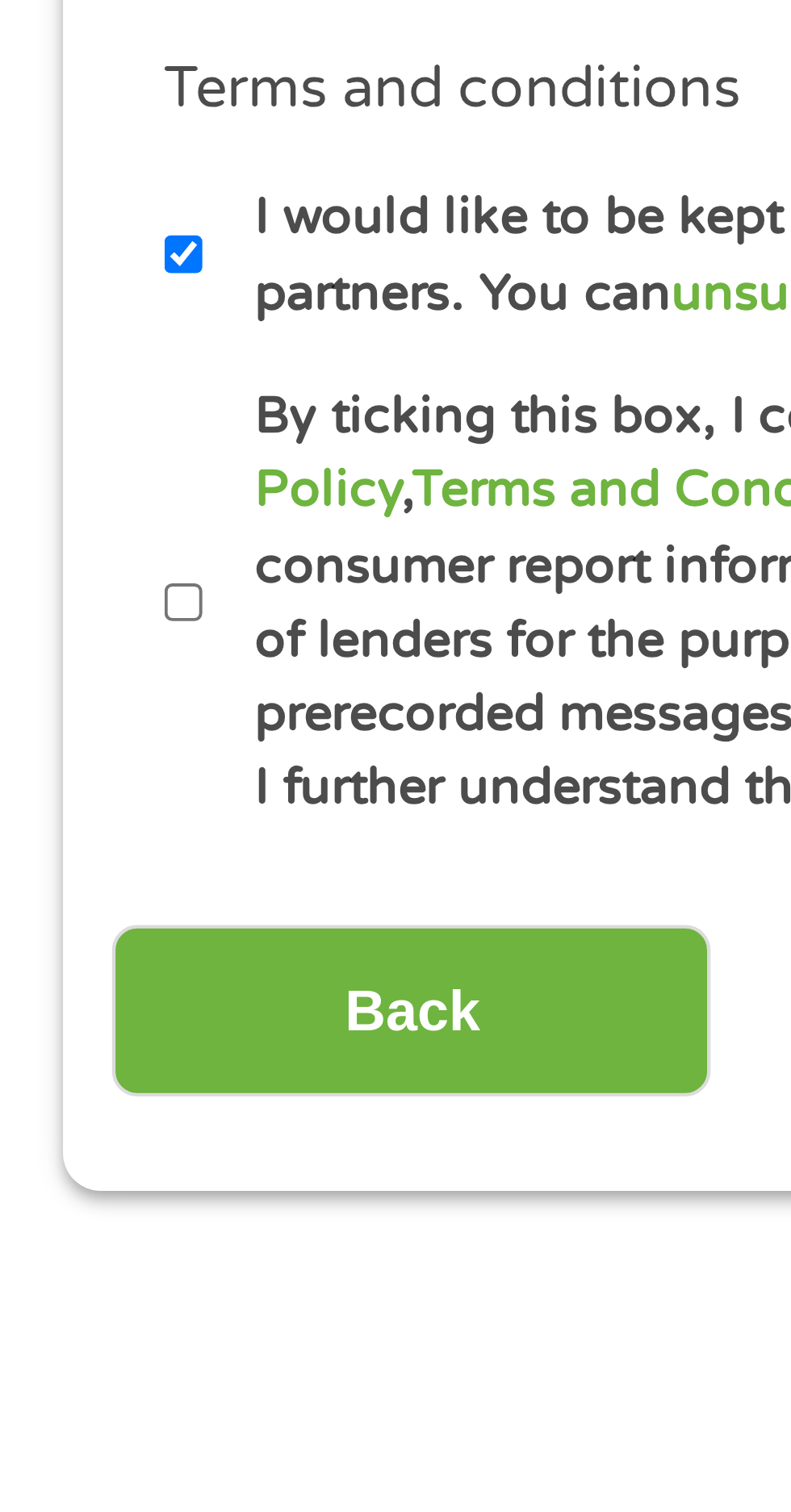
click at [38, 967] on input "By ticking this box, I confirm I am at least [DEMOGRAPHIC_DATA]. I confirm I ha…" at bounding box center [43, 967] width 10 height 26
click at [133, 1005] on label "By ticking this box, I confirm I am at least [DEMOGRAPHIC_DATA]. I confirm I ha…" at bounding box center [402, 967] width 712 height 103
click at [47, 980] on input "By ticking this box, I confirm I am at least [DEMOGRAPHIC_DATA]. I confirm I ha…" at bounding box center [43, 967] width 10 height 26
checkbox input "false"
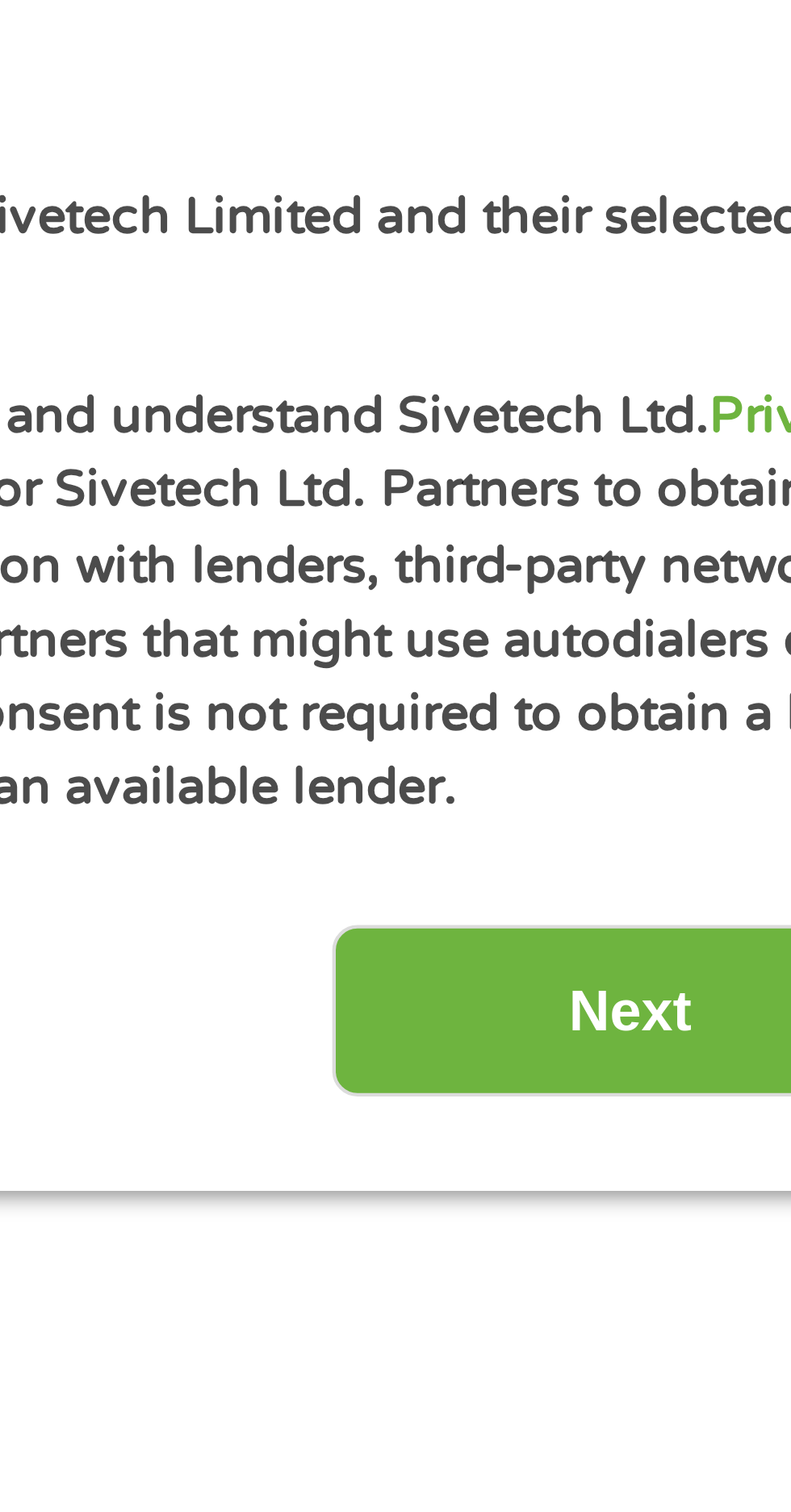
click at [708, 1066] on input "Next" at bounding box center [695, 1061] width 138 height 39
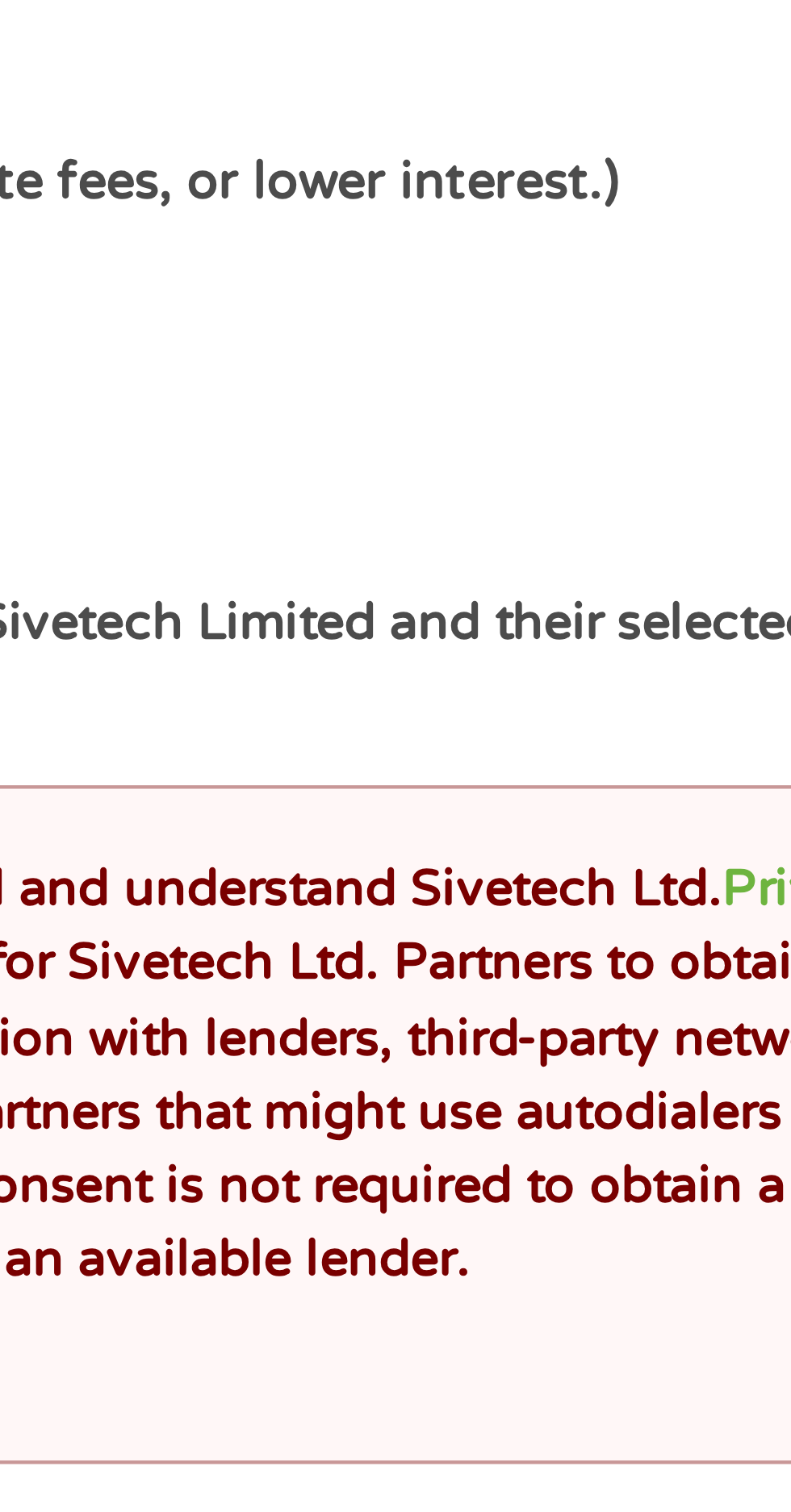
scroll to position [17, 0]
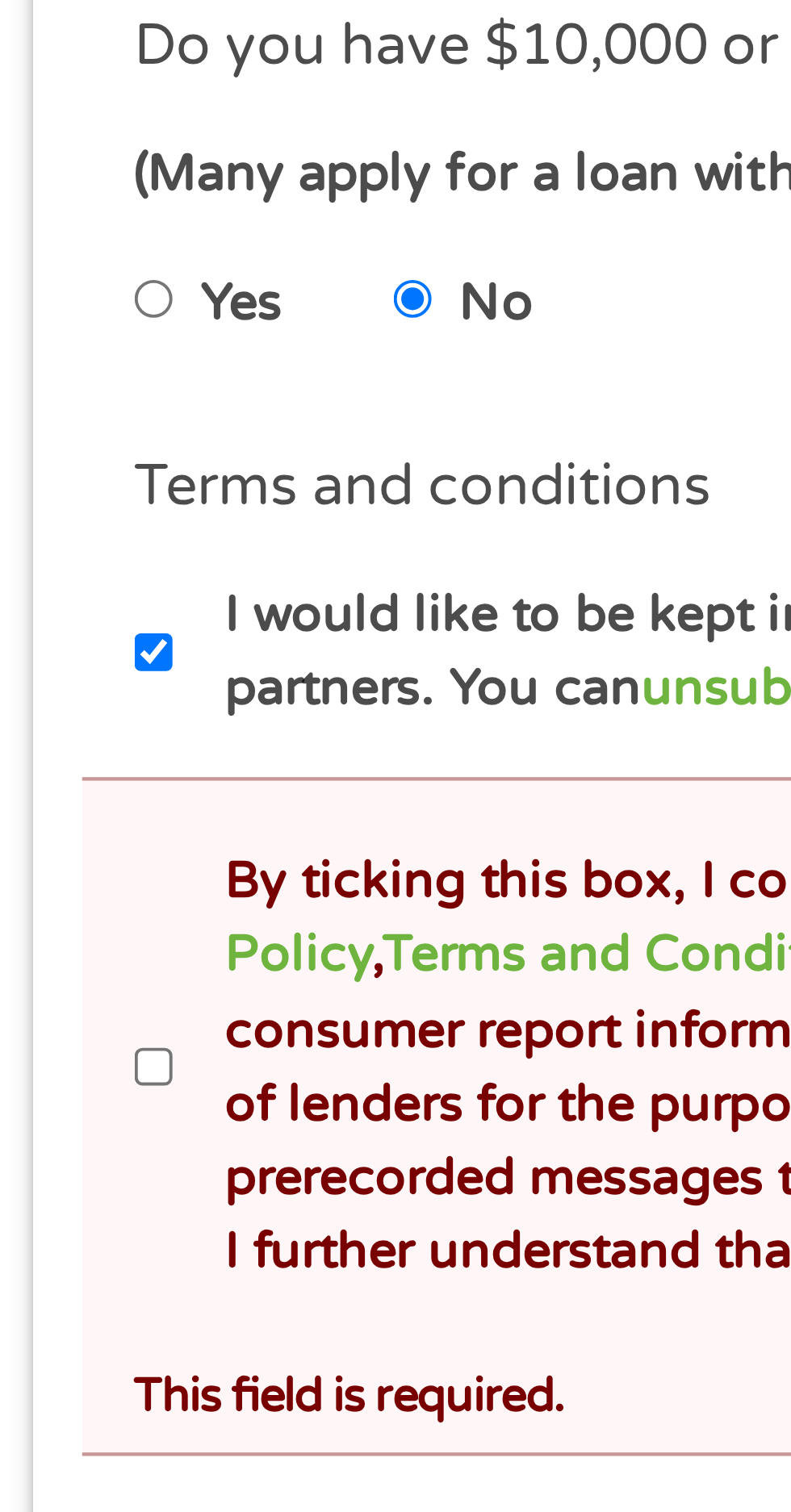
click at [52, 1041] on label "By ticking this box, I confirm I am at least [DEMOGRAPHIC_DATA]. I confirm I ha…" at bounding box center [402, 1037] width 712 height 103
click at [47, 1041] on input "By ticking this box, I confirm I am at least [DEMOGRAPHIC_DATA]. I confirm I ha…" at bounding box center [43, 1038] width 10 height 26
checkbox input "true"
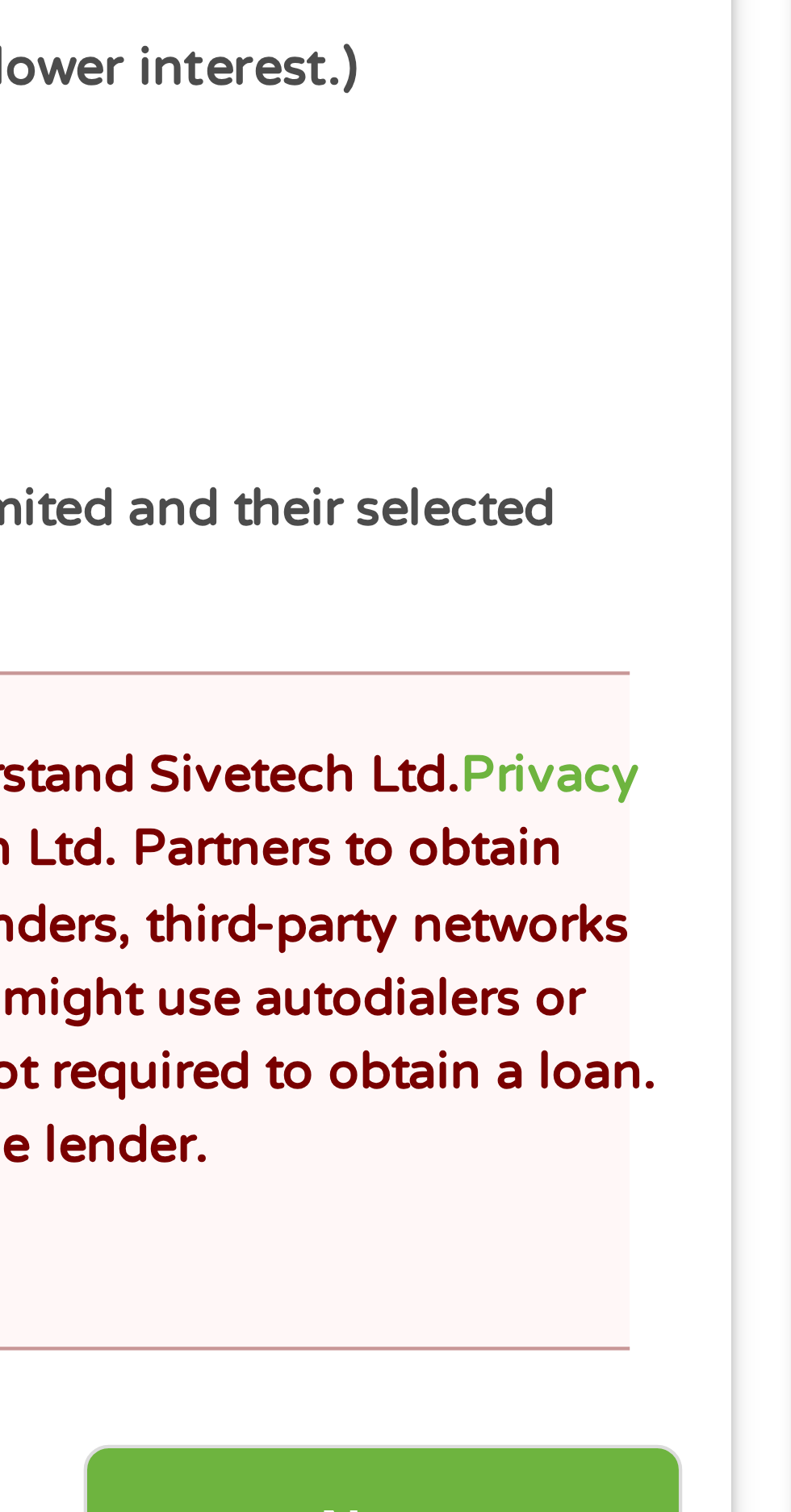
scroll to position [14, 0]
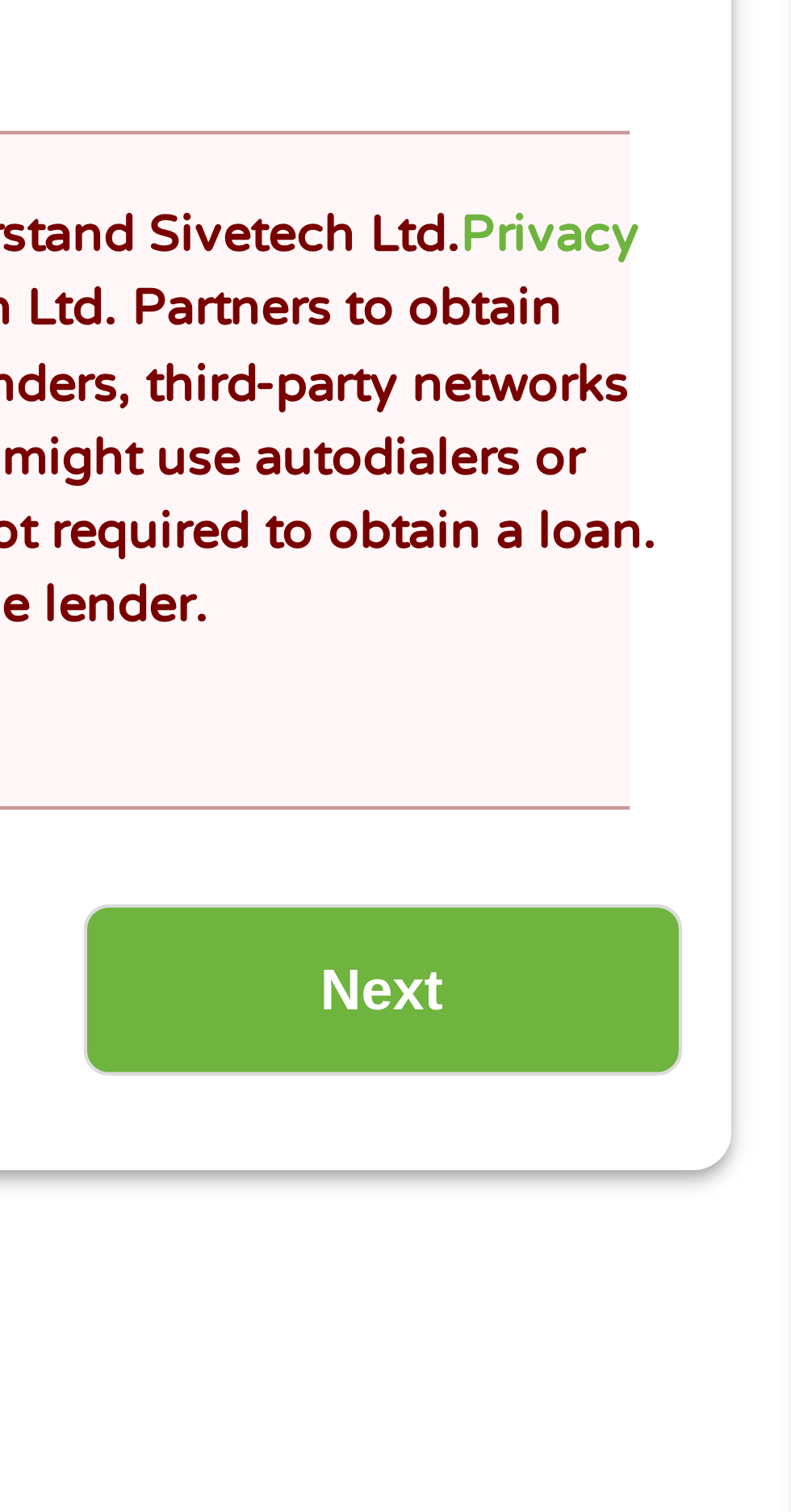
click at [731, 1172] on input "Next" at bounding box center [695, 1172] width 138 height 39
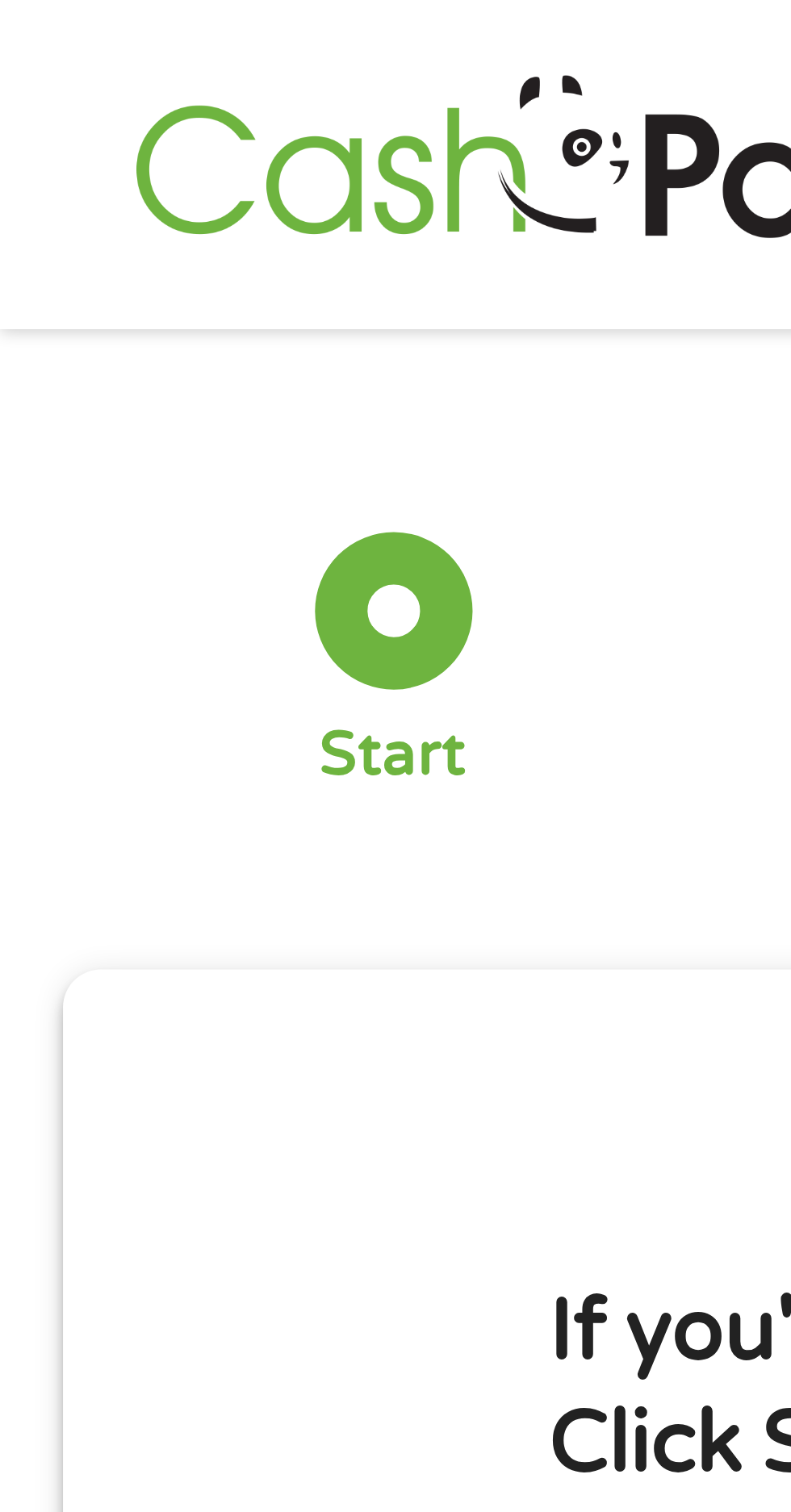
scroll to position [0, 0]
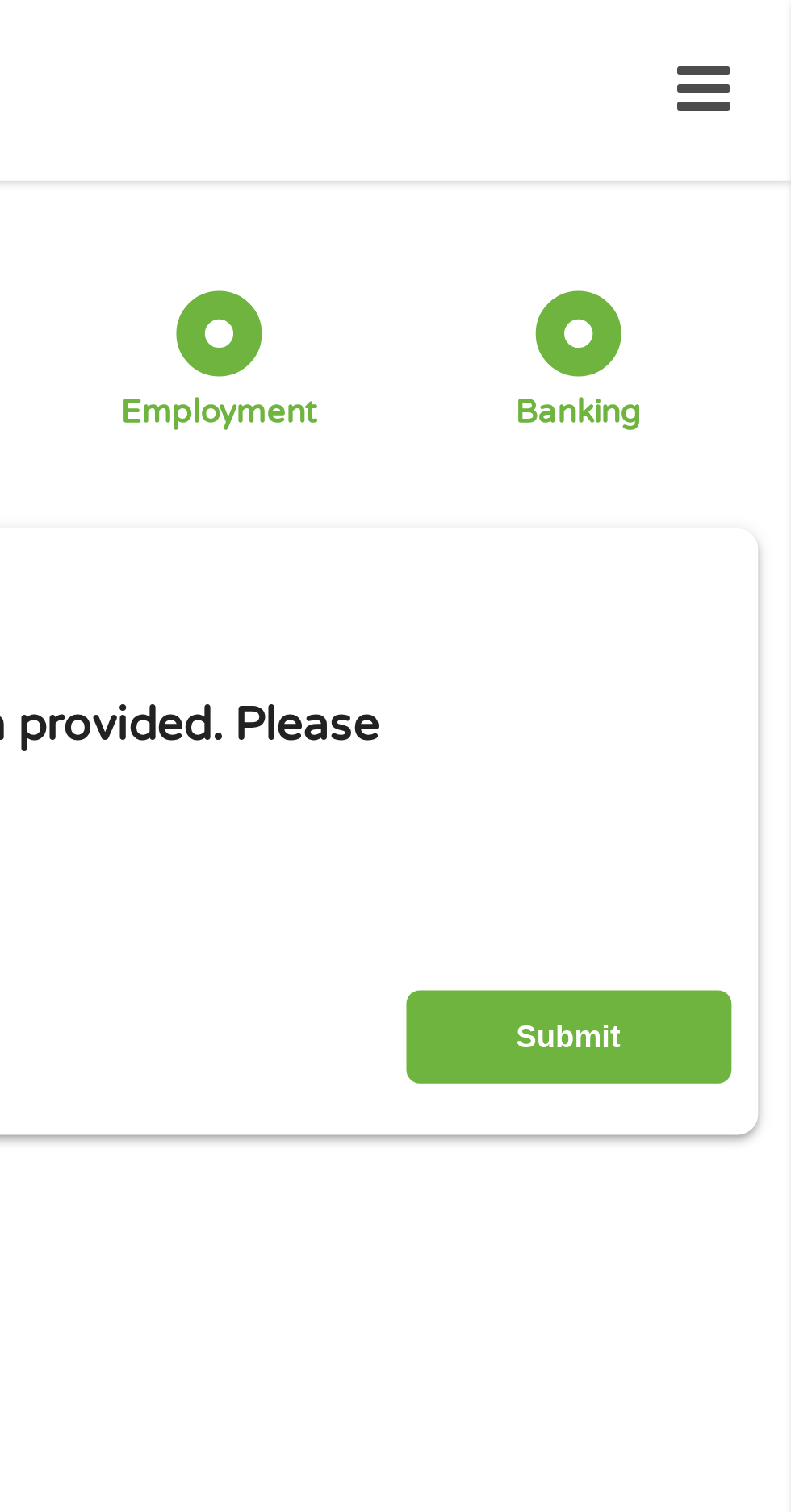
click at [744, 442] on input "Submit" at bounding box center [695, 440] width 138 height 39
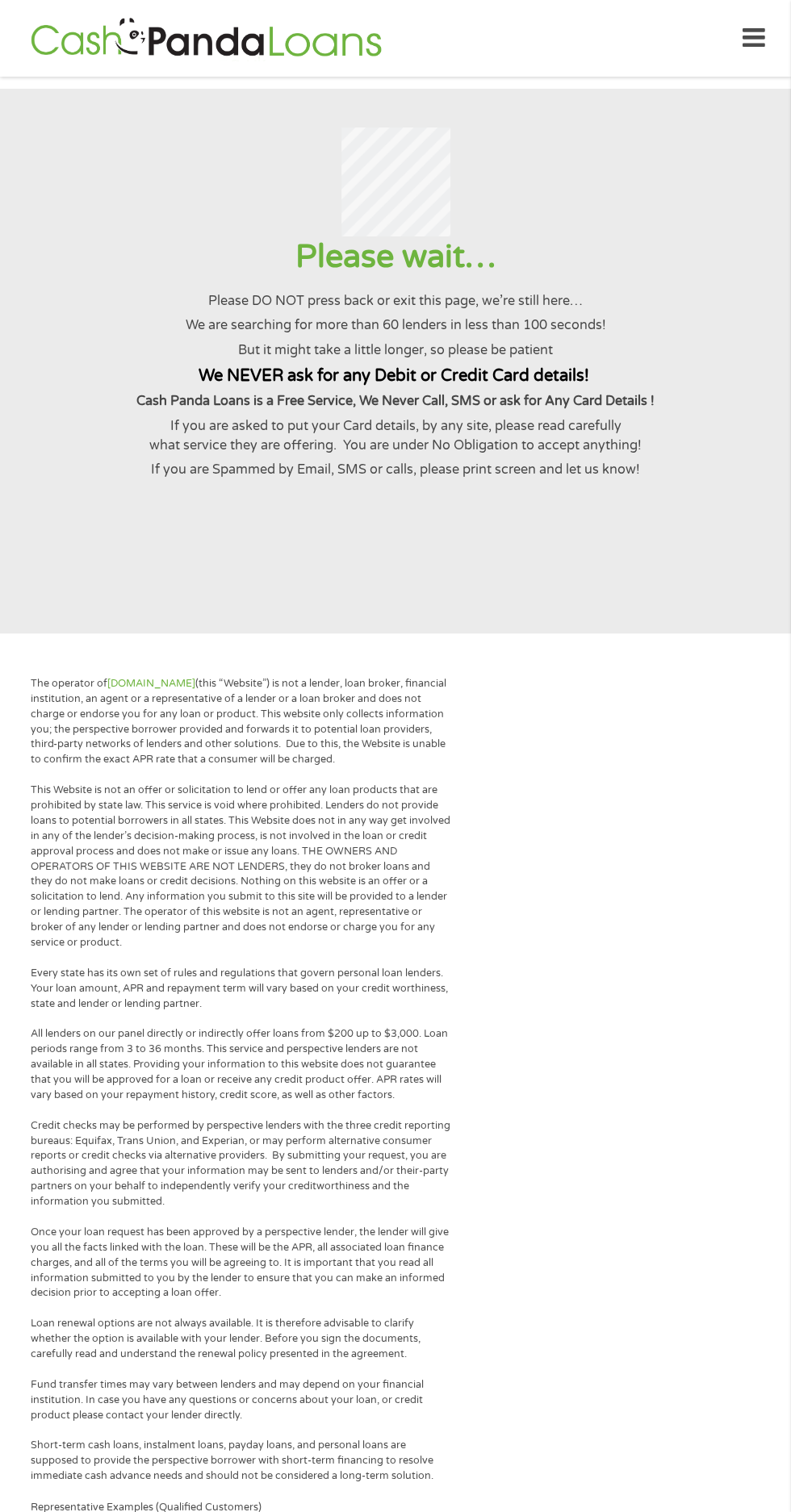
click at [782, 1039] on div "The operator of [DOMAIN_NAME] (this “Website”) is not a lender, loan broker, fi…" at bounding box center [395, 1438] width 791 height 1572
